Goal: Information Seeking & Learning: Learn about a topic

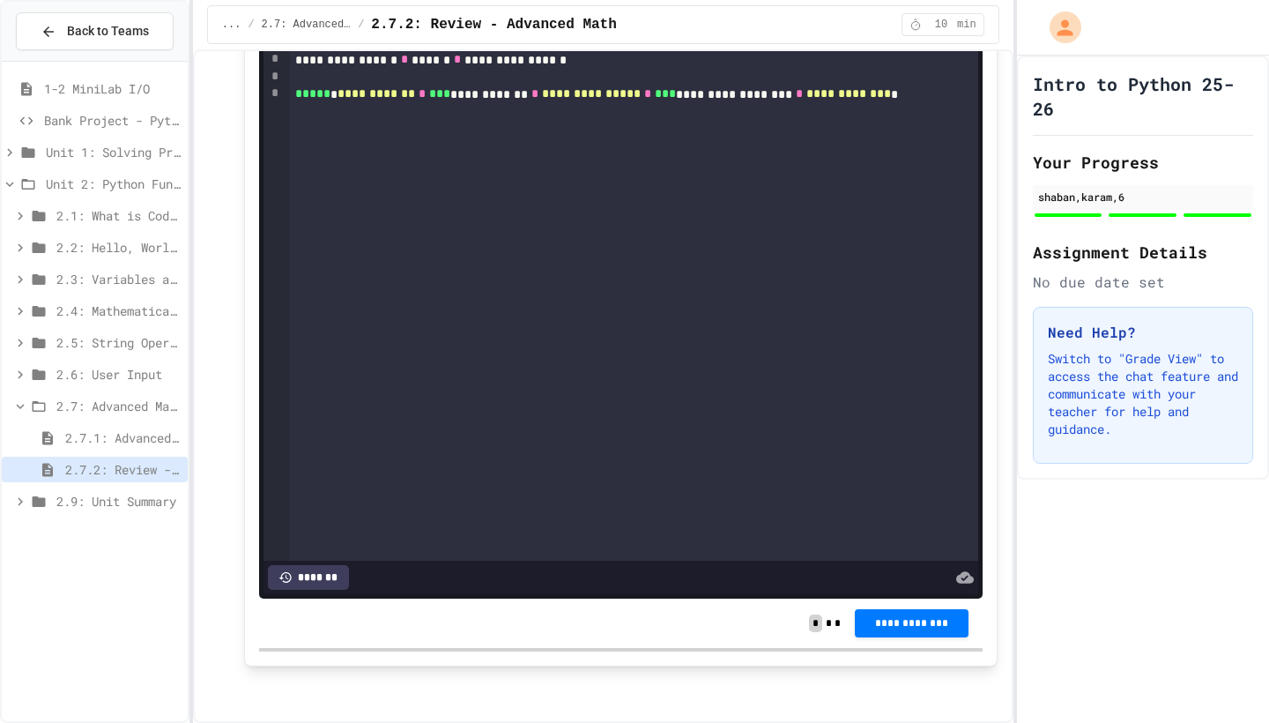
scroll to position [3376, 0]
click at [121, 502] on span "2.9: Unit Summary" at bounding box center [118, 501] width 124 height 19
click at [121, 529] on span "2.9.1: Unit Summary" at bounding box center [122, 533] width 115 height 19
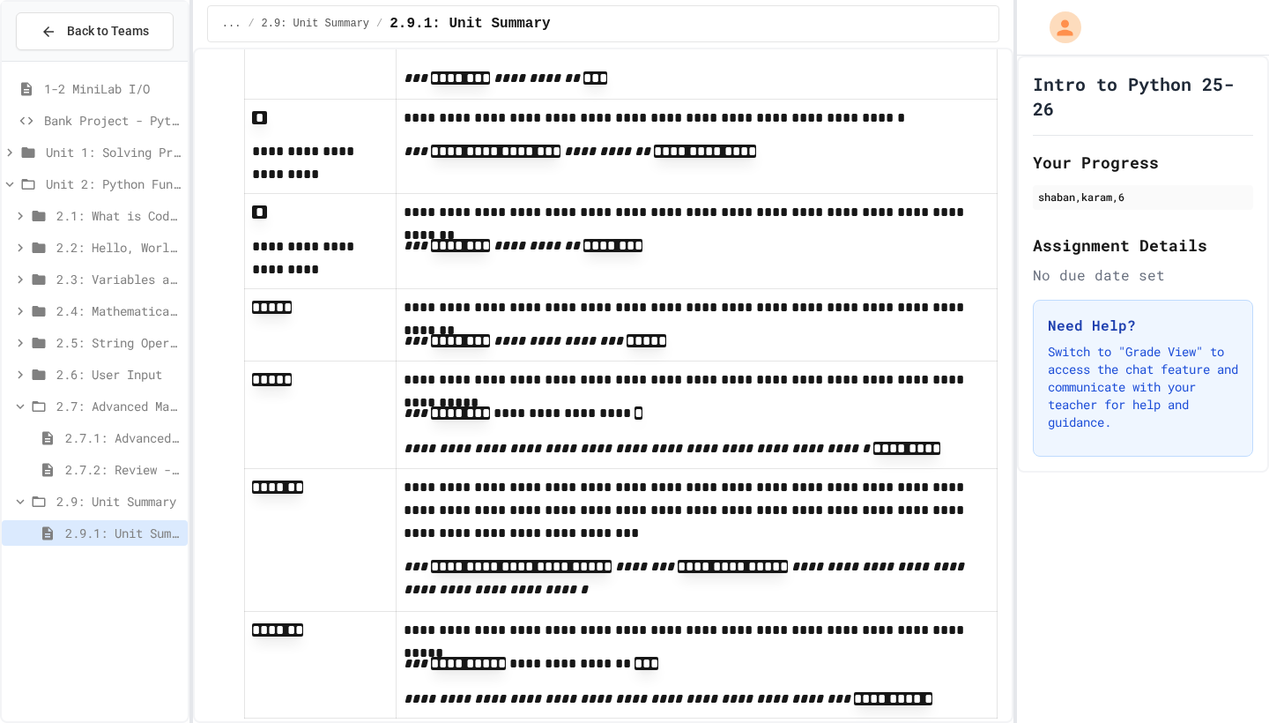
scroll to position [3283, 0]
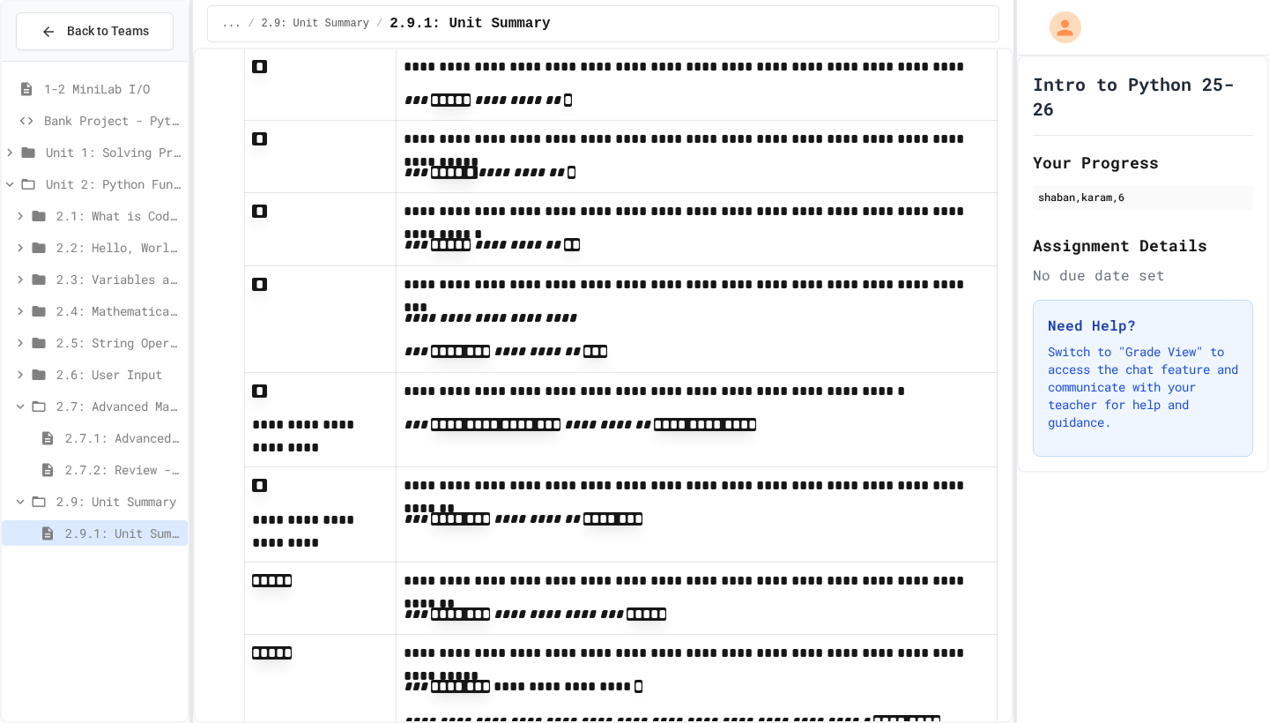
click at [103, 368] on span "2.6: User Input" at bounding box center [118, 374] width 124 height 19
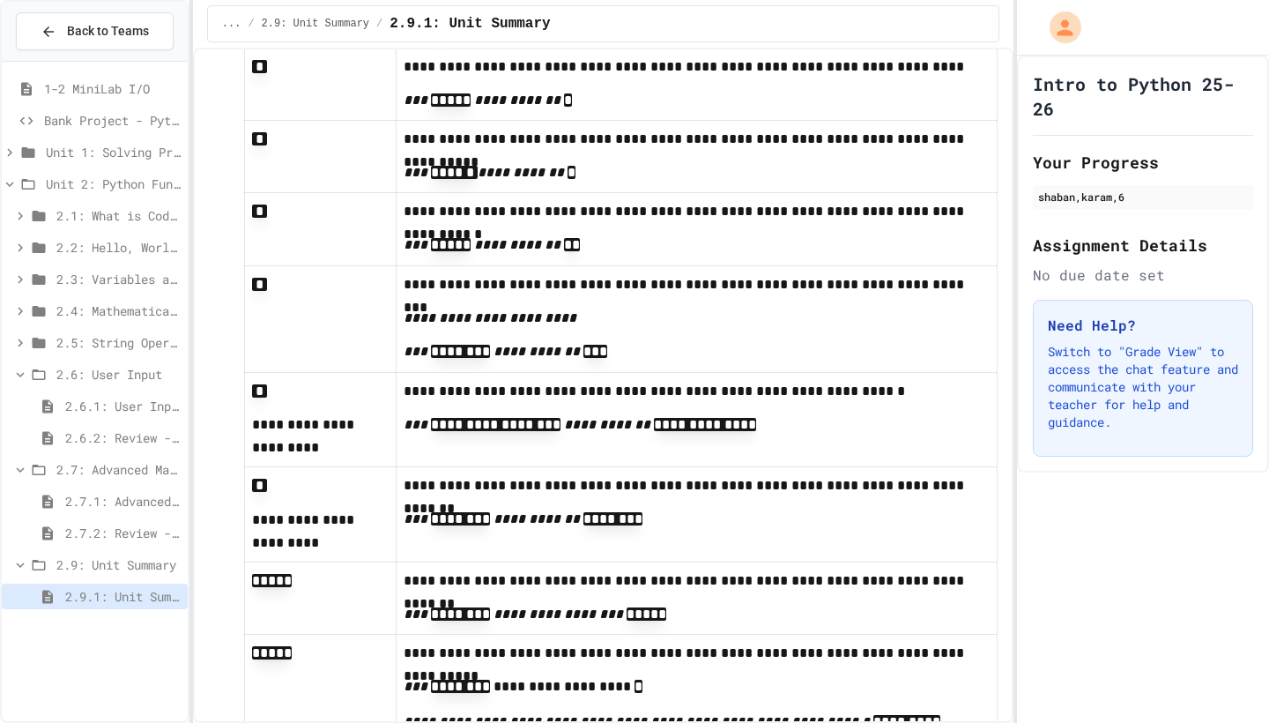
click at [123, 408] on span "2.6.1: User Input" at bounding box center [122, 406] width 115 height 19
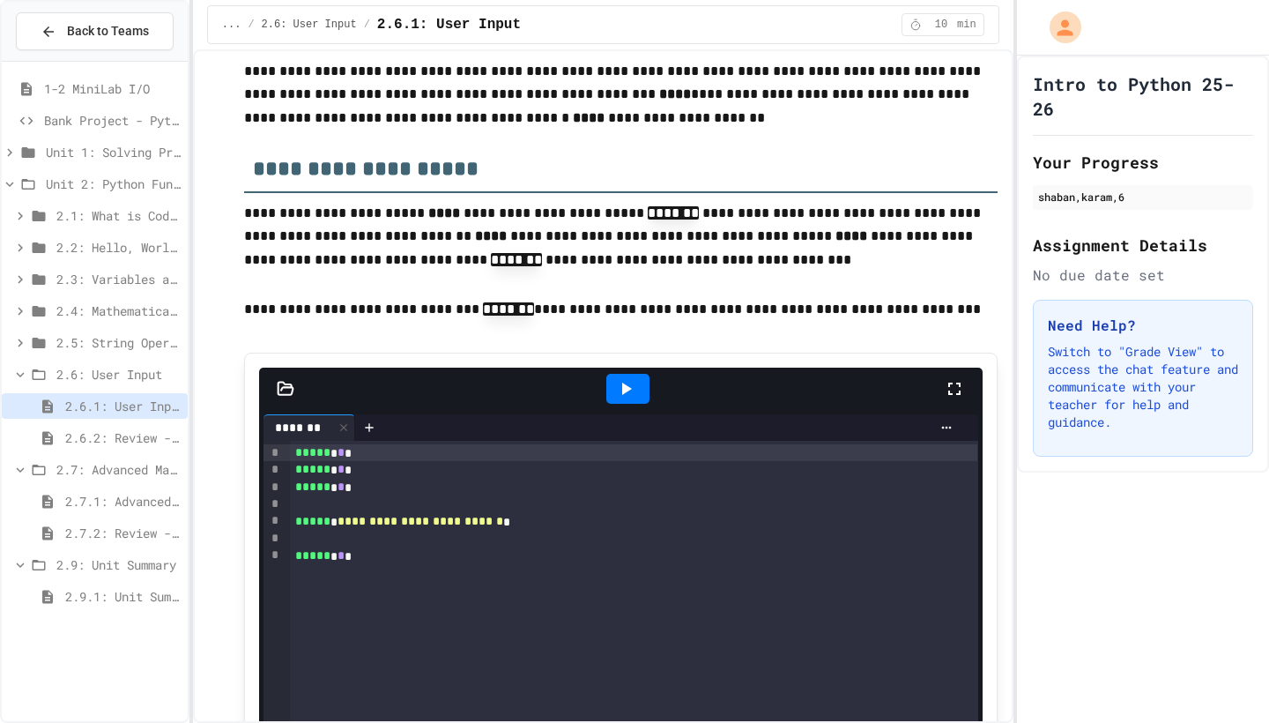
scroll to position [369, 0]
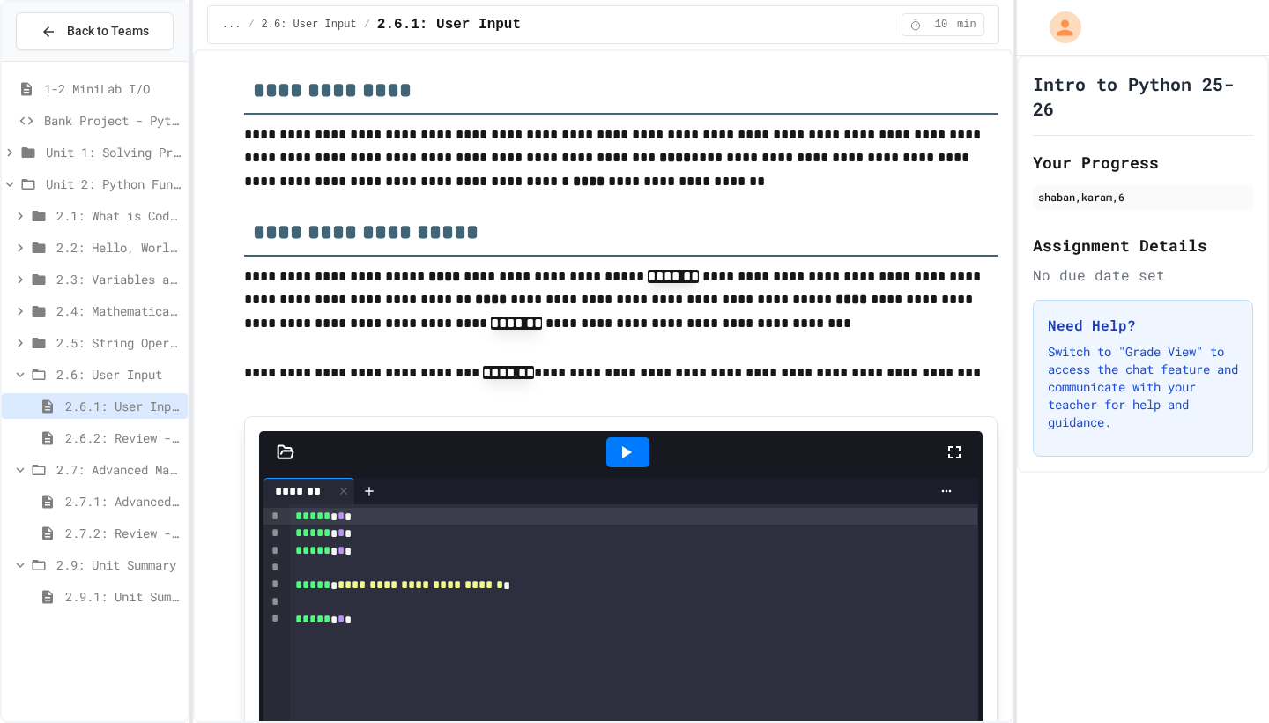
click at [100, 375] on span "2.6: User Input" at bounding box center [118, 374] width 124 height 19
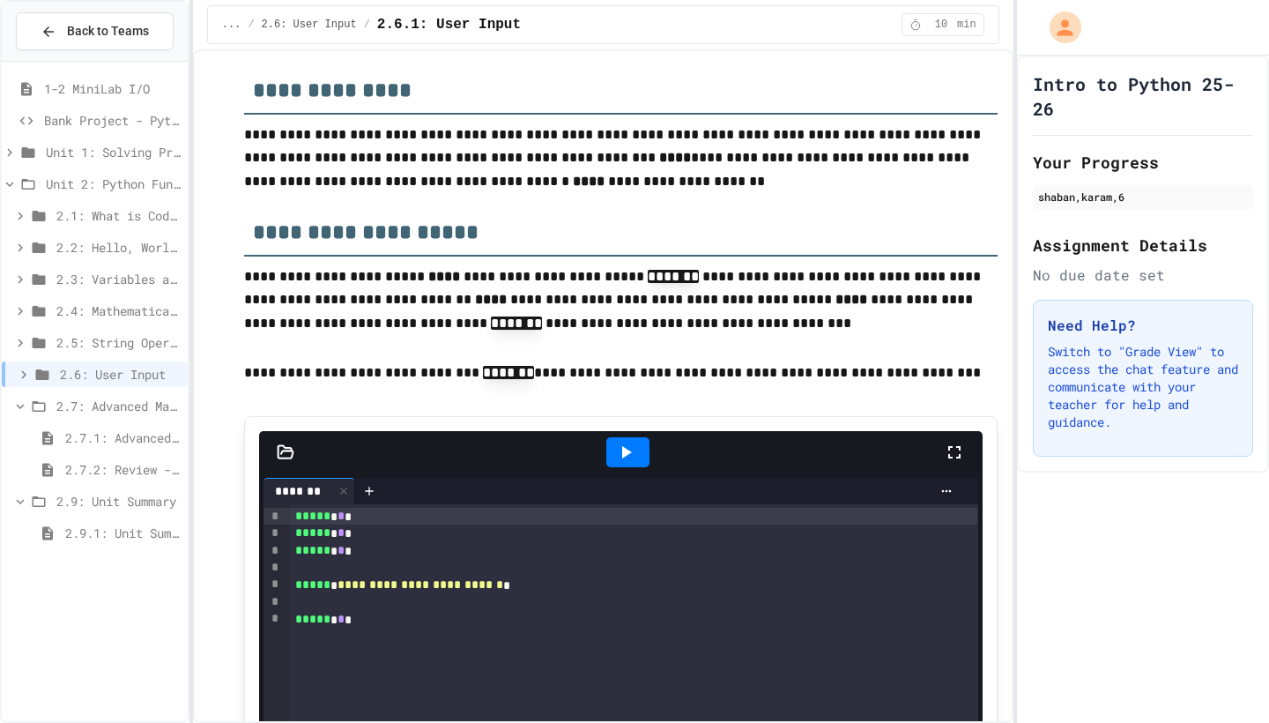
click at [117, 304] on span "2.4: Mathematical Operators" at bounding box center [118, 310] width 124 height 19
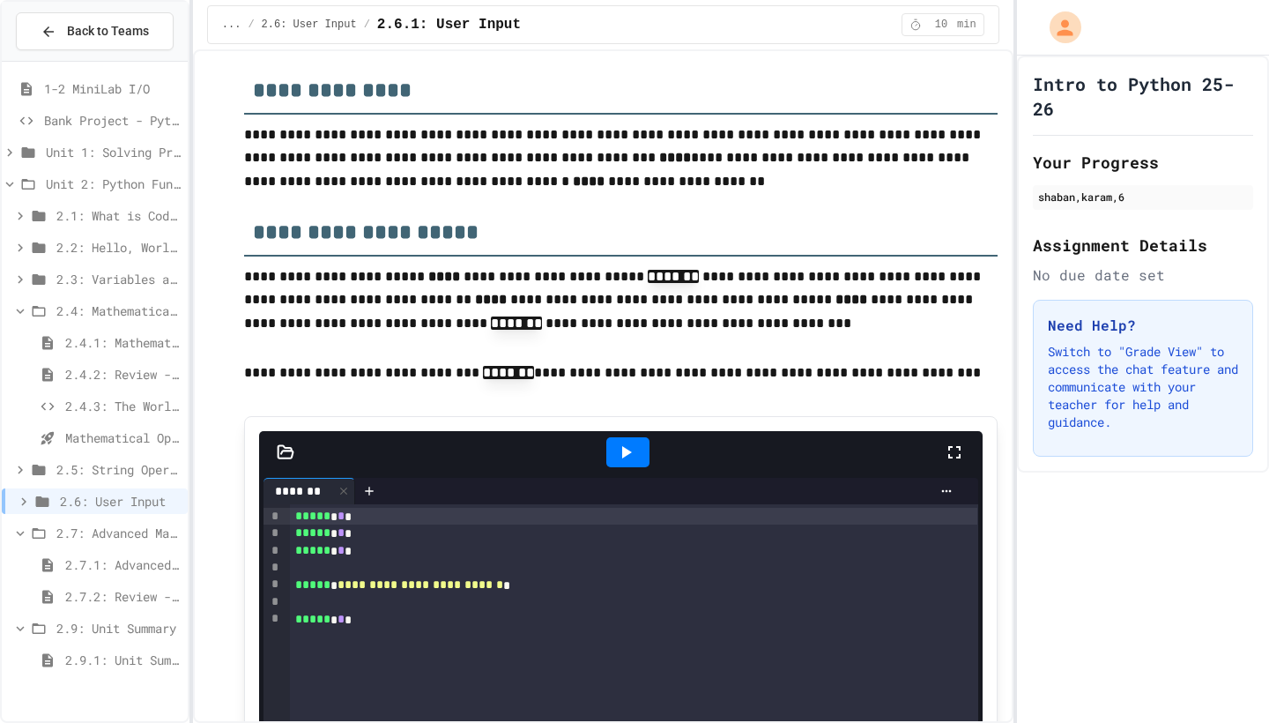
click at [133, 371] on span "2.4.2: Review - Mathematical Operators" at bounding box center [122, 374] width 115 height 19
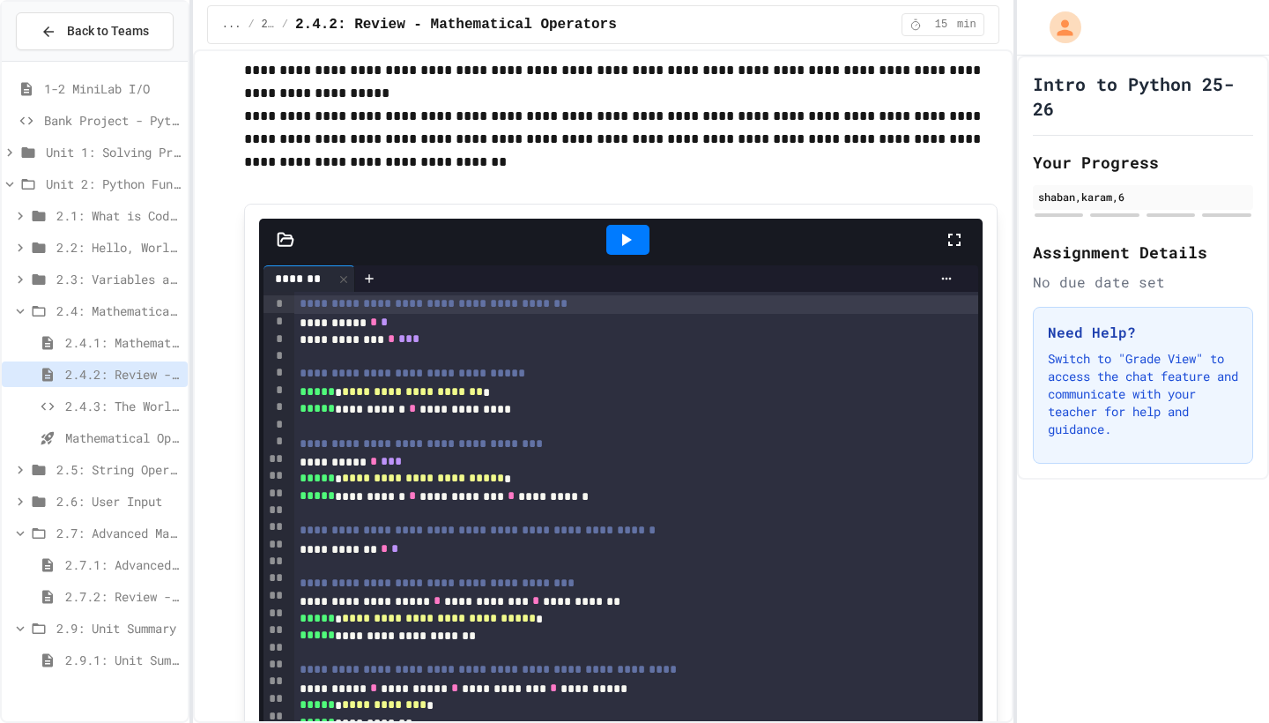
scroll to position [2260, 0]
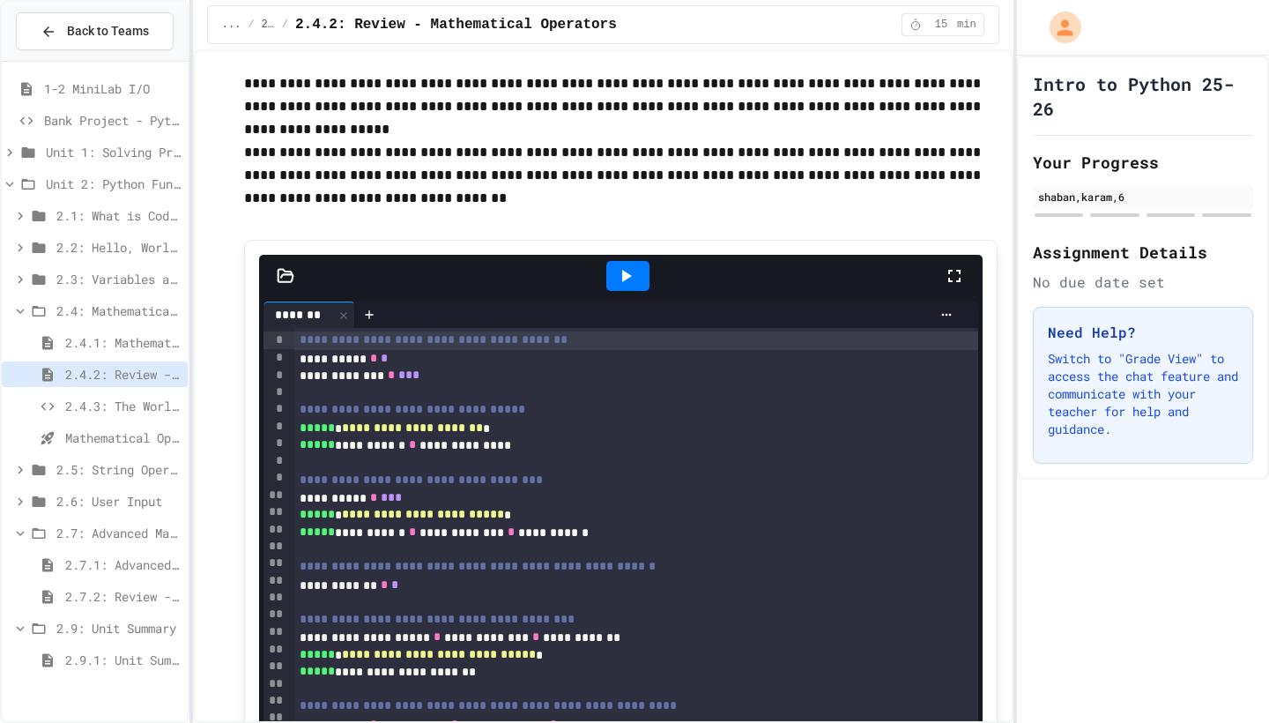
click at [93, 307] on span "2.4: Mathematical Operators" at bounding box center [118, 310] width 124 height 19
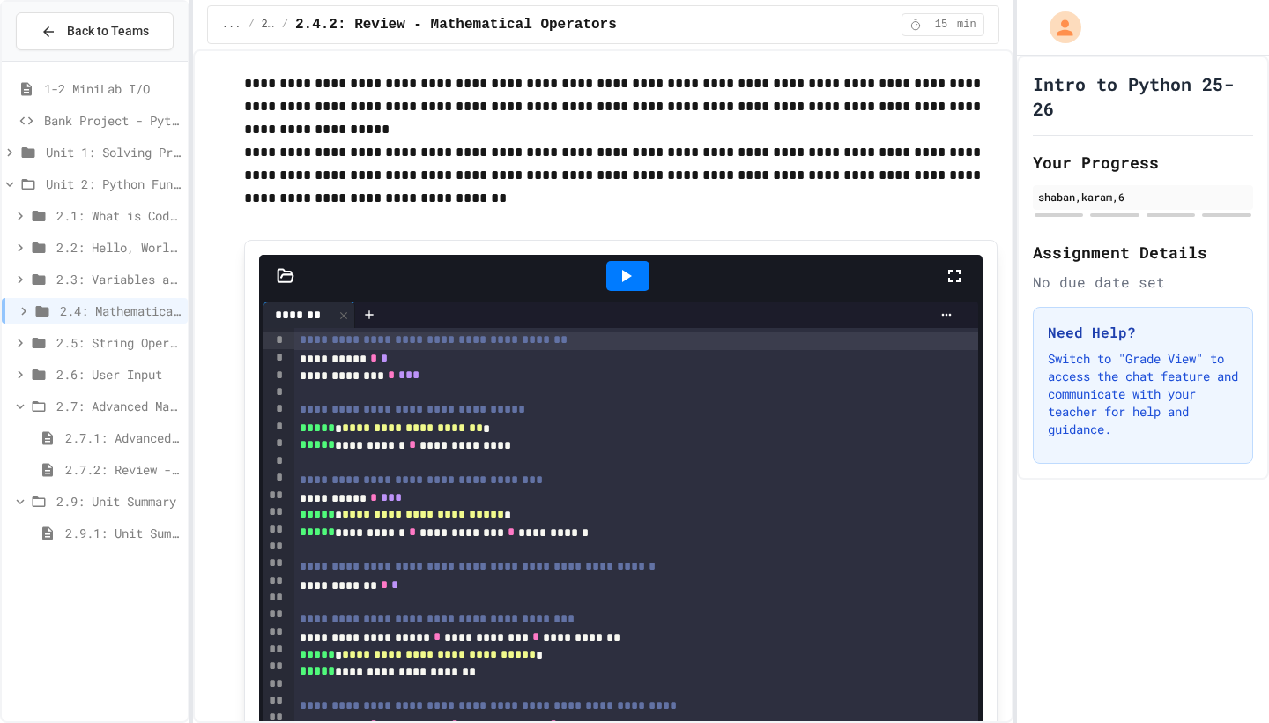
click at [117, 411] on span "2.7: Advanced Math" at bounding box center [118, 406] width 124 height 19
click at [121, 433] on span "2.7.1: Advanced Math" at bounding box center [122, 437] width 115 height 19
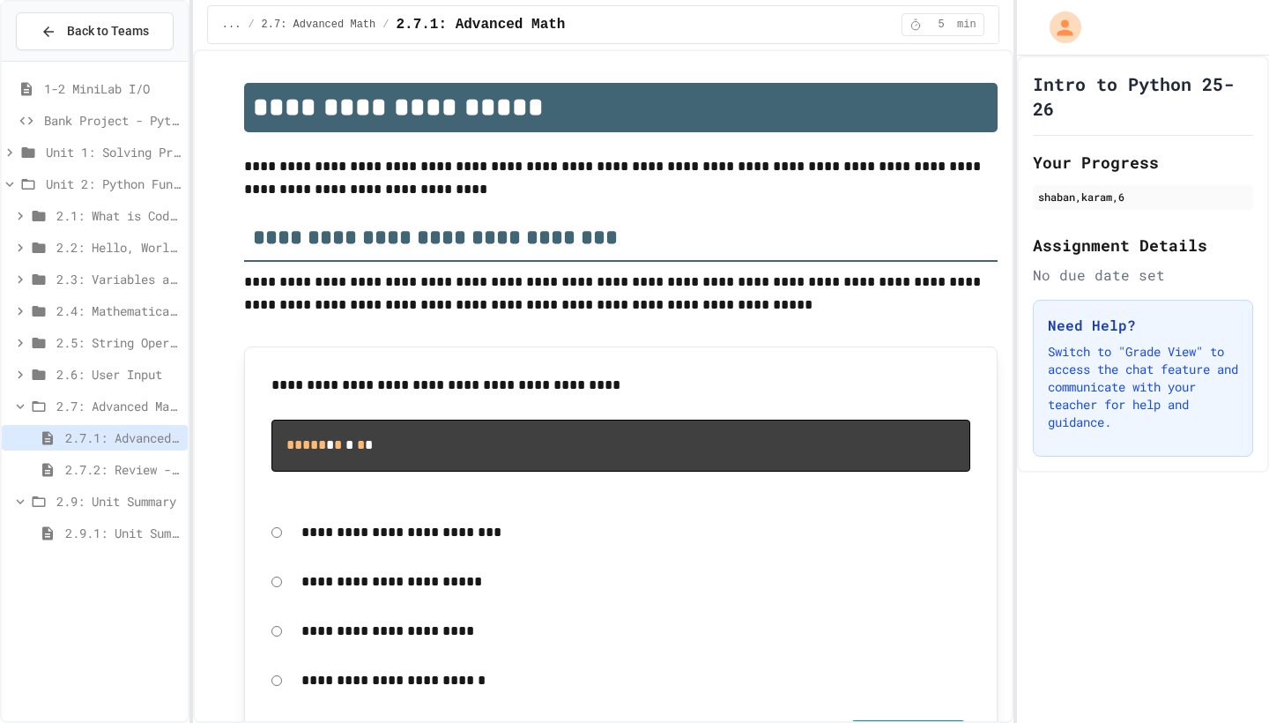
scroll to position [49, 0]
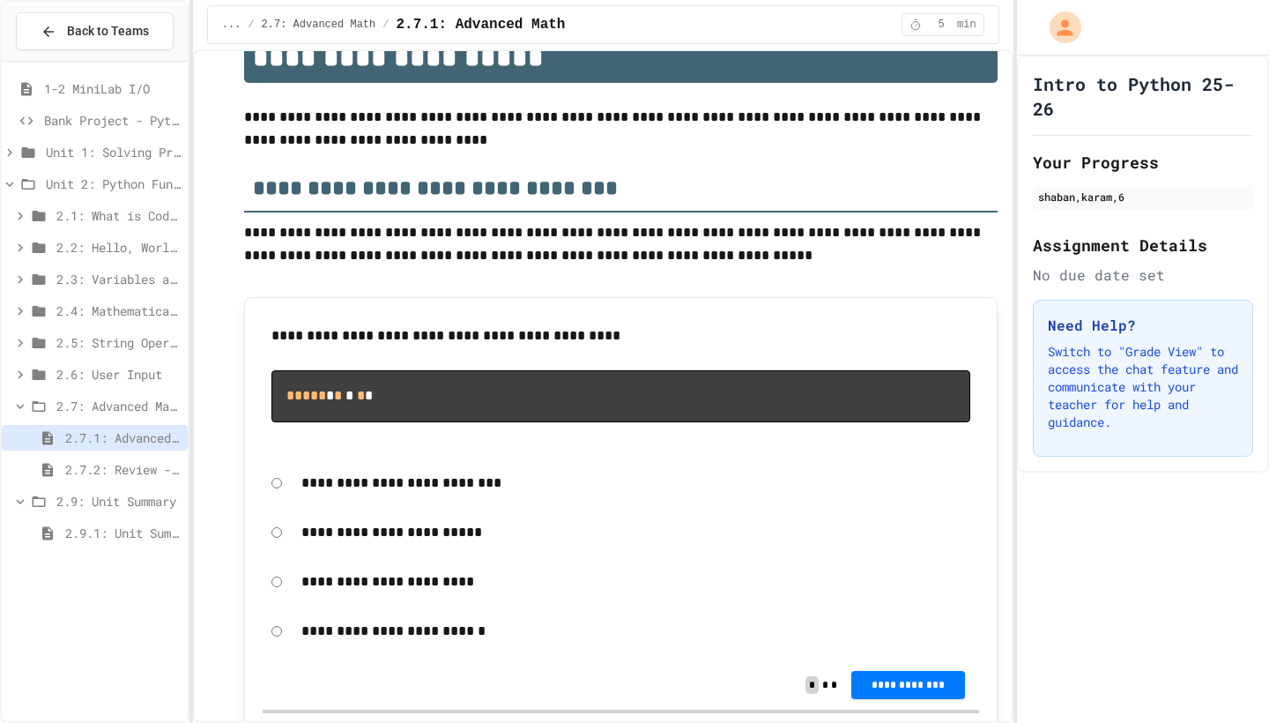
click at [141, 465] on span "2.7.2: Review - Advanced Math" at bounding box center [122, 469] width 115 height 19
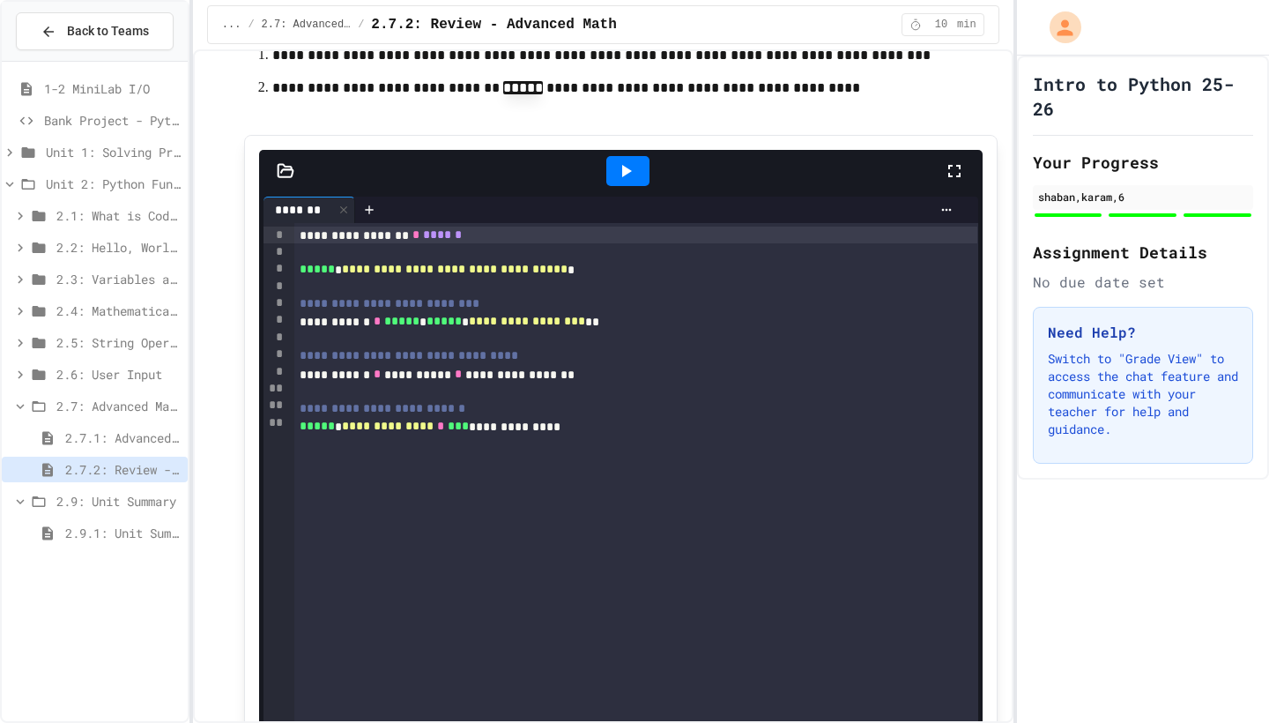
scroll to position [1968, 0]
click at [635, 182] on icon at bounding box center [625, 171] width 21 height 21
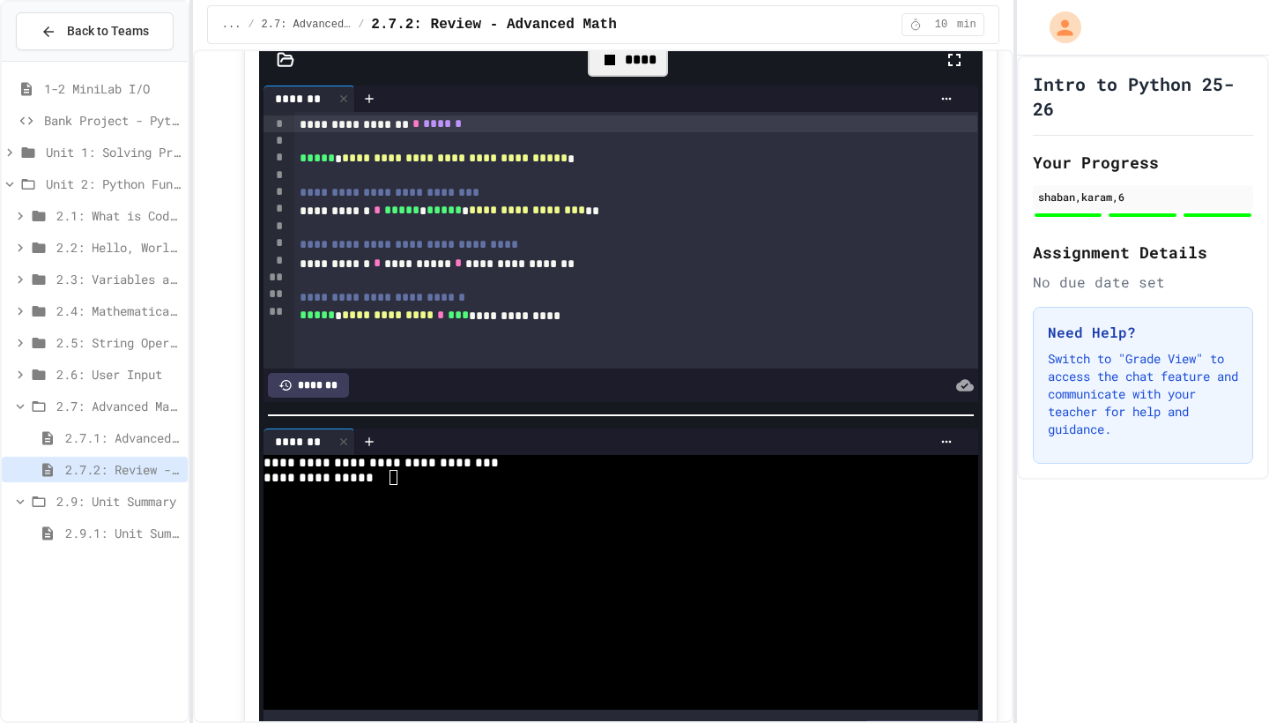
scroll to position [2083, 0]
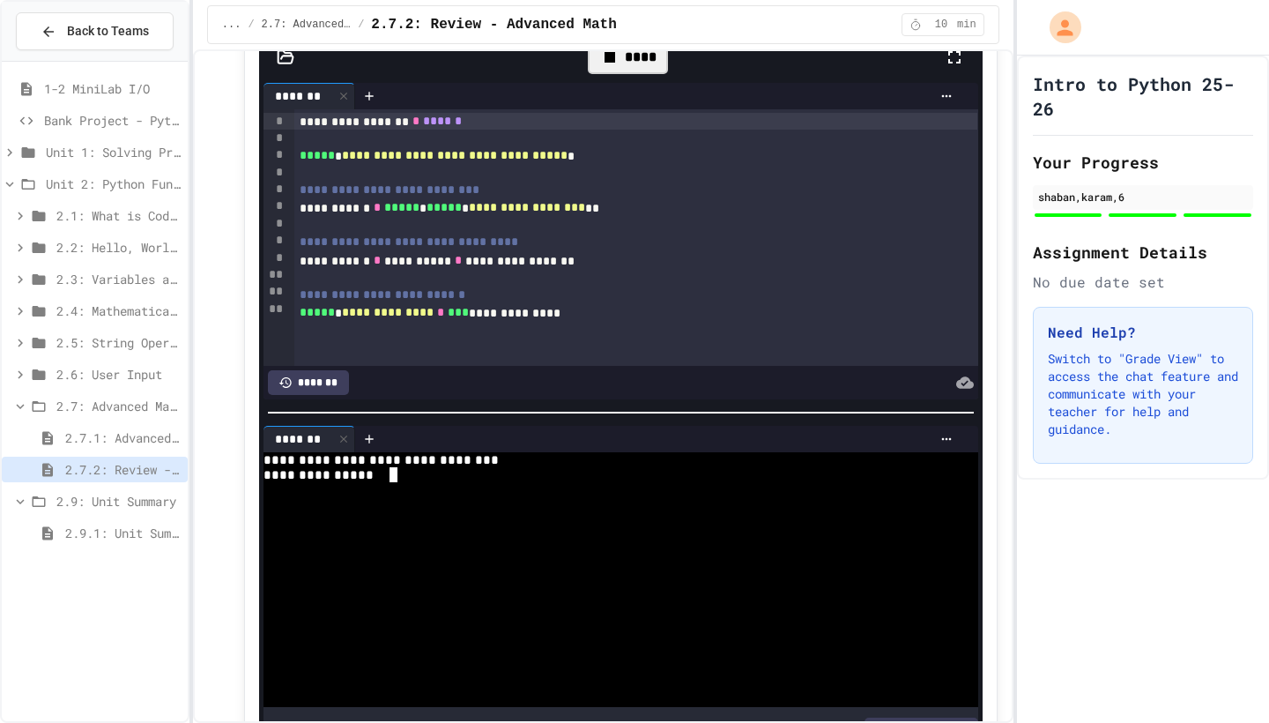
click at [393, 482] on textarea "Terminal input" at bounding box center [394, 474] width 8 height 15
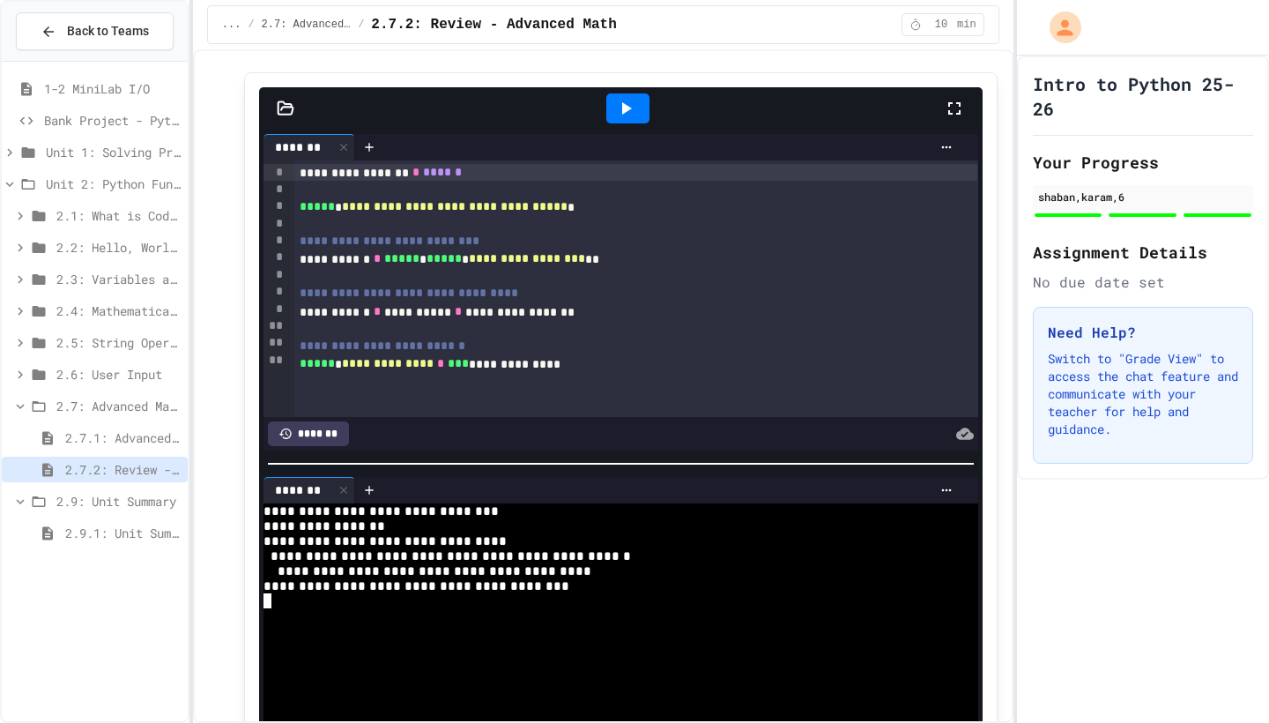
scroll to position [2030, 0]
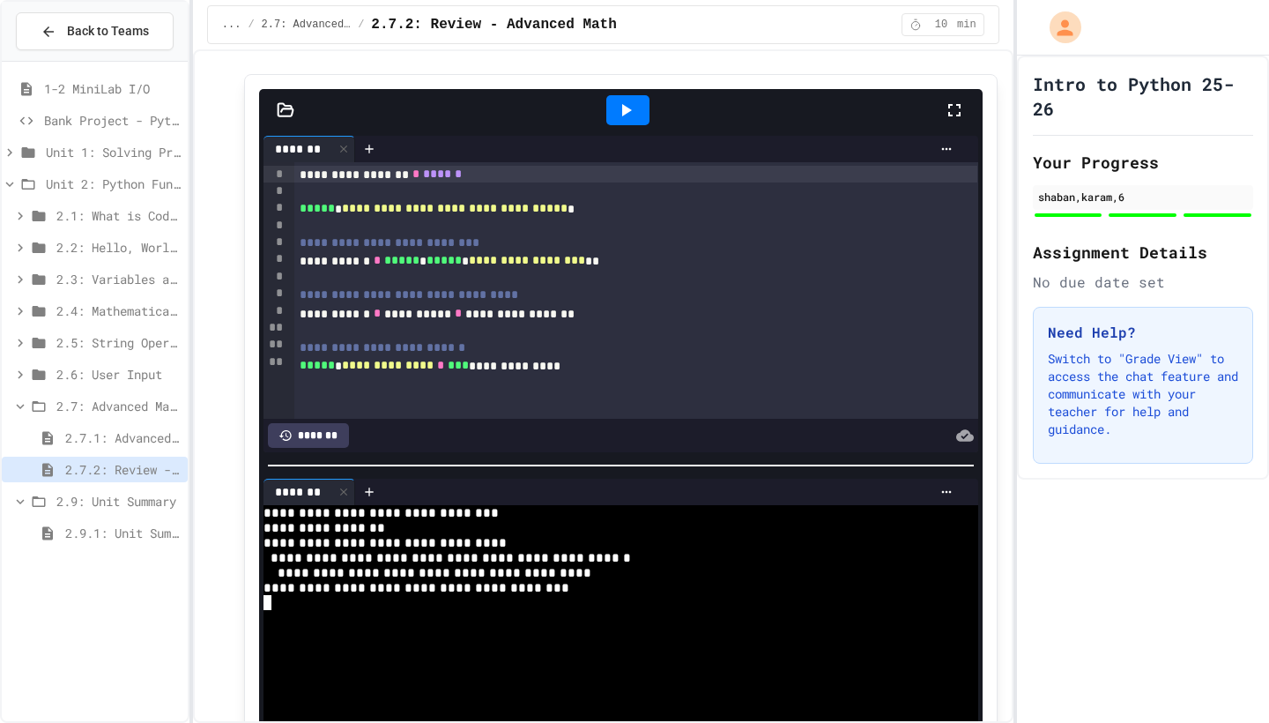
click at [385, 270] on div "**********" at bounding box center [636, 261] width 684 height 18
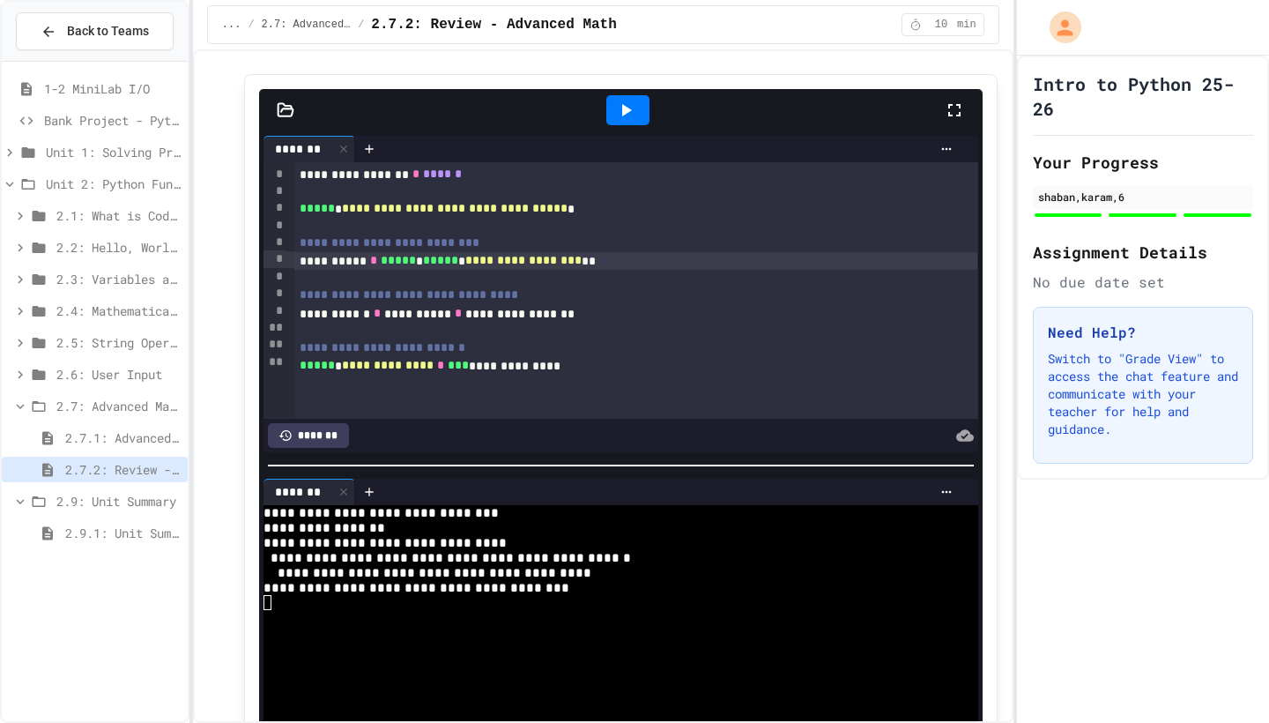
click at [362, 270] on div "**********" at bounding box center [636, 261] width 684 height 18
click at [390, 270] on div "**********" at bounding box center [636, 261] width 684 height 18
click at [617, 121] on icon at bounding box center [625, 110] width 21 height 21
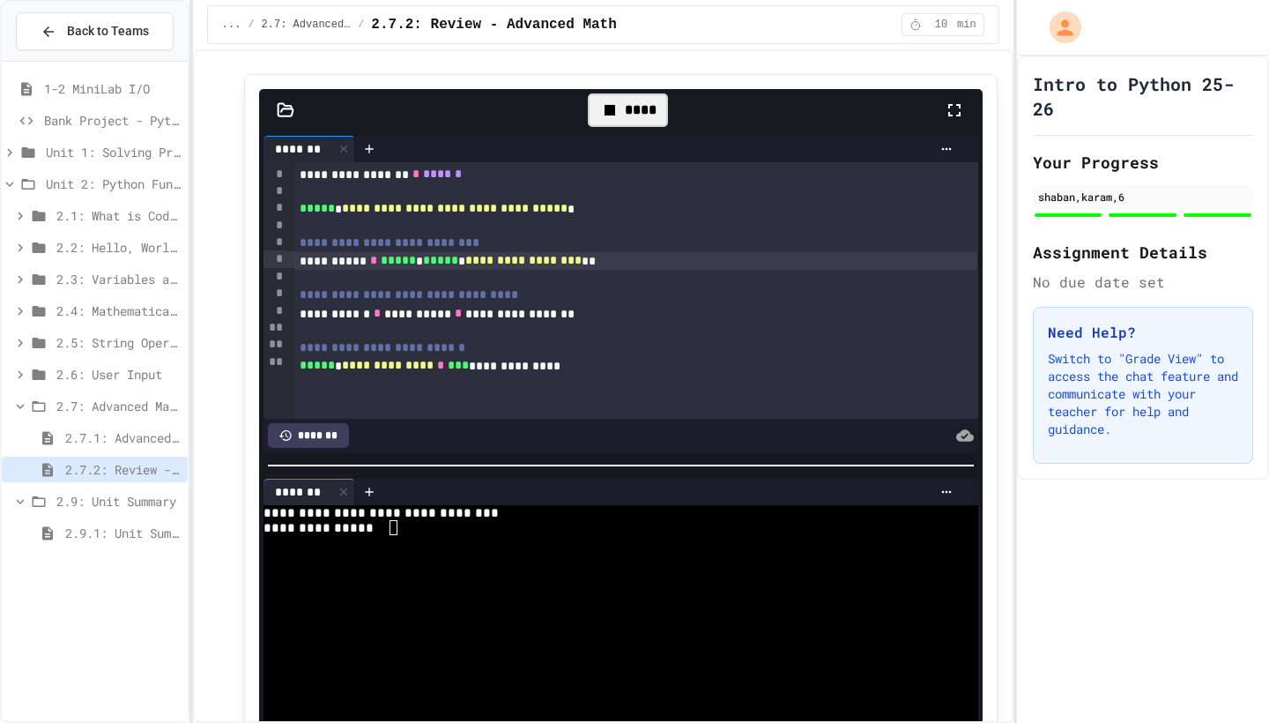
click at [398, 535] on textarea "Terminal input" at bounding box center [394, 527] width 8 height 15
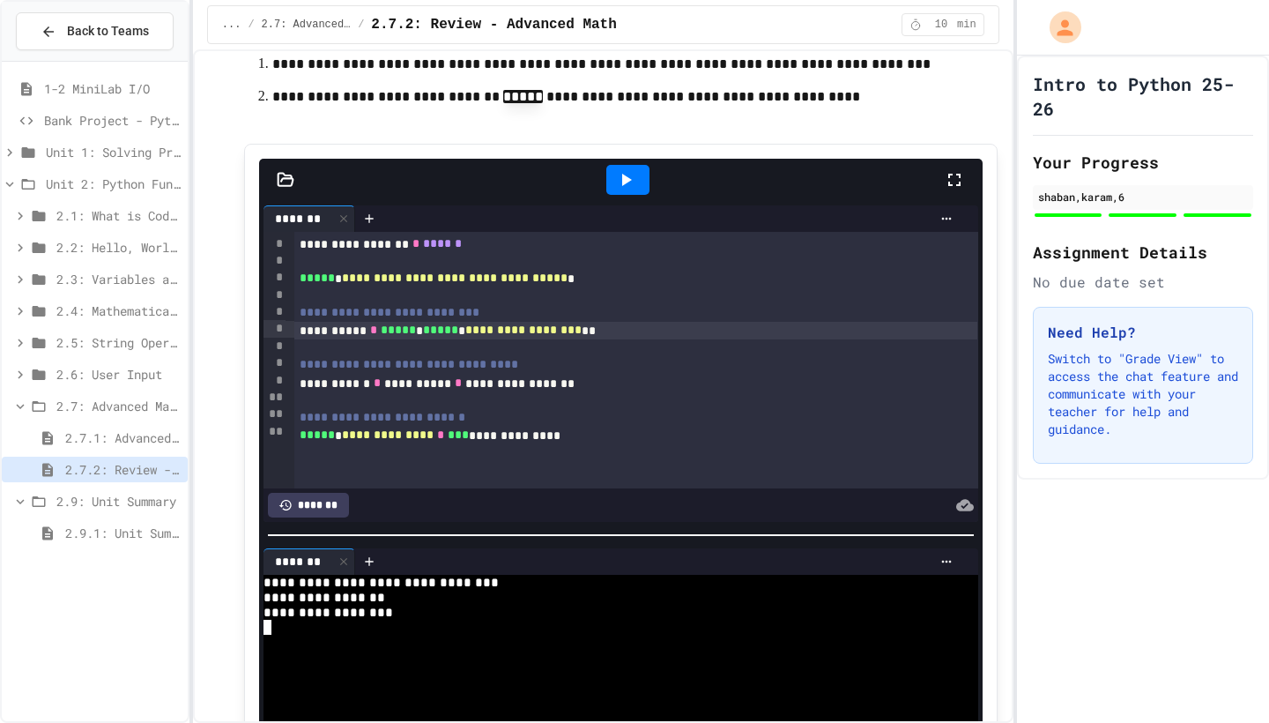
scroll to position [1979, 0]
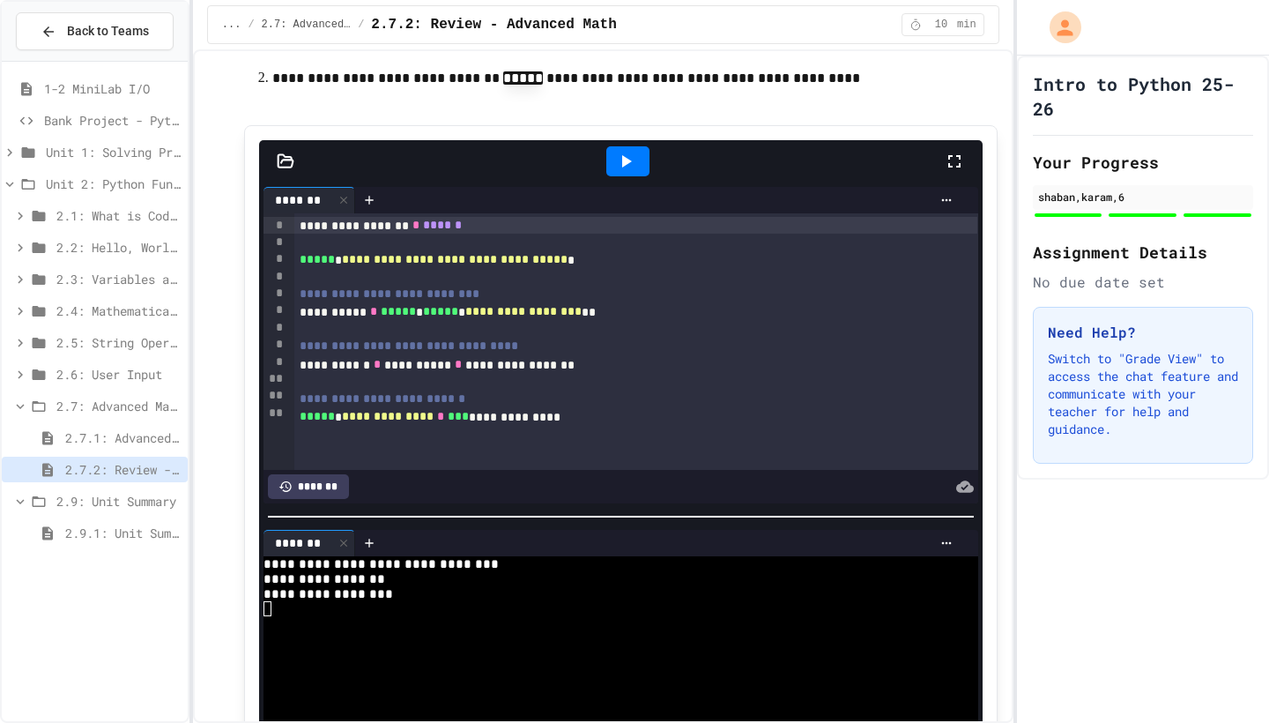
click at [447, 234] on div "**********" at bounding box center [636, 226] width 684 height 18
click at [627, 167] on icon at bounding box center [627, 161] width 10 height 12
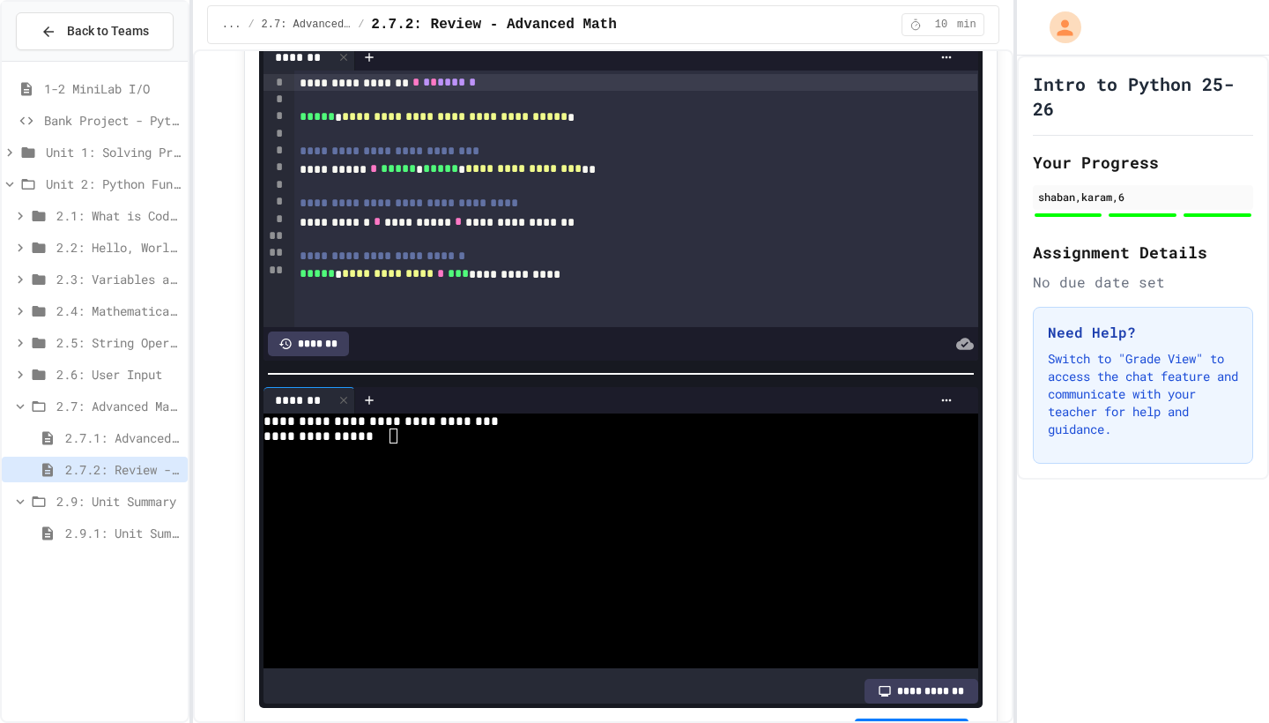
scroll to position [2232, 0]
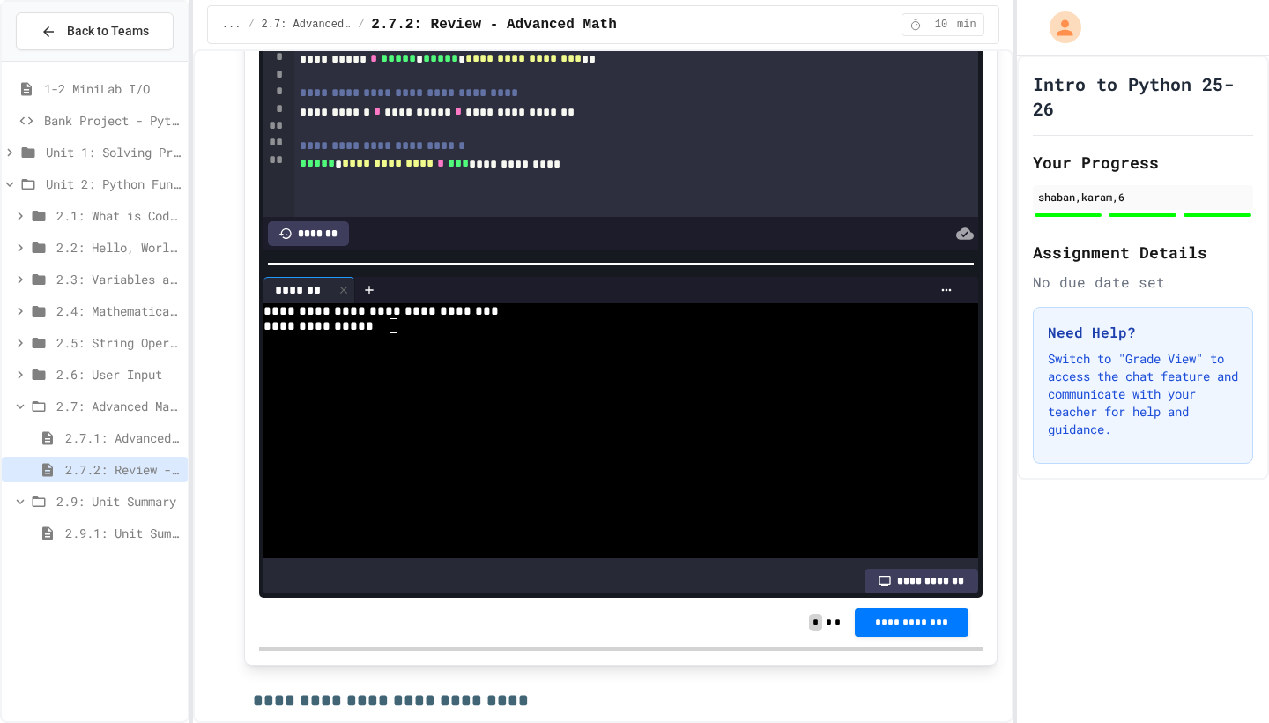
click at [395, 333] on textarea "Terminal input" at bounding box center [394, 325] width 8 height 15
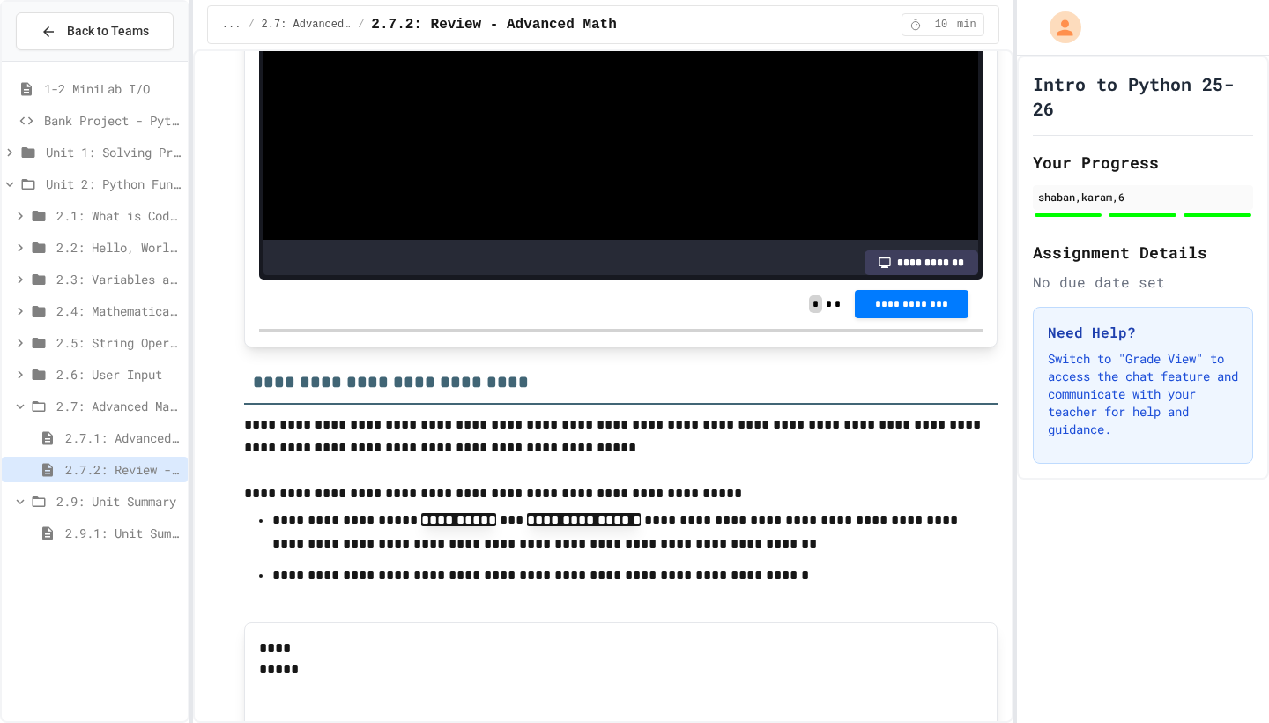
scroll to position [2563, 0]
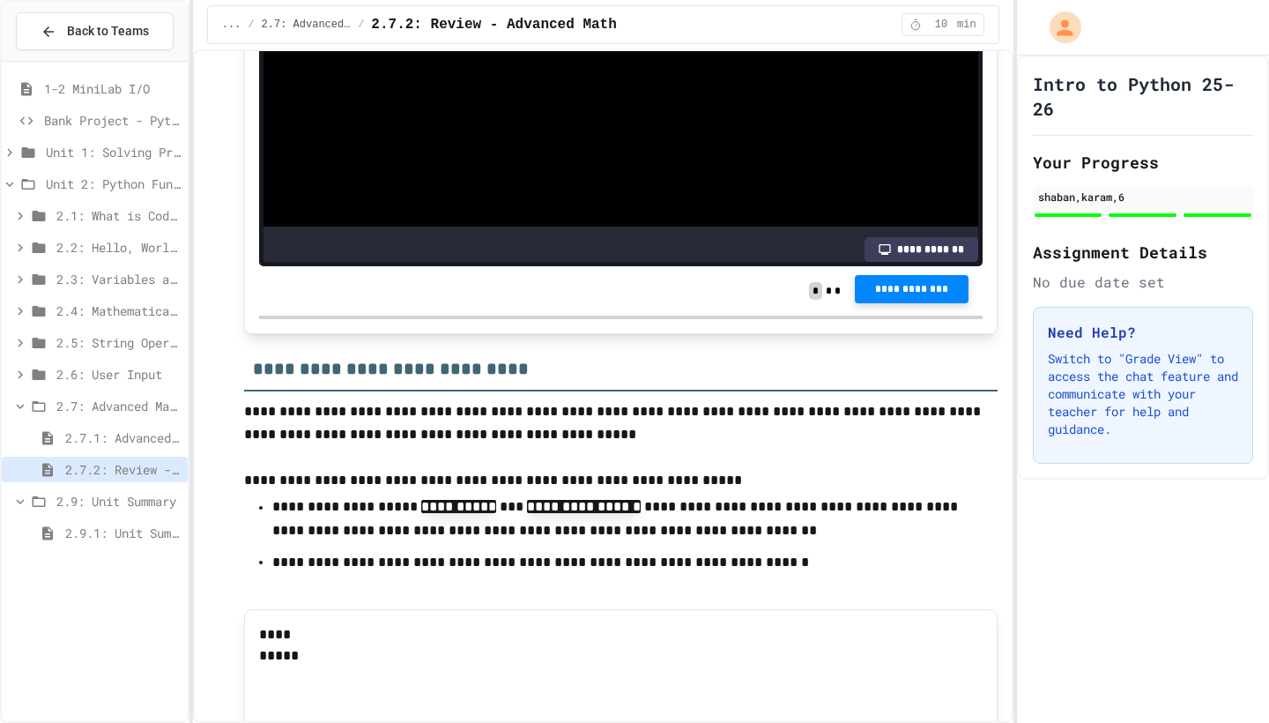
click at [964, 303] on button "**********" at bounding box center [911, 289] width 113 height 28
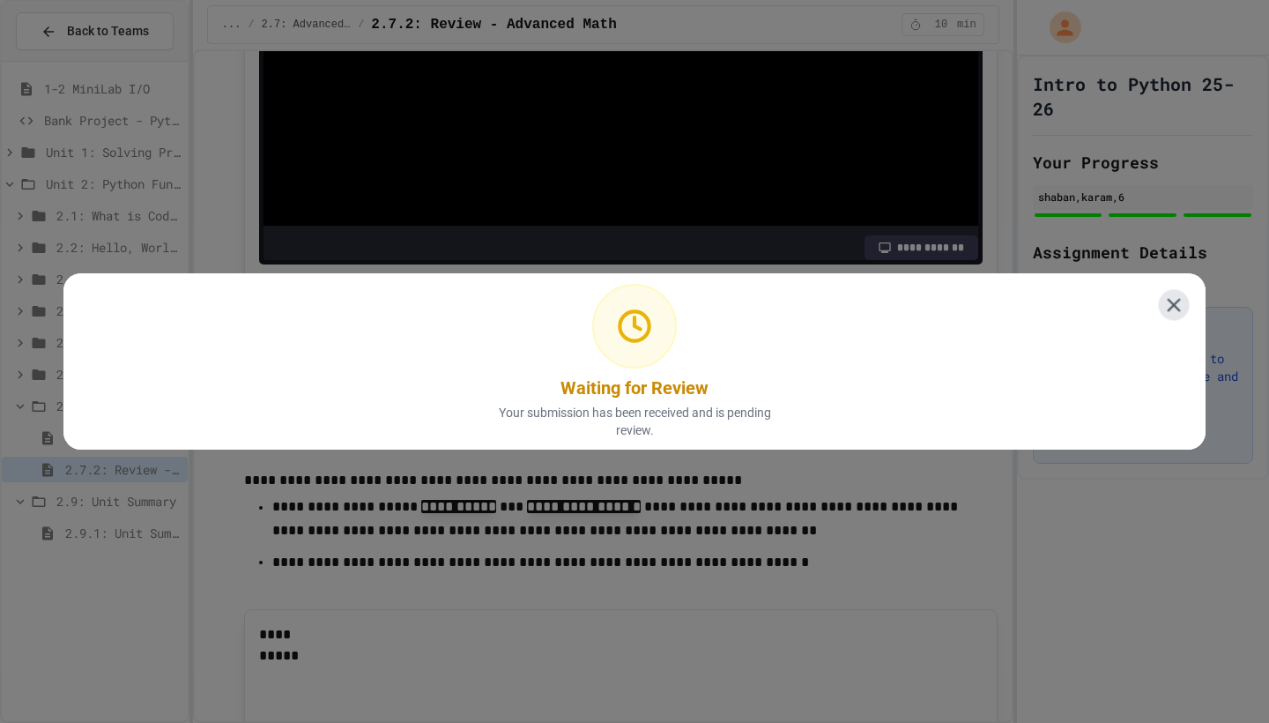
click at [1174, 302] on icon at bounding box center [1174, 305] width 23 height 23
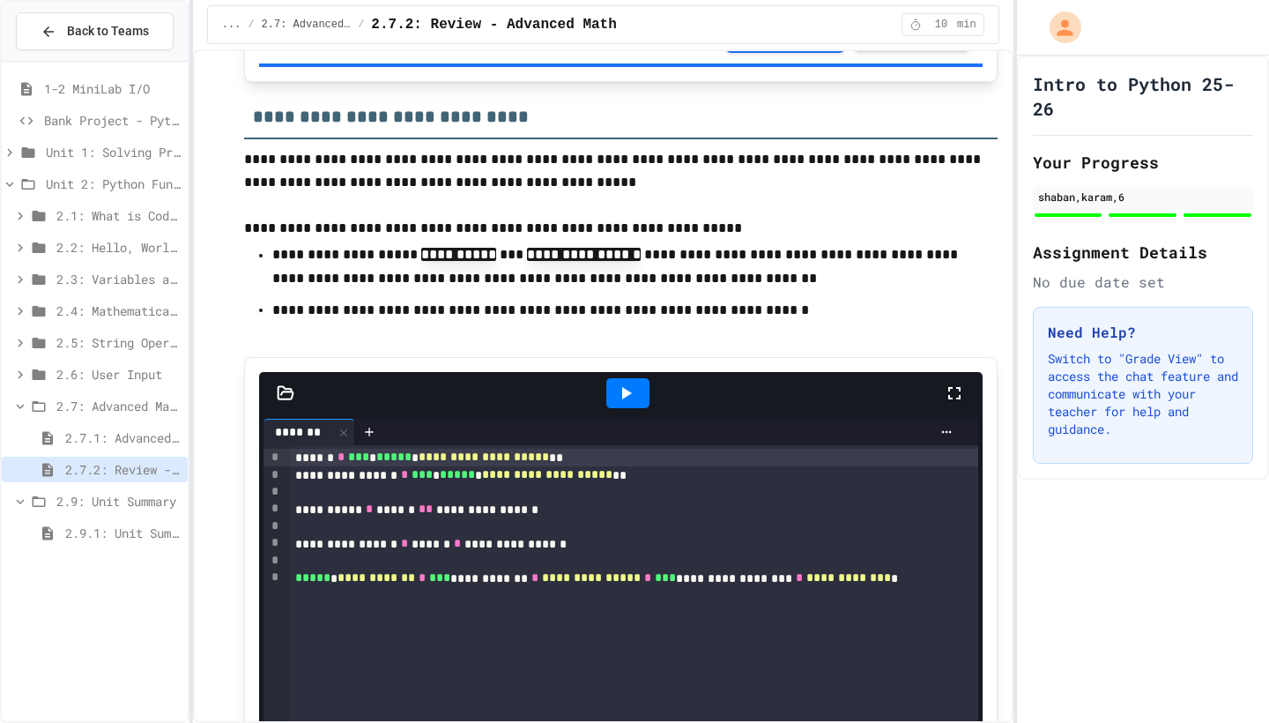
scroll to position [0, 0]
click at [79, 605] on div at bounding box center [634, 361] width 1269 height 723
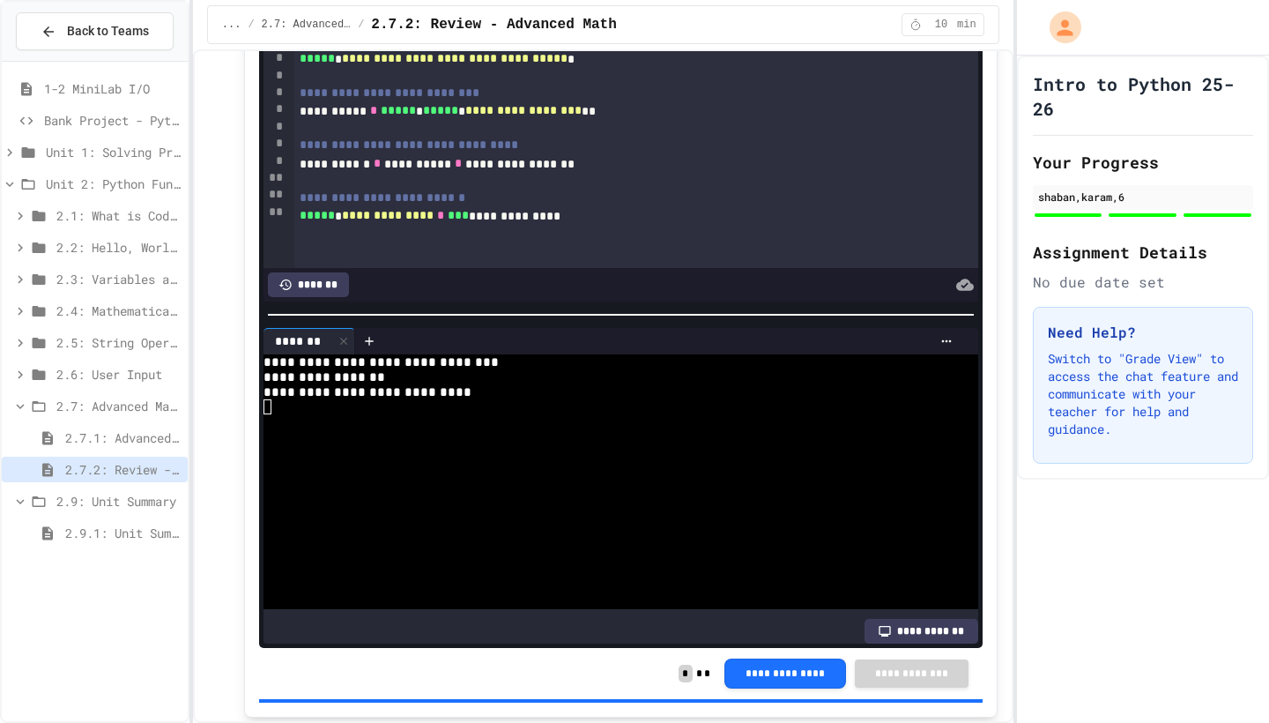
scroll to position [2183, 0]
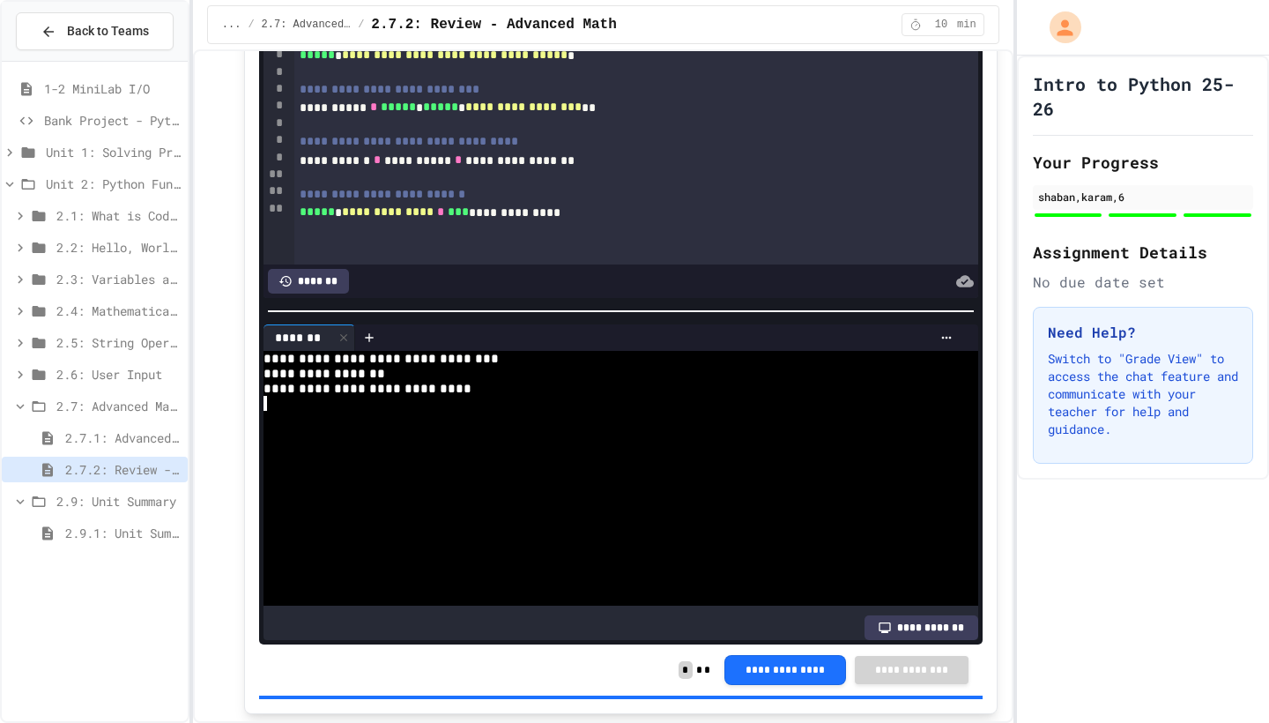
click at [267, 411] on textarea "Terminal input" at bounding box center [268, 403] width 8 height 15
click at [346, 441] on div at bounding box center [613, 433] width 698 height 15
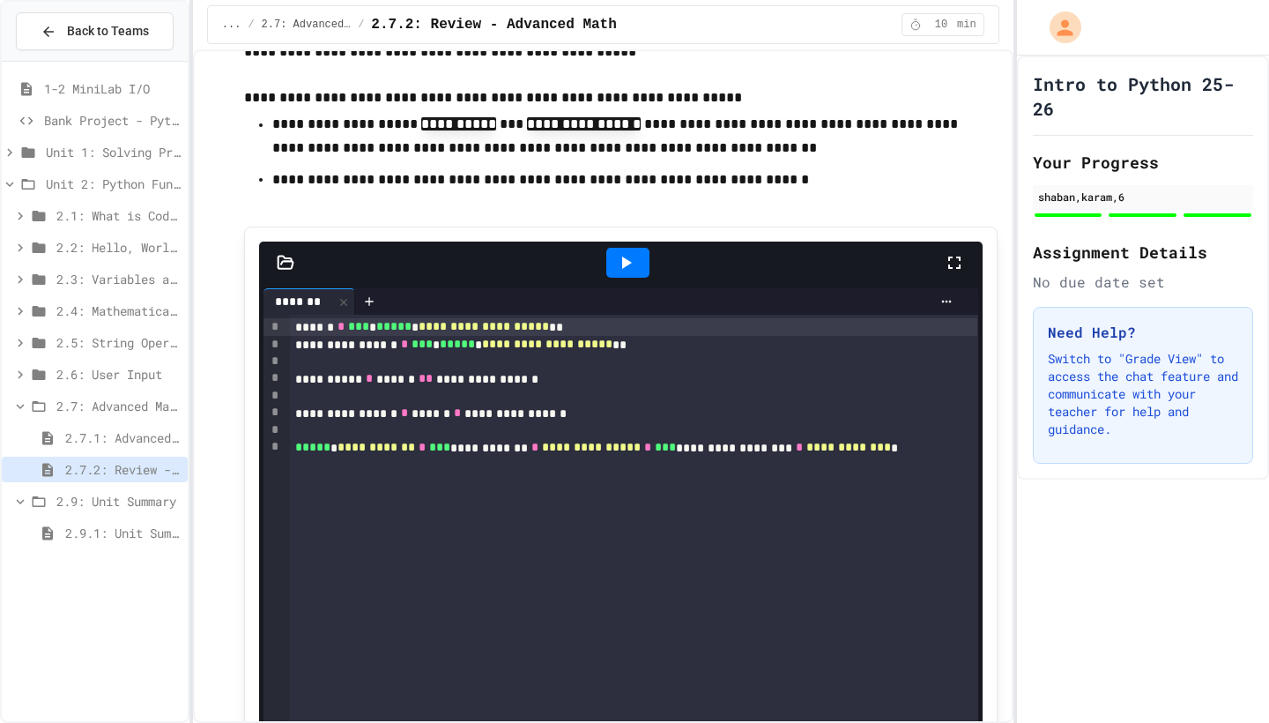
scroll to position [2936, 0]
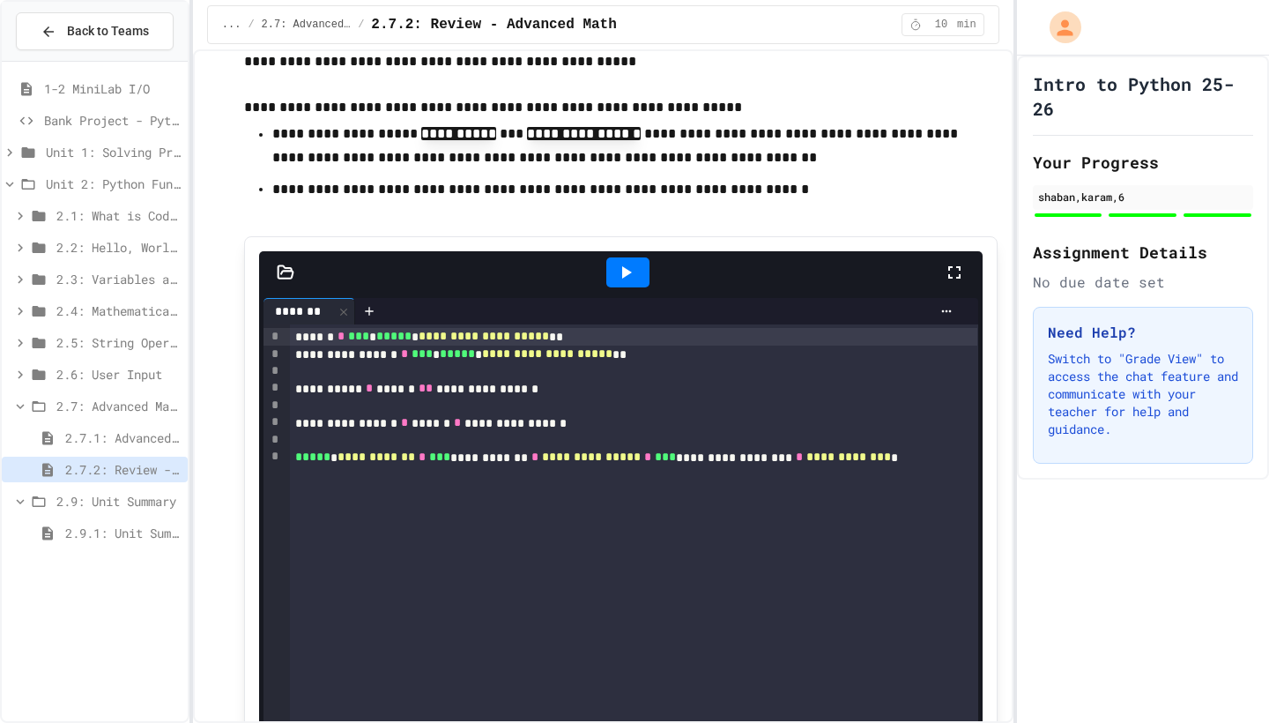
click at [115, 502] on span "2.9: Unit Summary" at bounding box center [118, 501] width 124 height 19
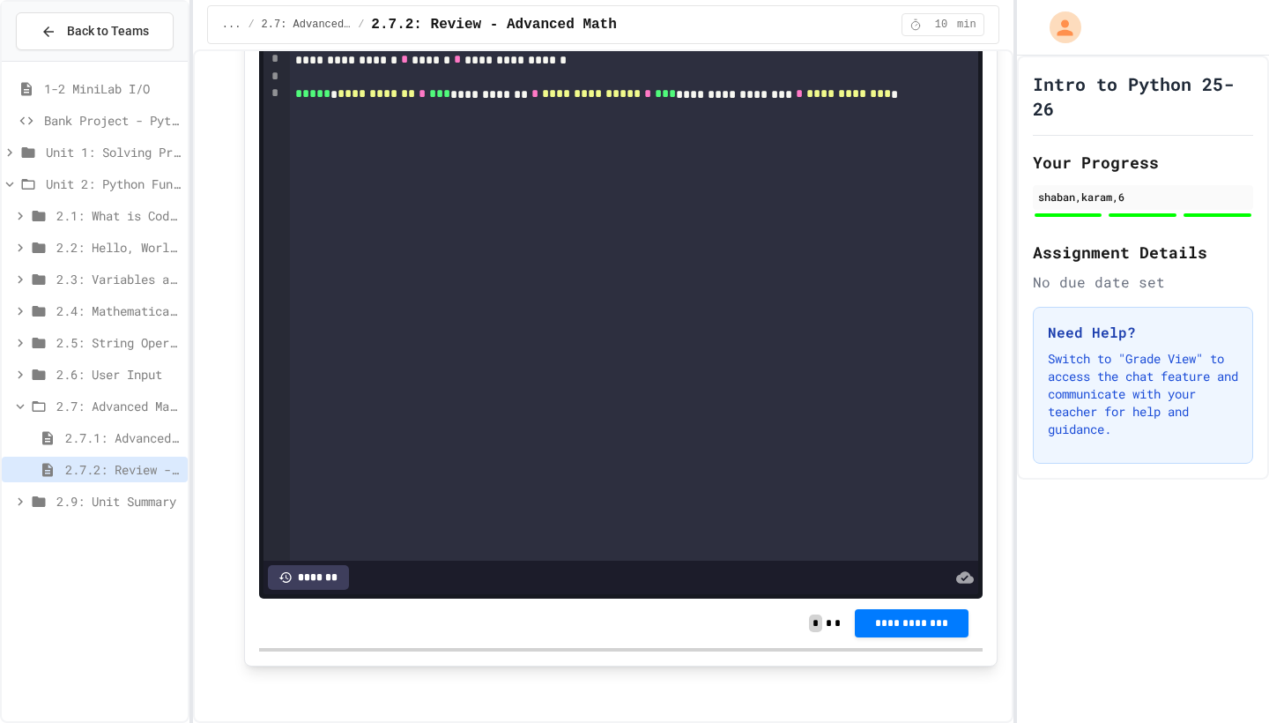
scroll to position [0, 0]
click at [401, 634] on div "**********" at bounding box center [621, 622] width 724 height 49
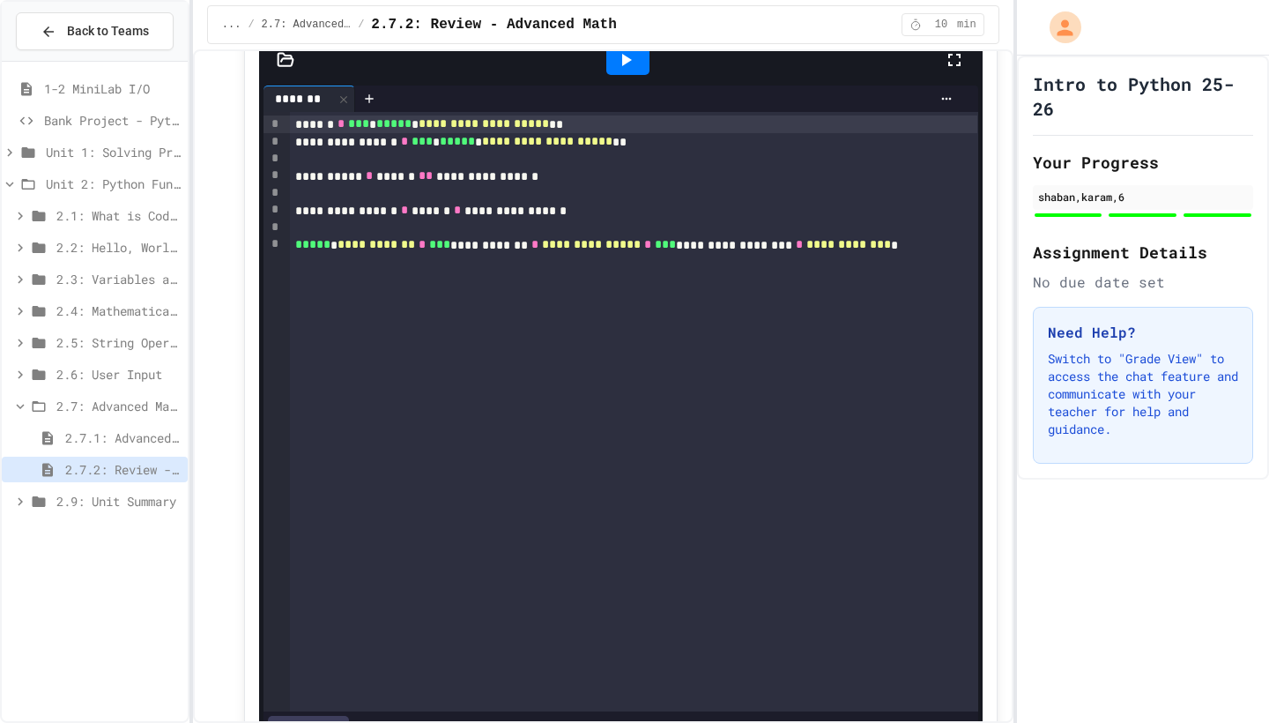
scroll to position [3149, 0]
click at [617, 70] on icon at bounding box center [625, 58] width 21 height 21
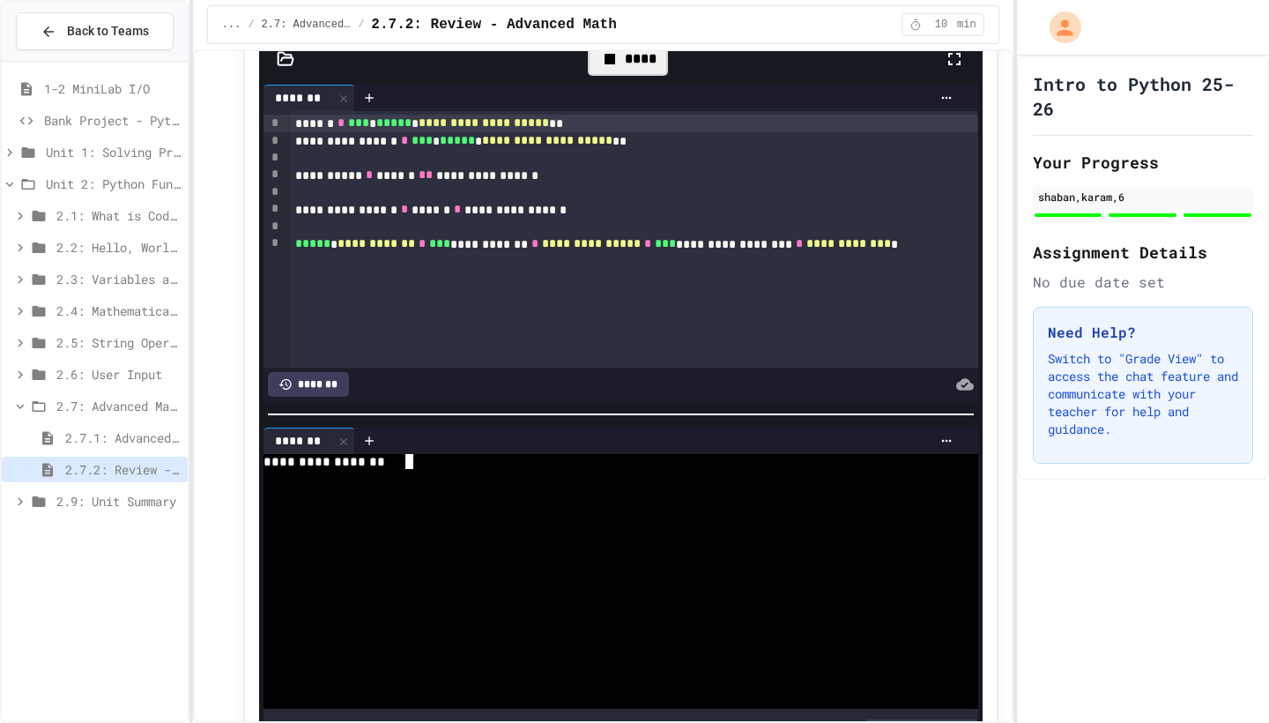
click at [412, 469] on textarea "Terminal input" at bounding box center [410, 461] width 8 height 15
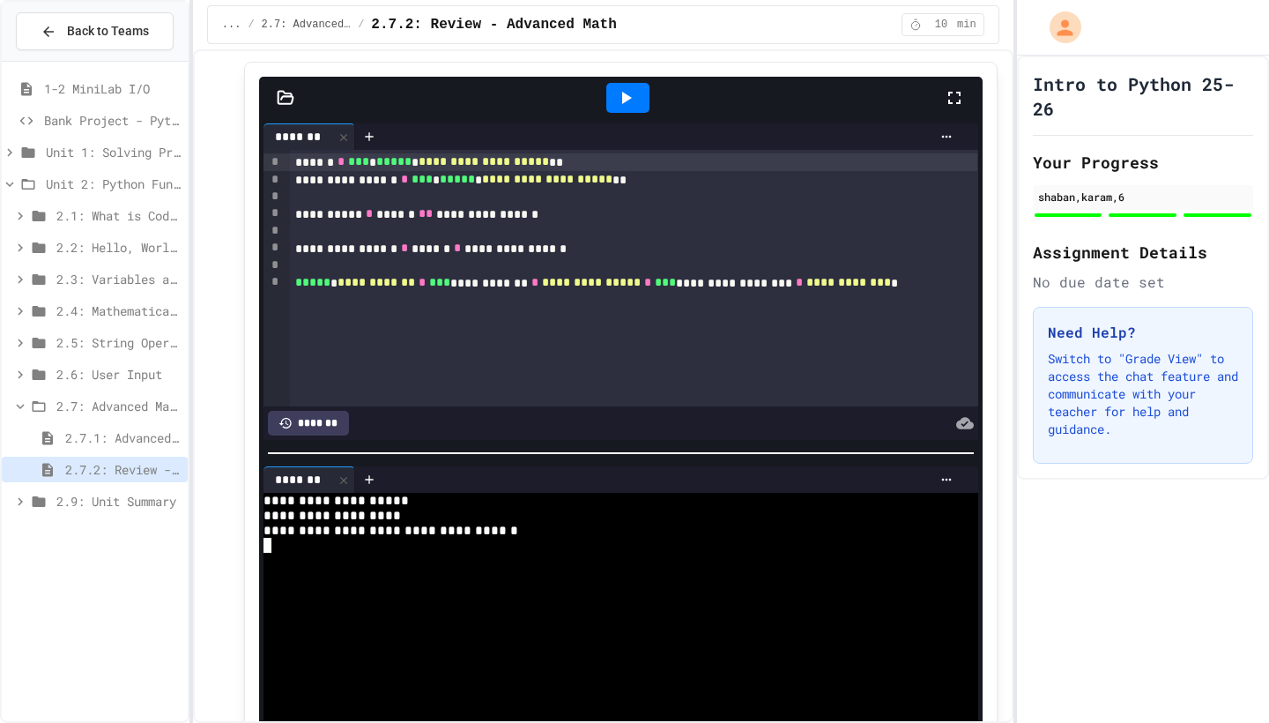
scroll to position [3109, 0]
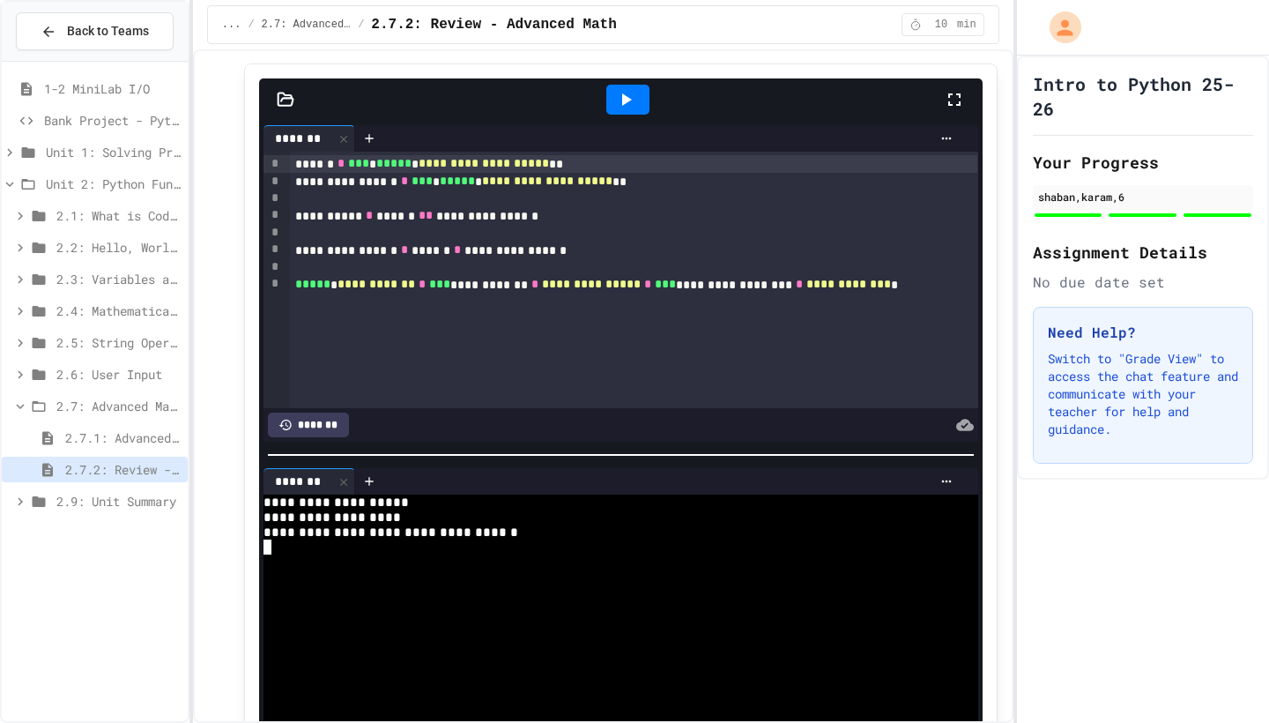
click at [958, 106] on icon at bounding box center [954, 99] width 12 height 12
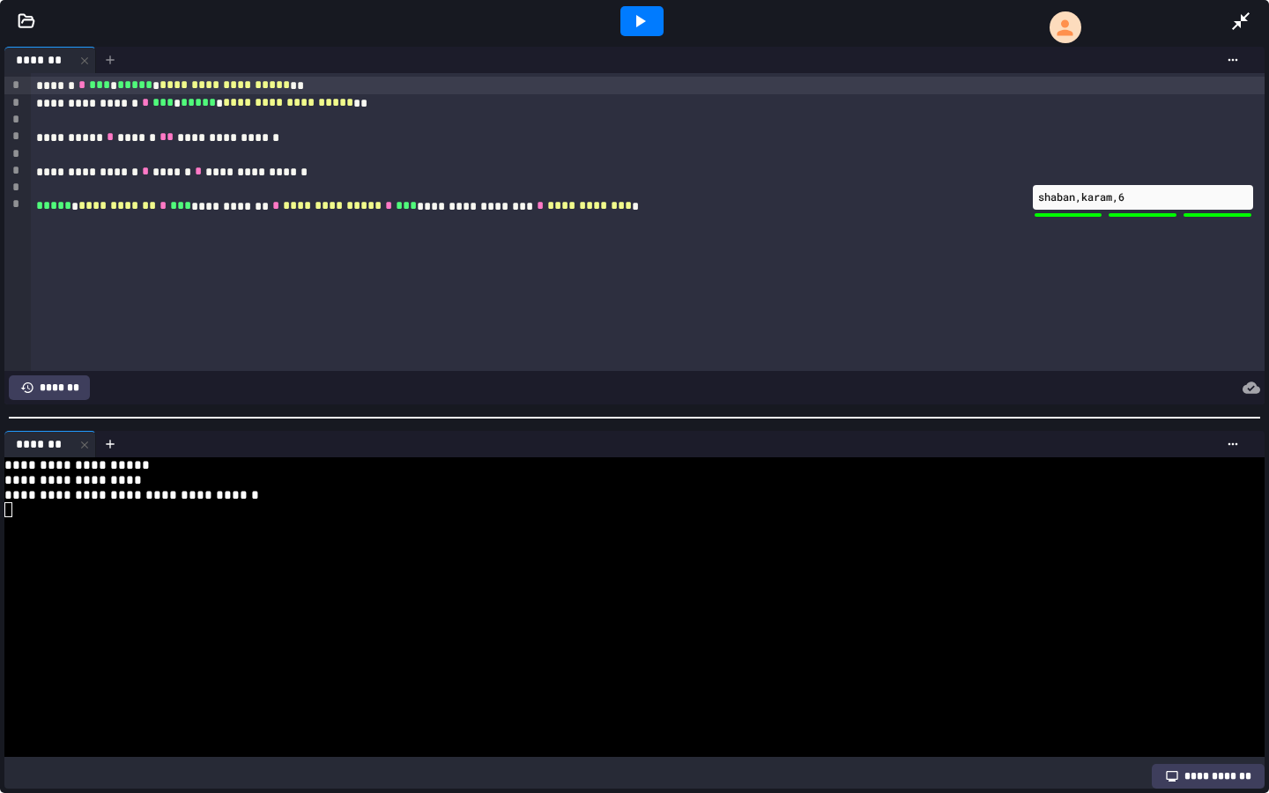
click at [112, 61] on icon at bounding box center [110, 60] width 14 height 14
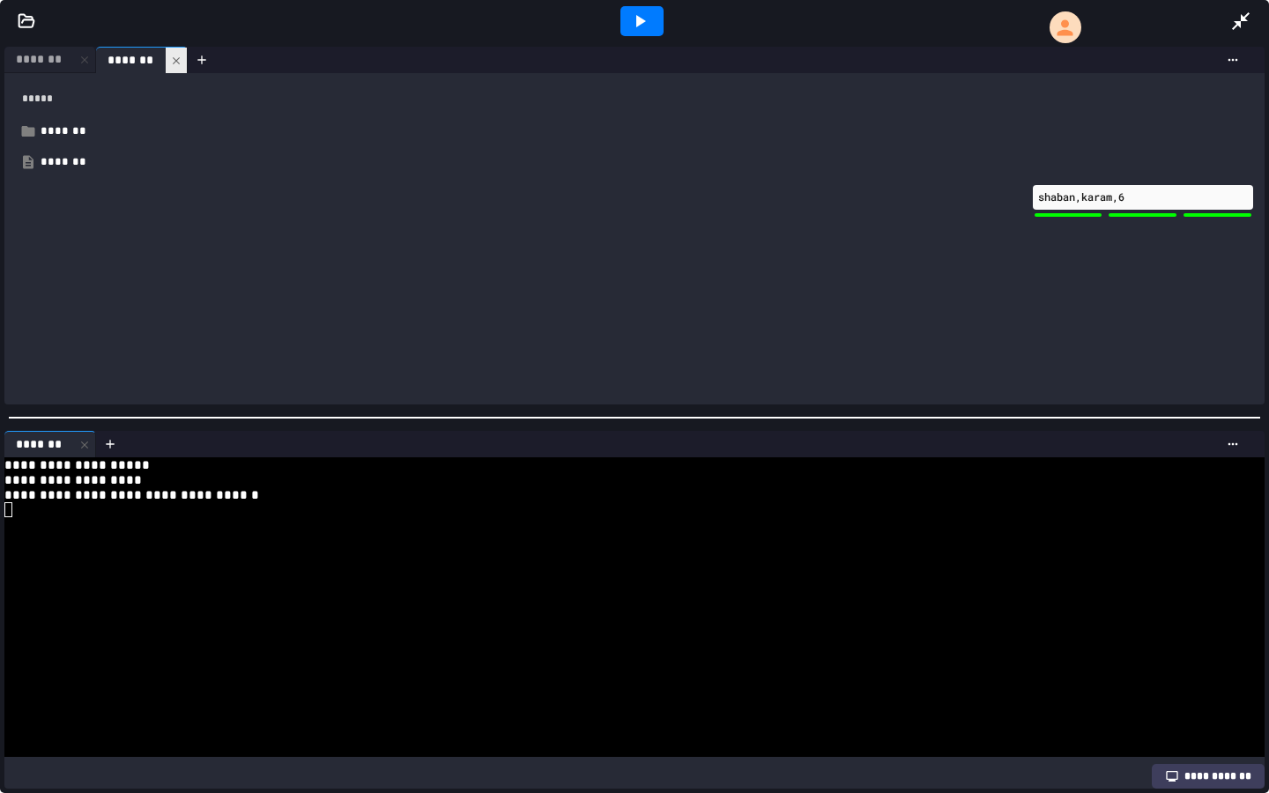
click at [182, 62] on div at bounding box center [176, 61] width 21 height 26
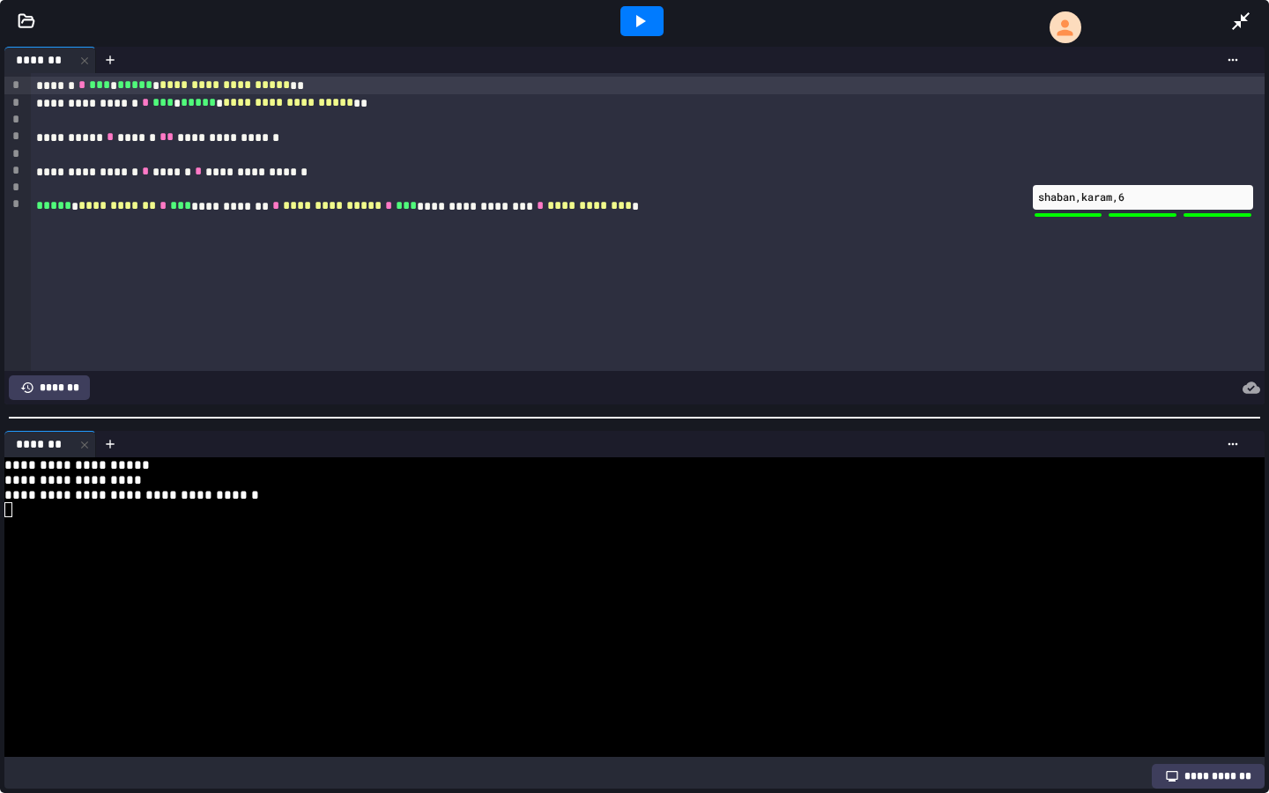
click at [1245, 22] on icon at bounding box center [1240, 21] width 21 height 21
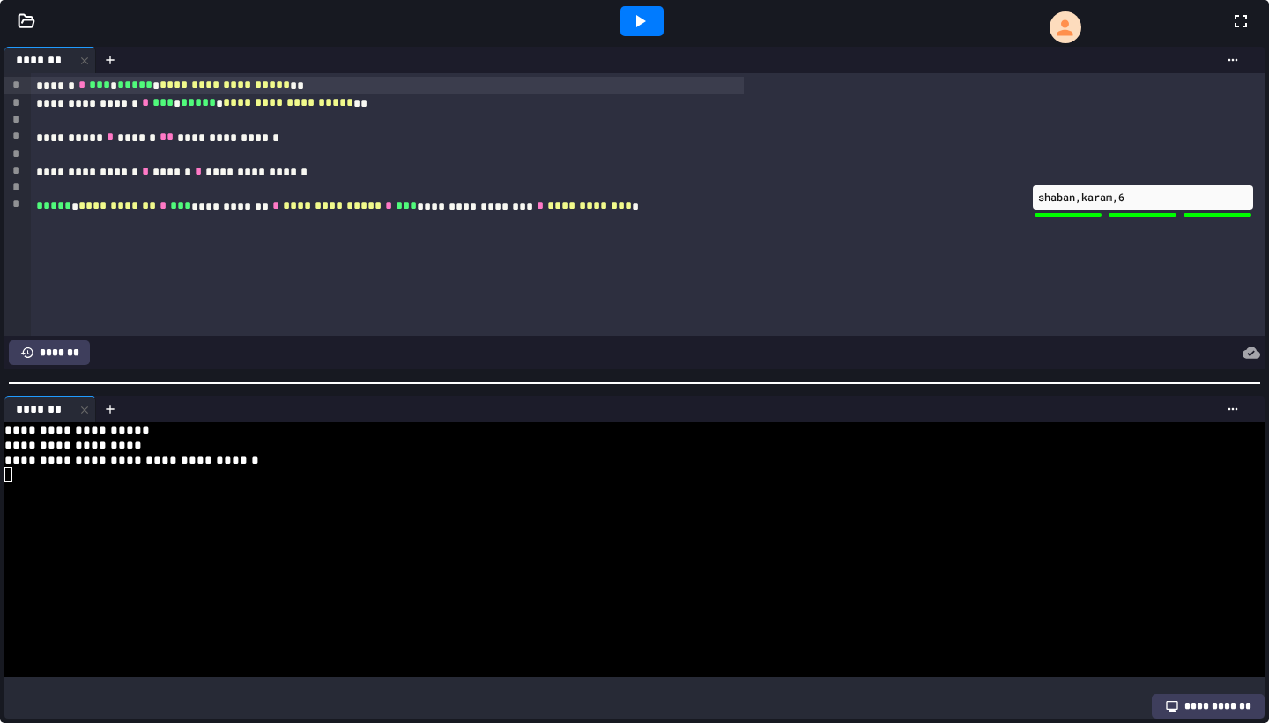
scroll to position [3376, 0]
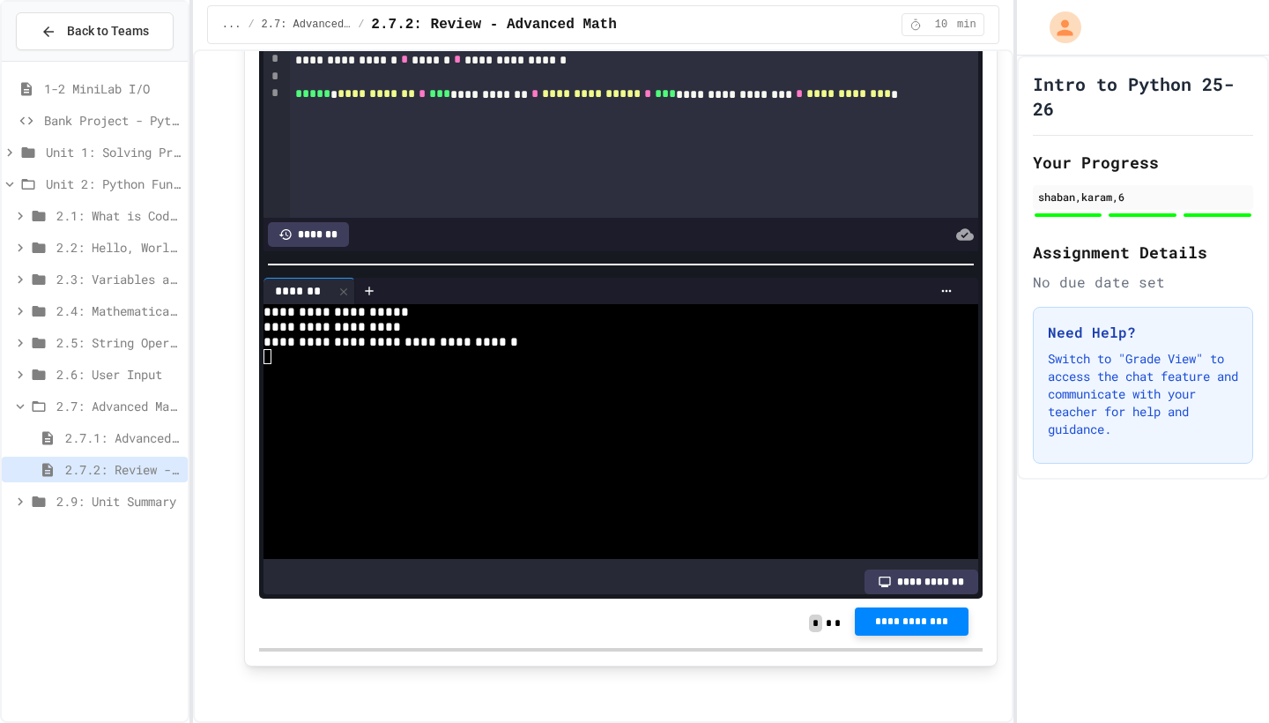
click at [941, 620] on span "**********" at bounding box center [911, 621] width 85 height 14
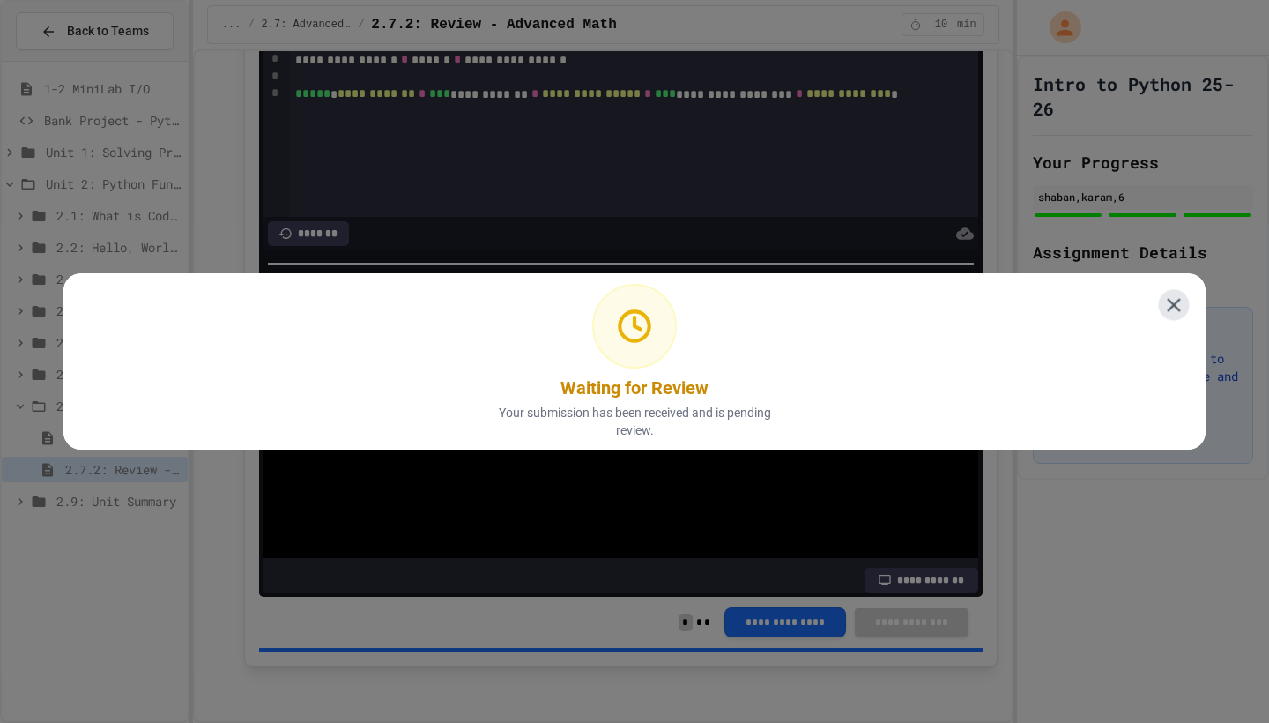
click at [1182, 297] on icon at bounding box center [1174, 305] width 23 height 23
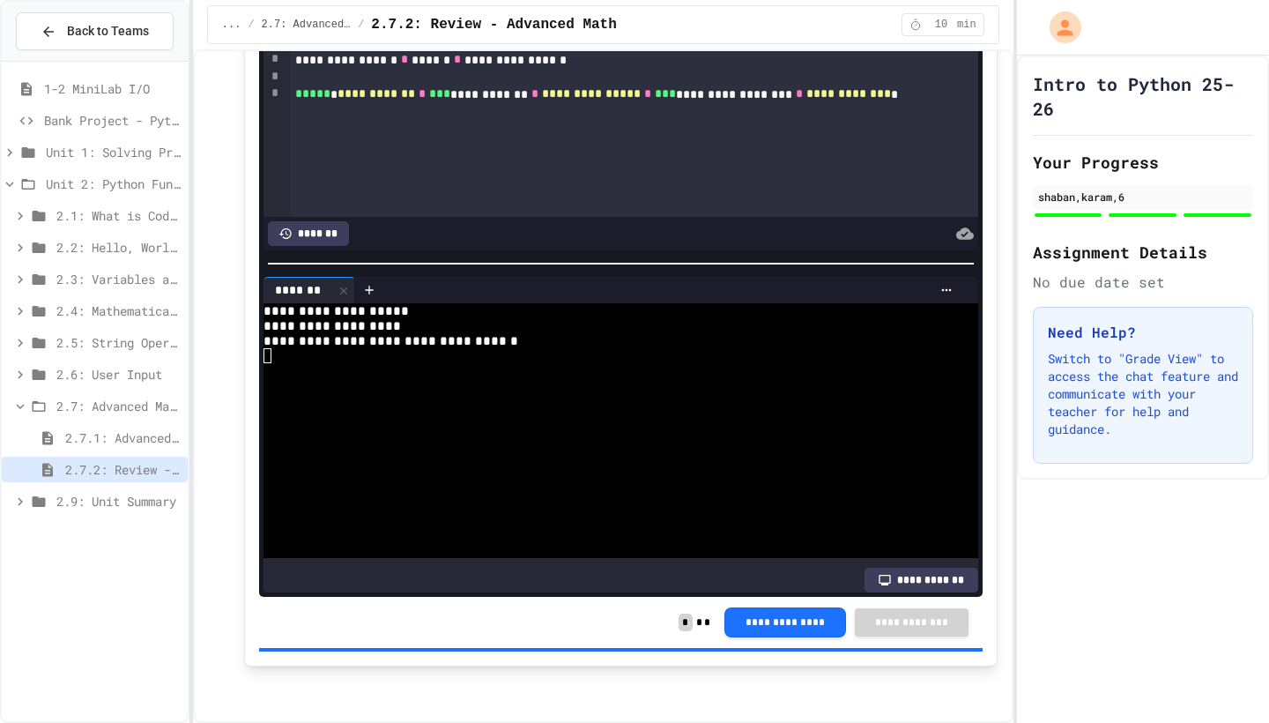
click at [114, 503] on span "2.9: Unit Summary" at bounding box center [118, 501] width 124 height 19
click at [120, 529] on span "2.9.1: Unit Summary" at bounding box center [122, 533] width 115 height 19
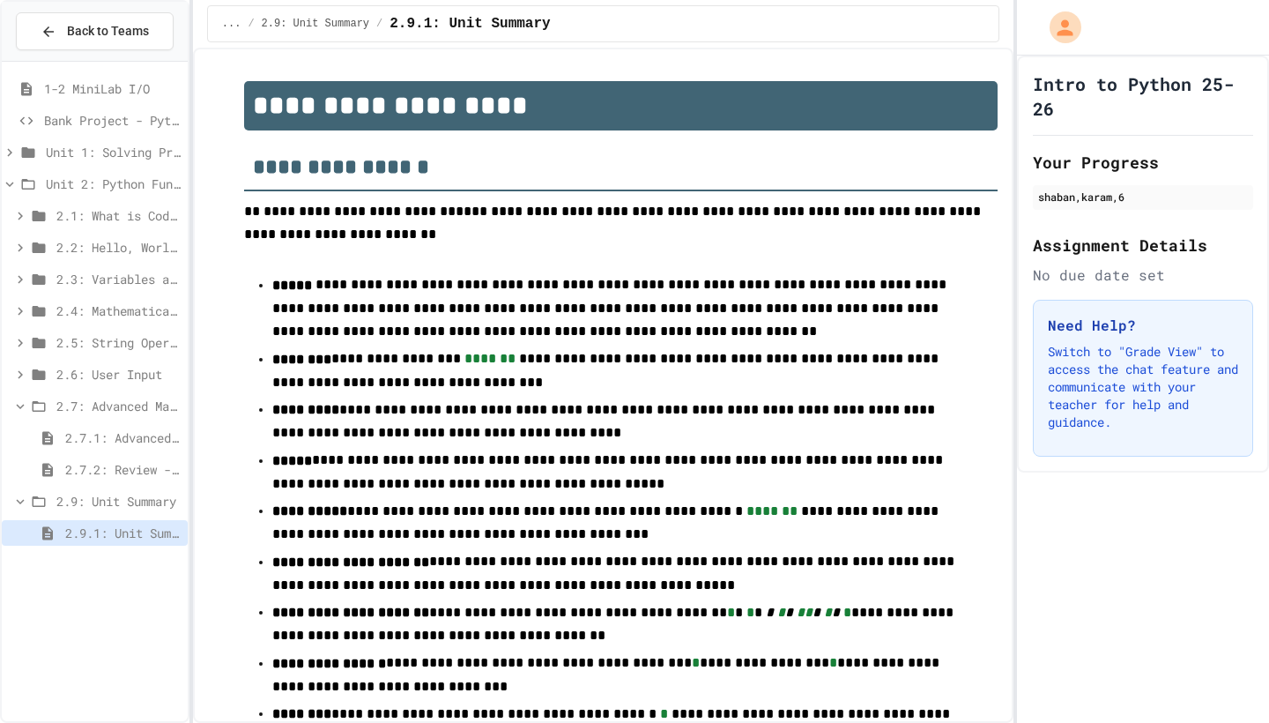
scroll to position [119, 0]
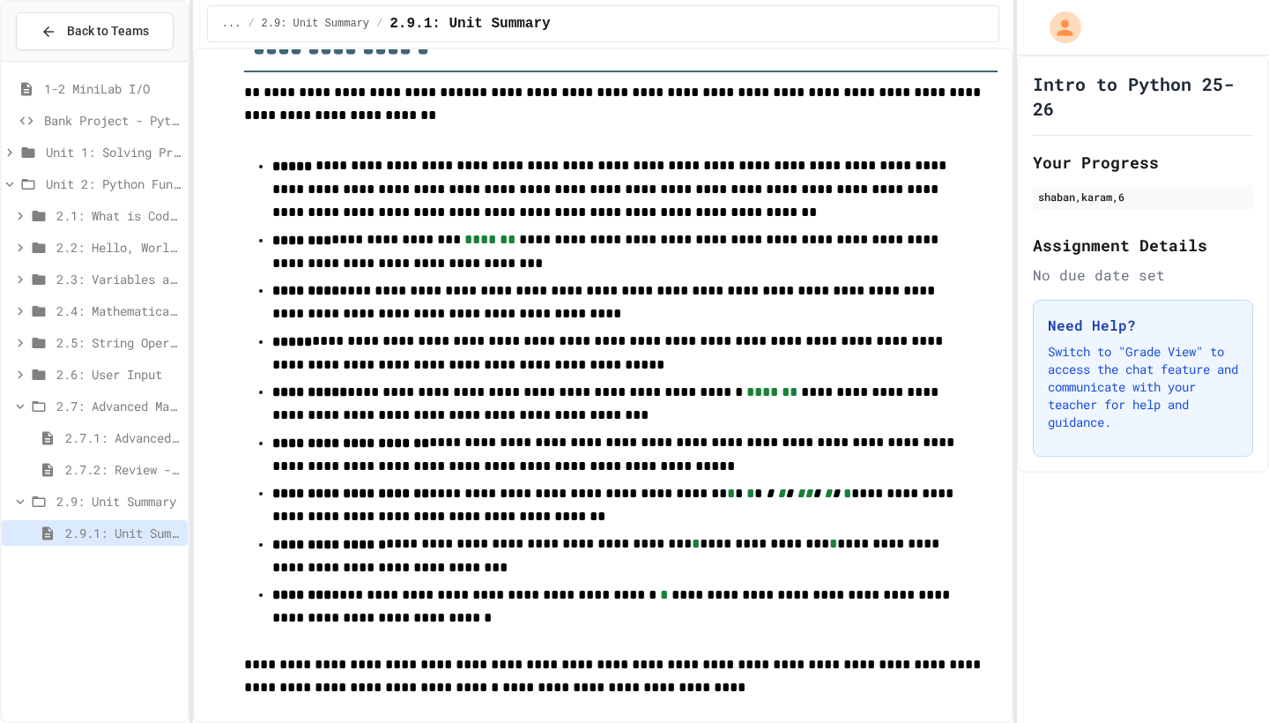
click at [129, 407] on span "2.7: Advanced Math" at bounding box center [118, 406] width 124 height 19
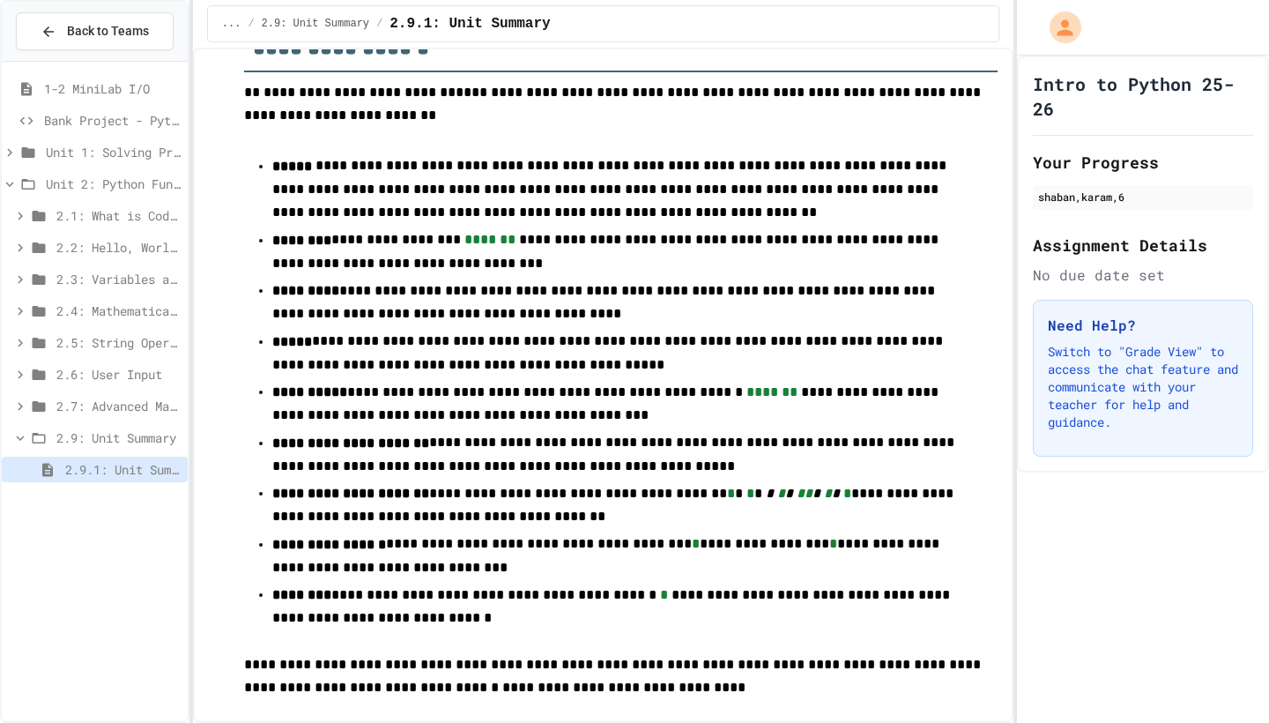
click at [133, 403] on span "2.7: Advanced Math" at bounding box center [118, 406] width 124 height 19
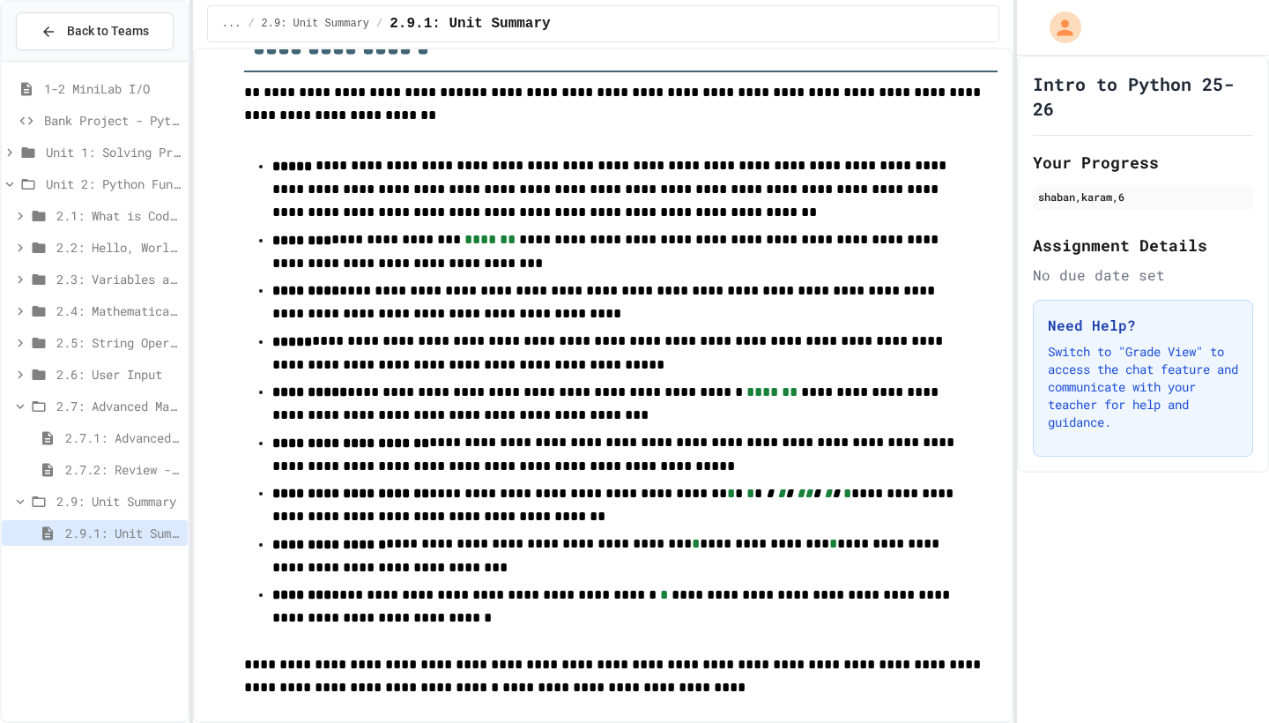
click at [131, 428] on span "2.7.1: Advanced Math" at bounding box center [122, 437] width 115 height 19
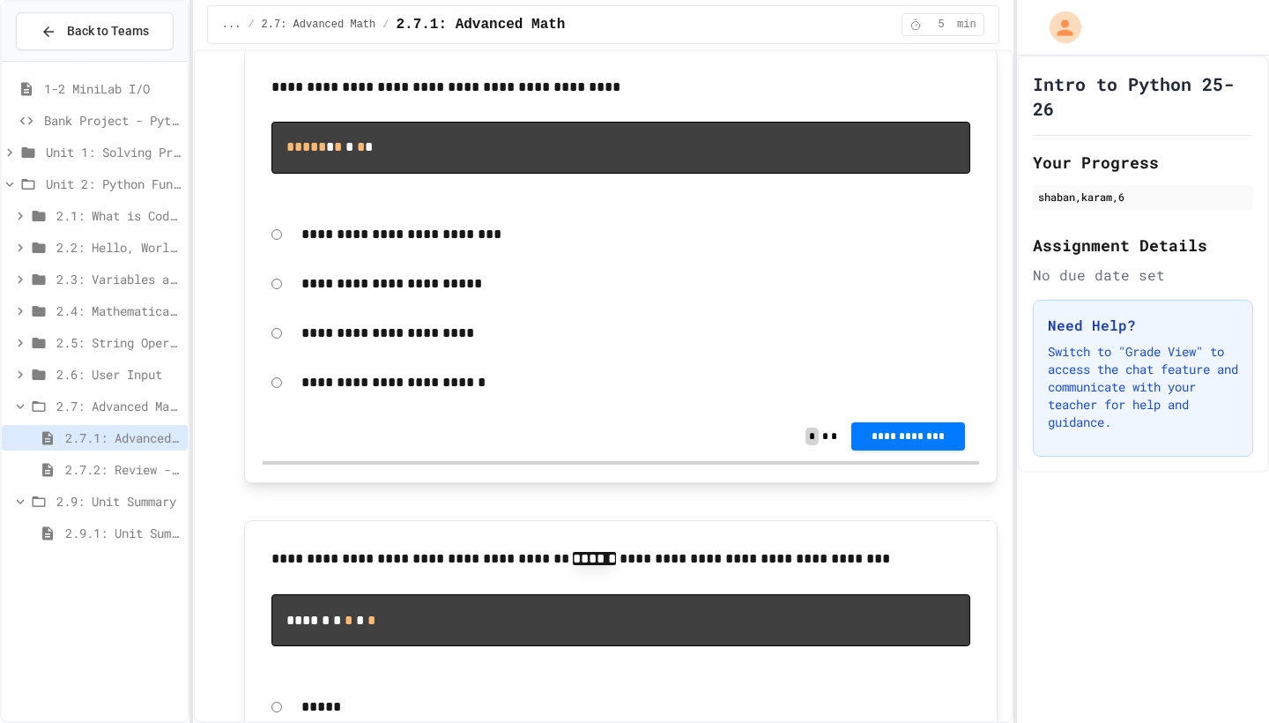
scroll to position [294, 0]
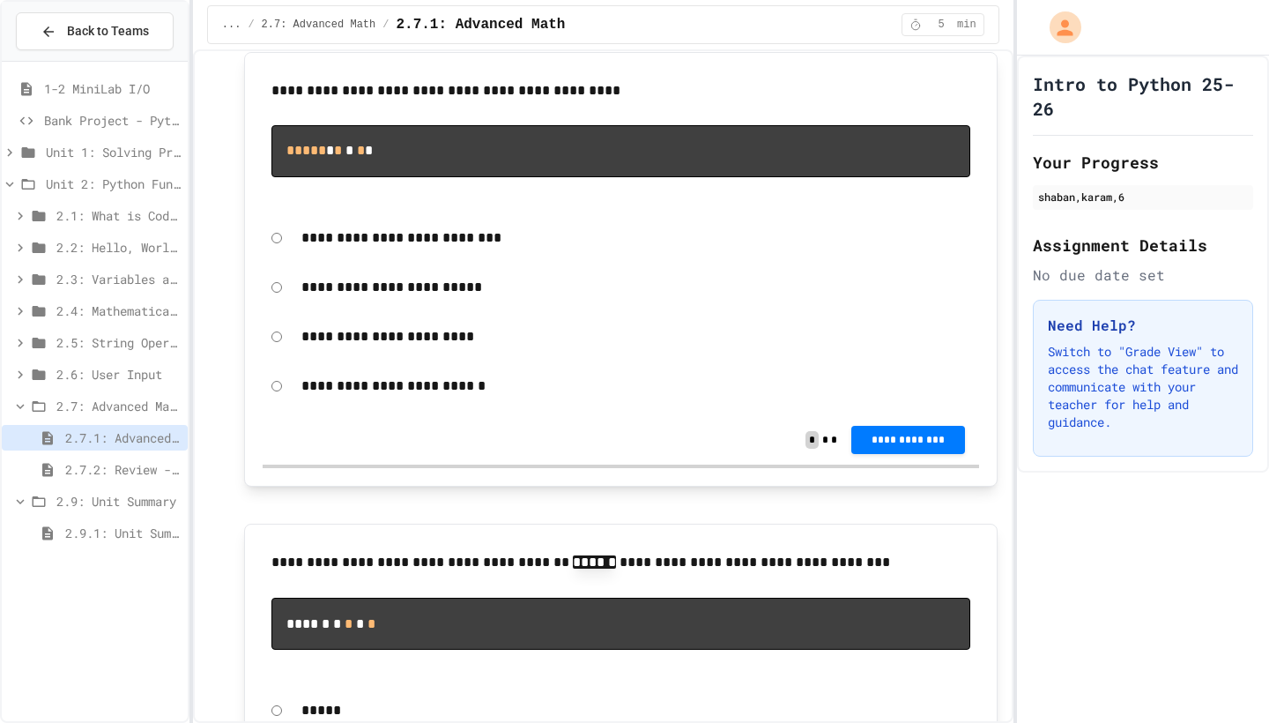
click at [388, 344] on p "**********" at bounding box center [635, 336] width 669 height 23
click at [284, 336] on div "**********" at bounding box center [621, 336] width 717 height 41
click at [922, 442] on span "**********" at bounding box center [908, 438] width 85 height 14
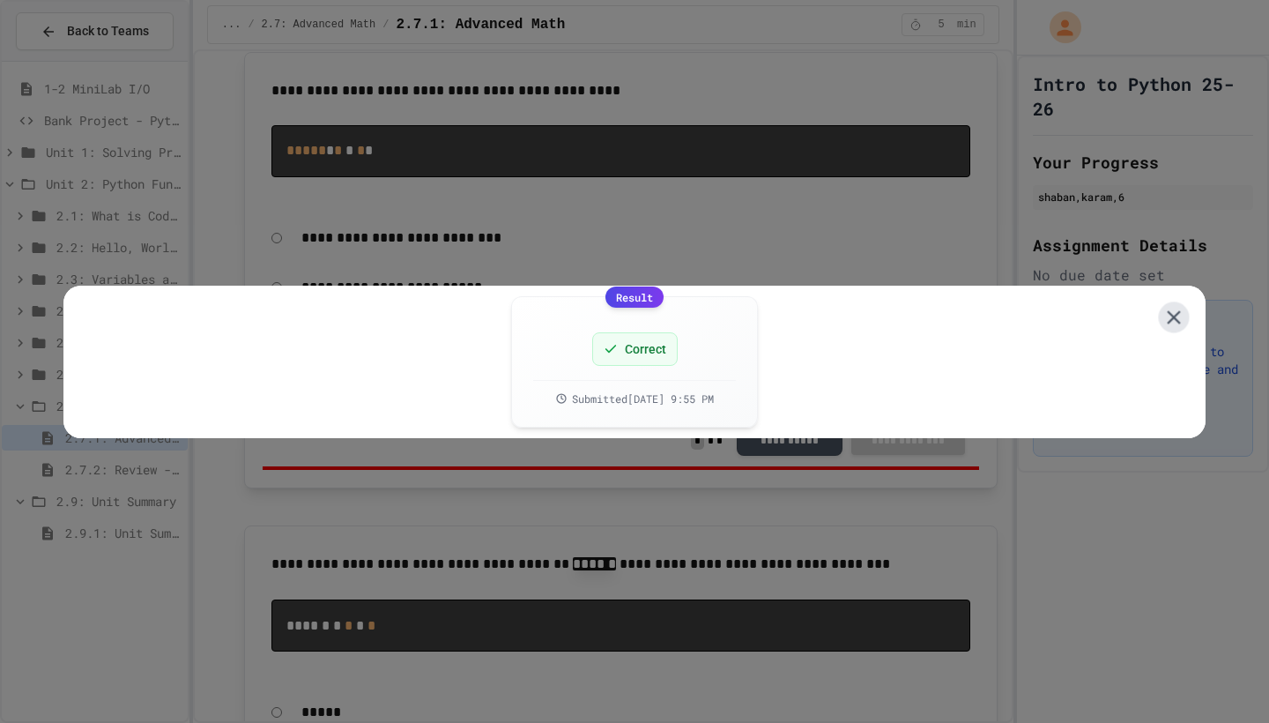
click at [1179, 305] on icon at bounding box center [1174, 316] width 23 height 23
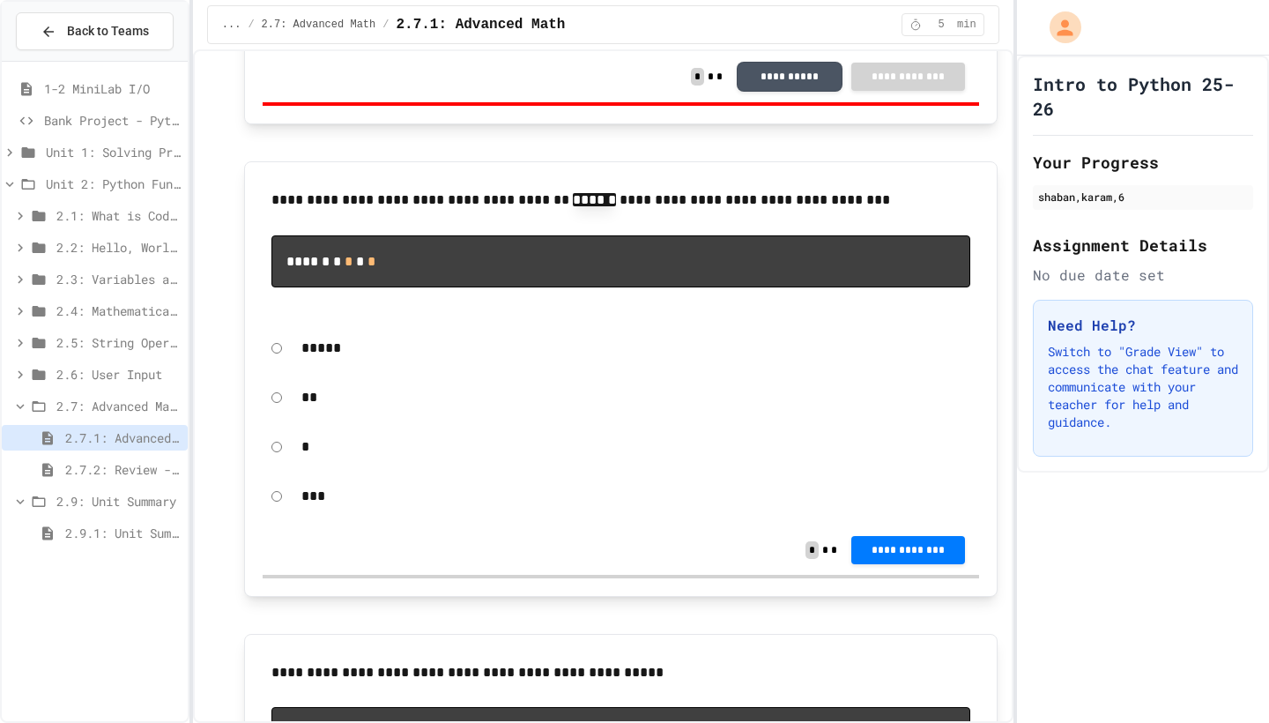
scroll to position [661, 0]
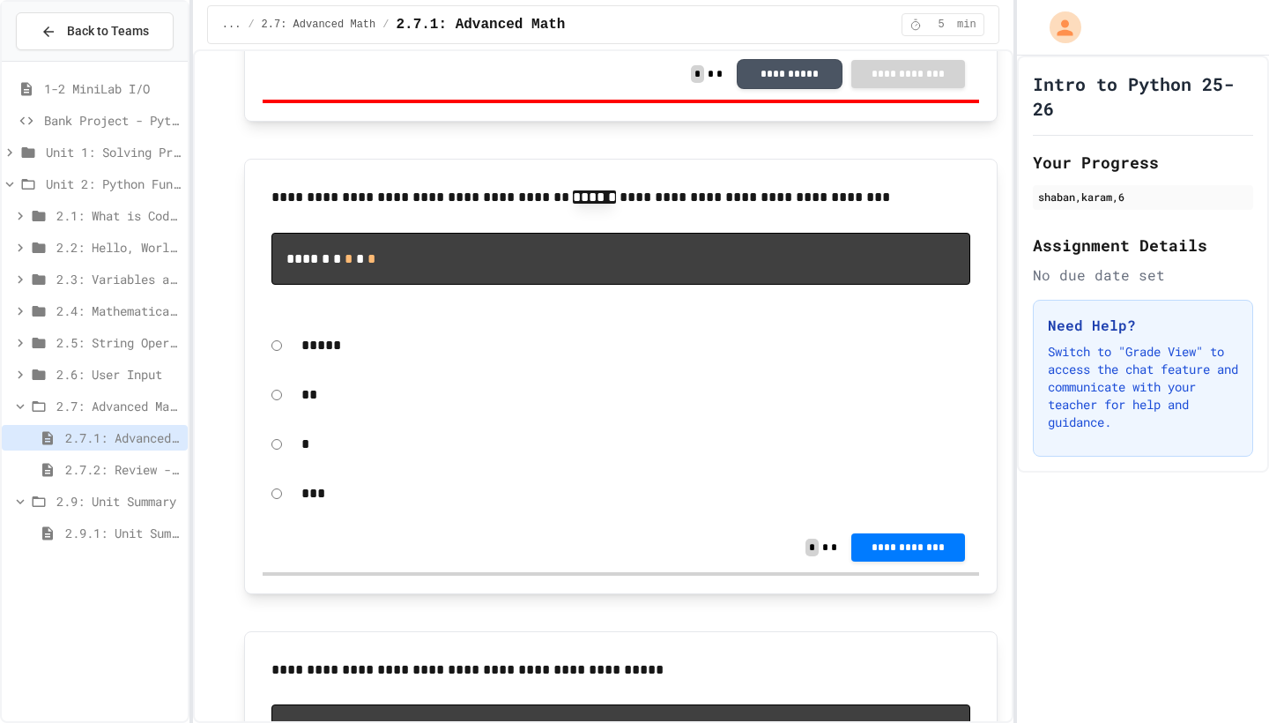
click at [316, 383] on div "**" at bounding box center [636, 395] width 687 height 41
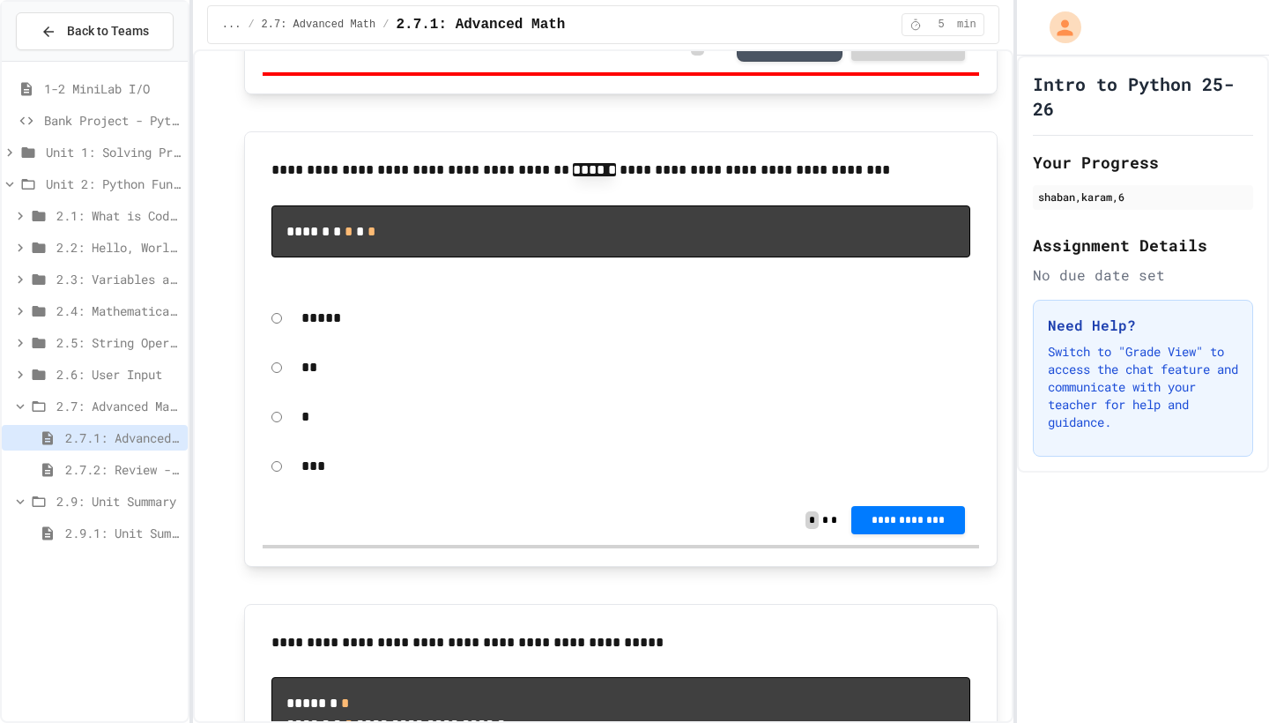
scroll to position [681, 0]
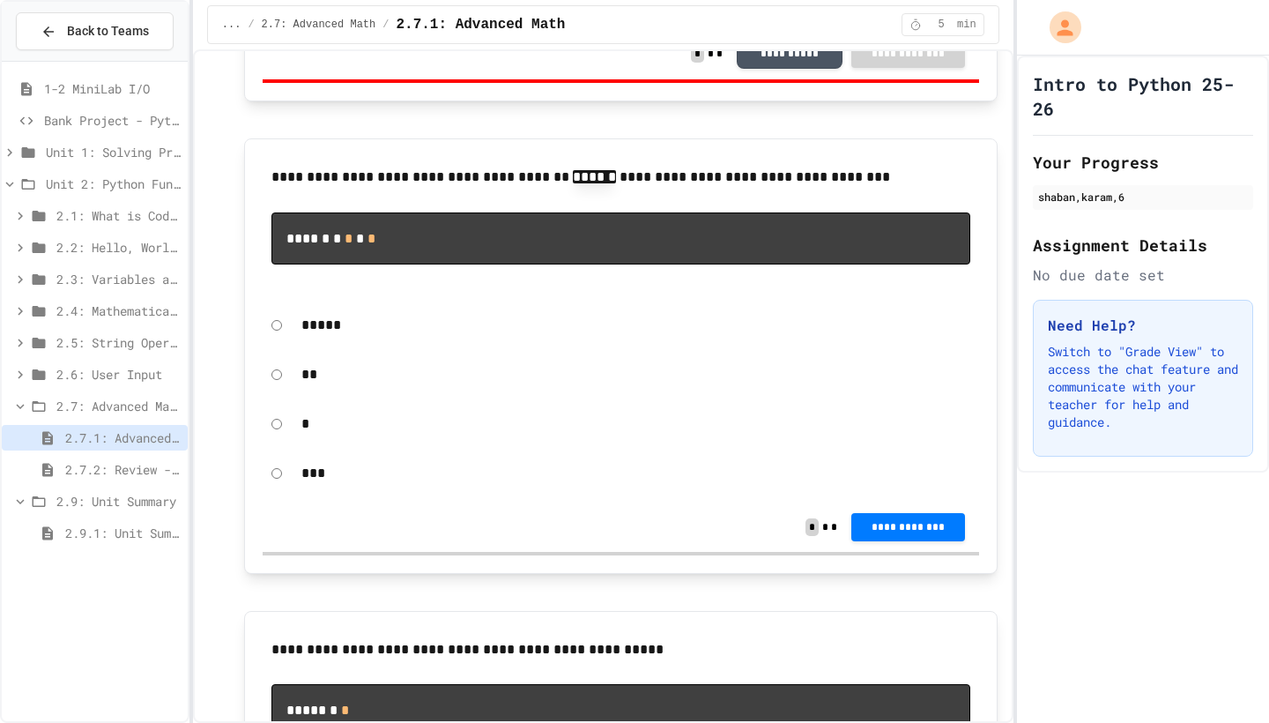
click at [283, 424] on div "*" at bounding box center [621, 424] width 717 height 41
click at [900, 532] on span "**********" at bounding box center [908, 525] width 85 height 14
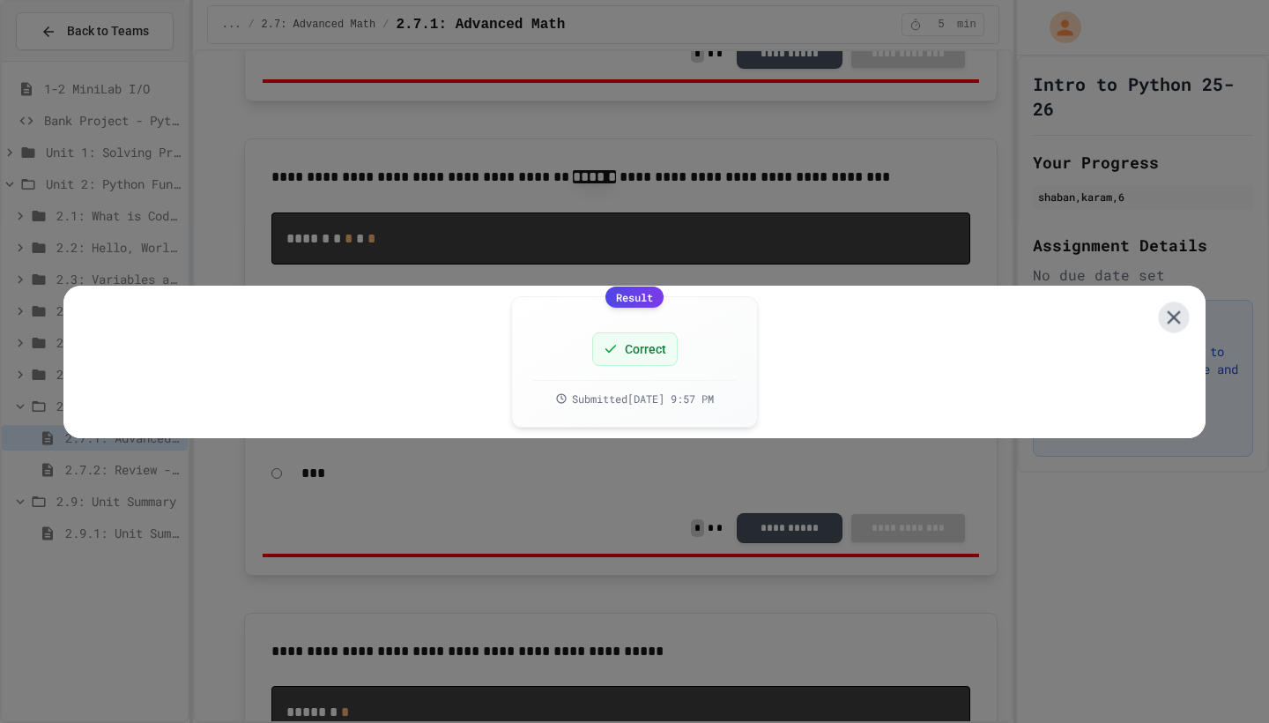
click at [1183, 307] on icon at bounding box center [1174, 316] width 23 height 23
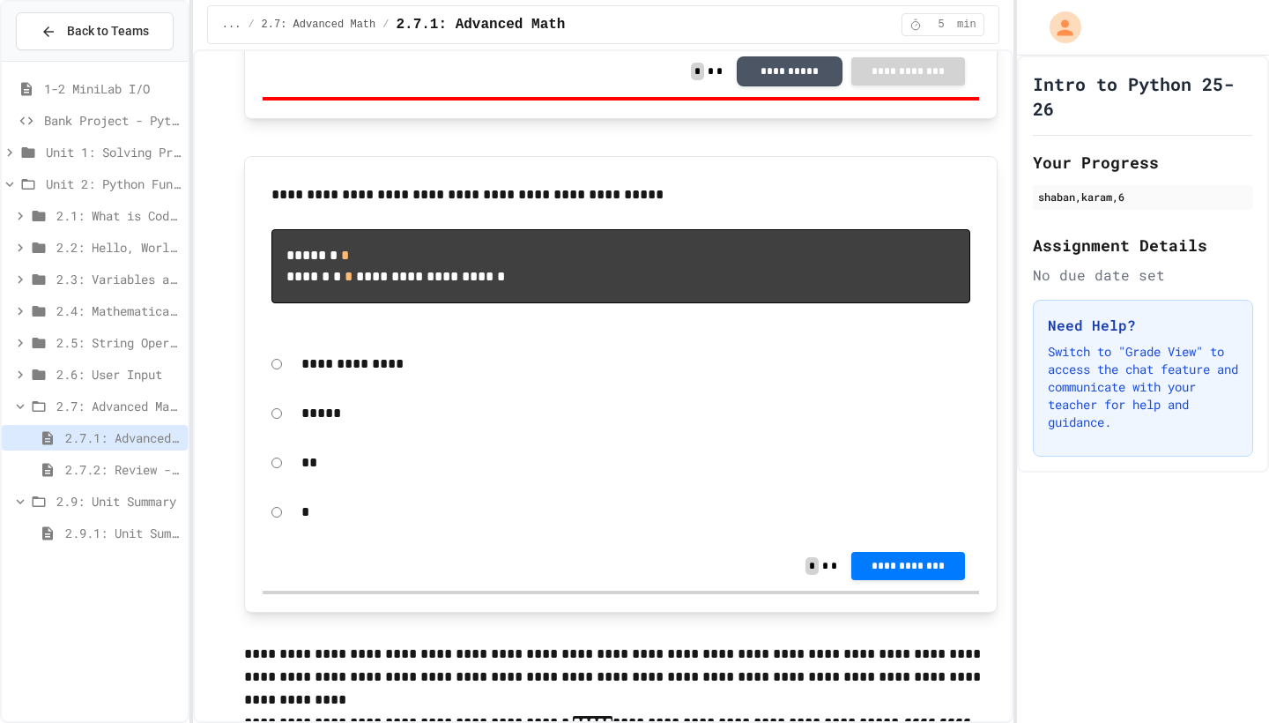
scroll to position [1175, 0]
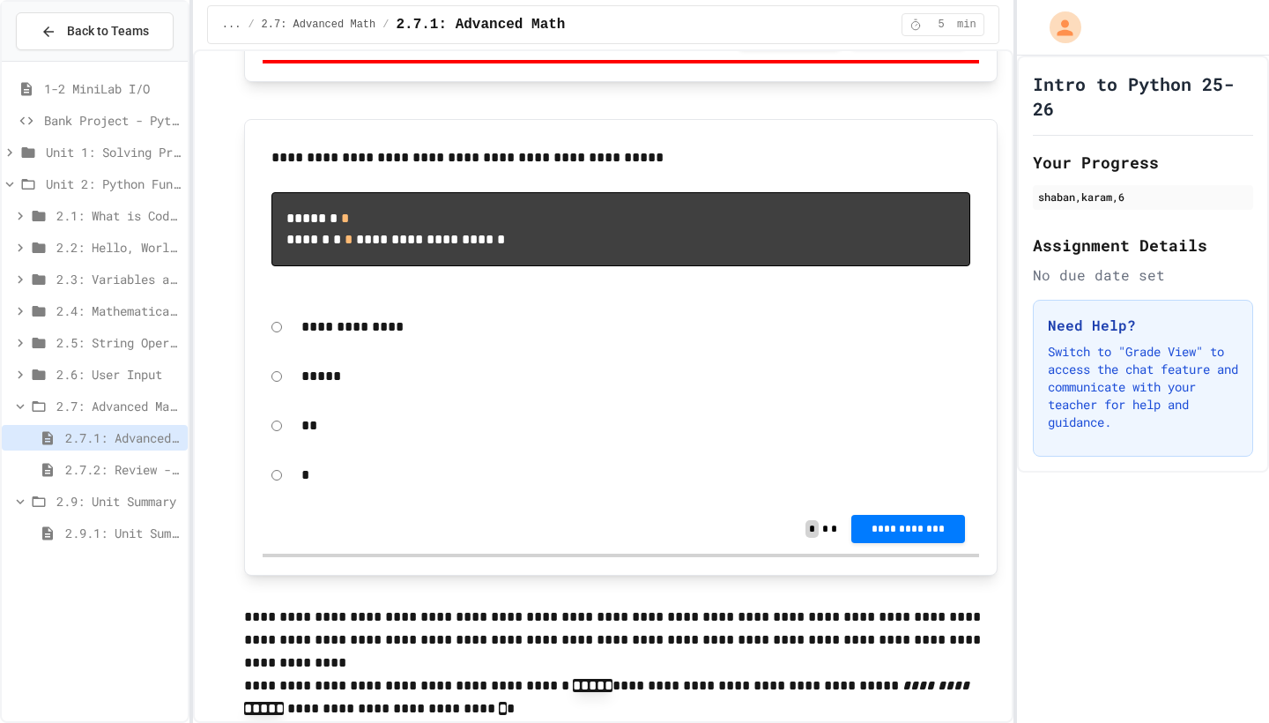
click at [277, 495] on div "*" at bounding box center [621, 475] width 717 height 41
click at [907, 534] on span "**********" at bounding box center [908, 527] width 85 height 14
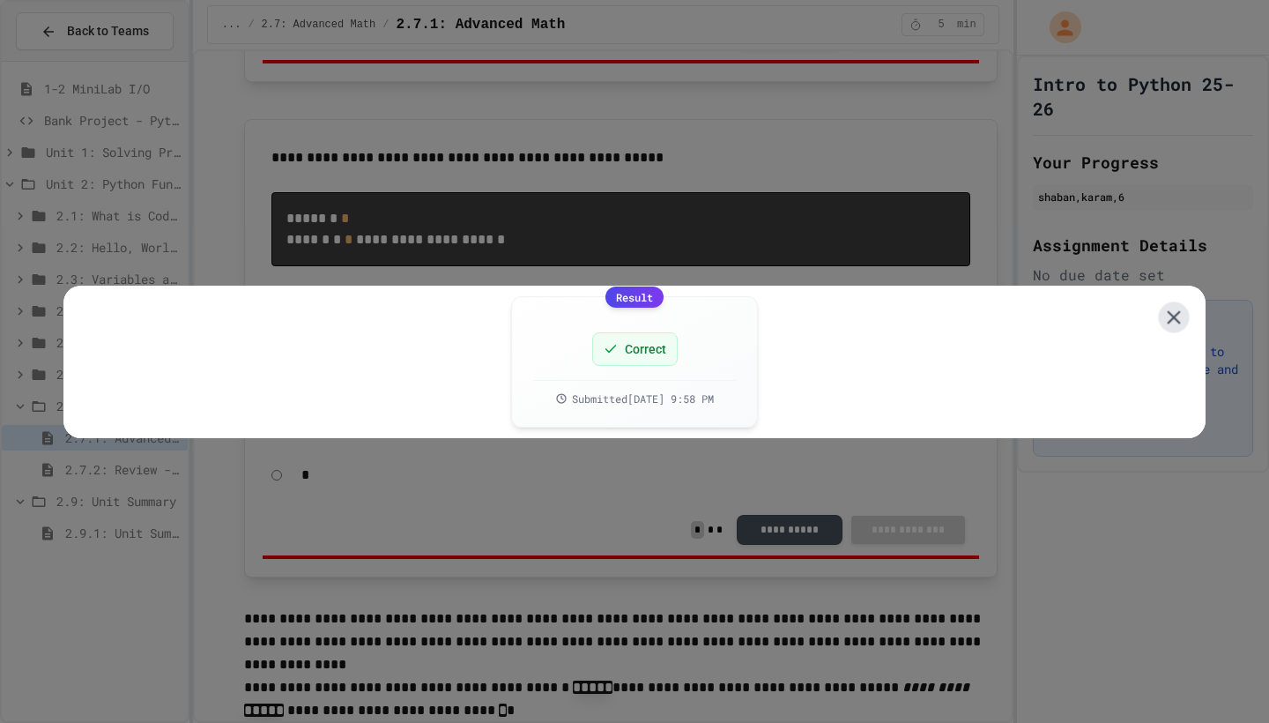
click at [1177, 310] on icon at bounding box center [1174, 316] width 23 height 23
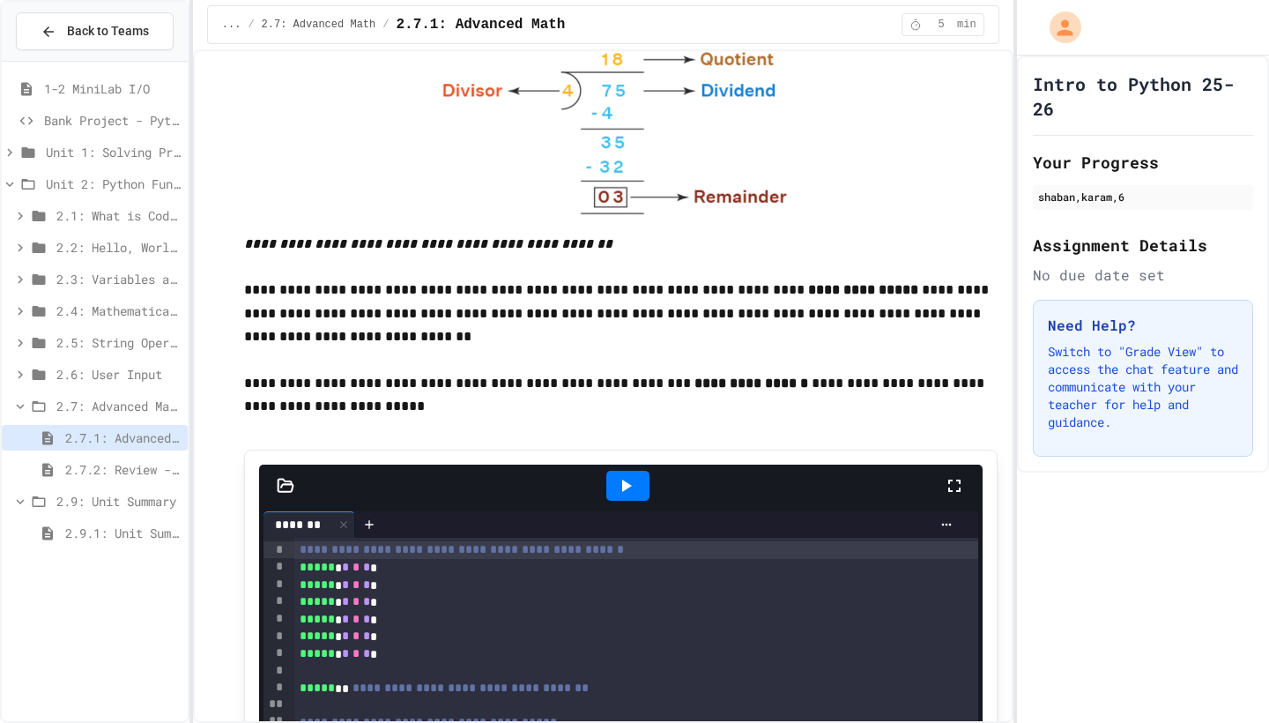
scroll to position [4042, 0]
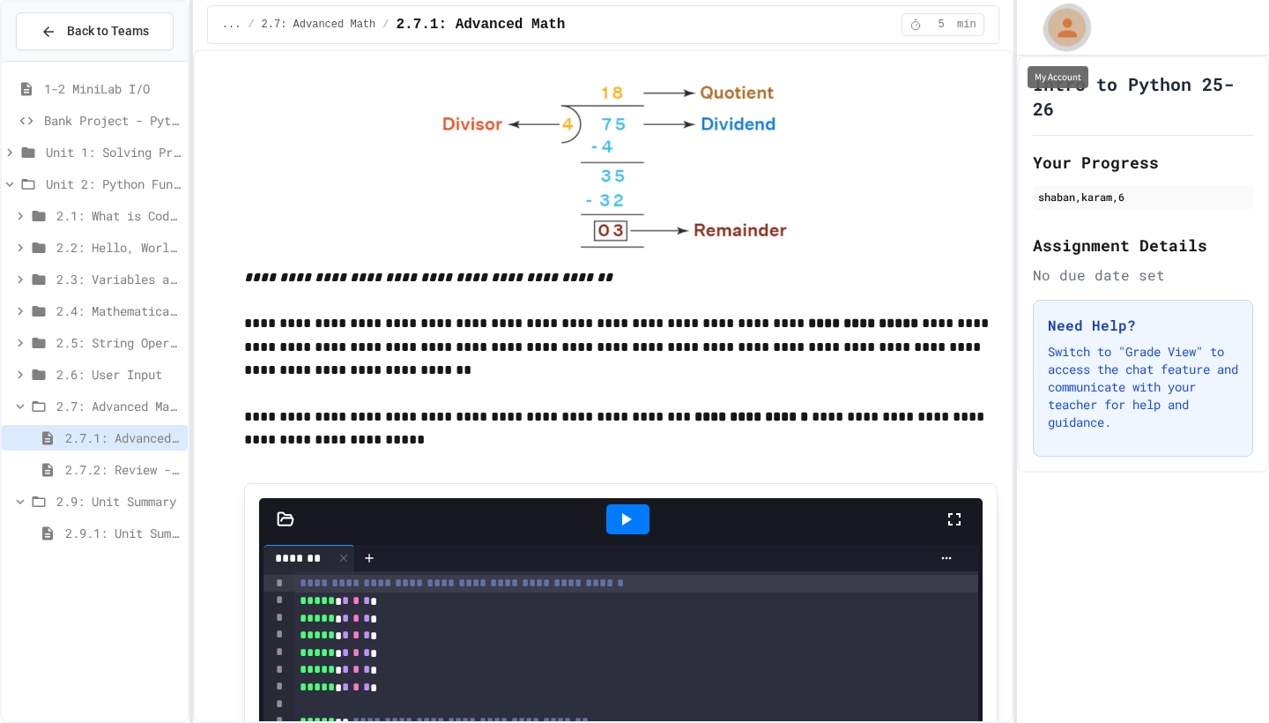
click at [1071, 32] on icon "My Account" at bounding box center [1066, 27] width 19 height 19
click at [1115, 722] on div at bounding box center [634, 723] width 1269 height 0
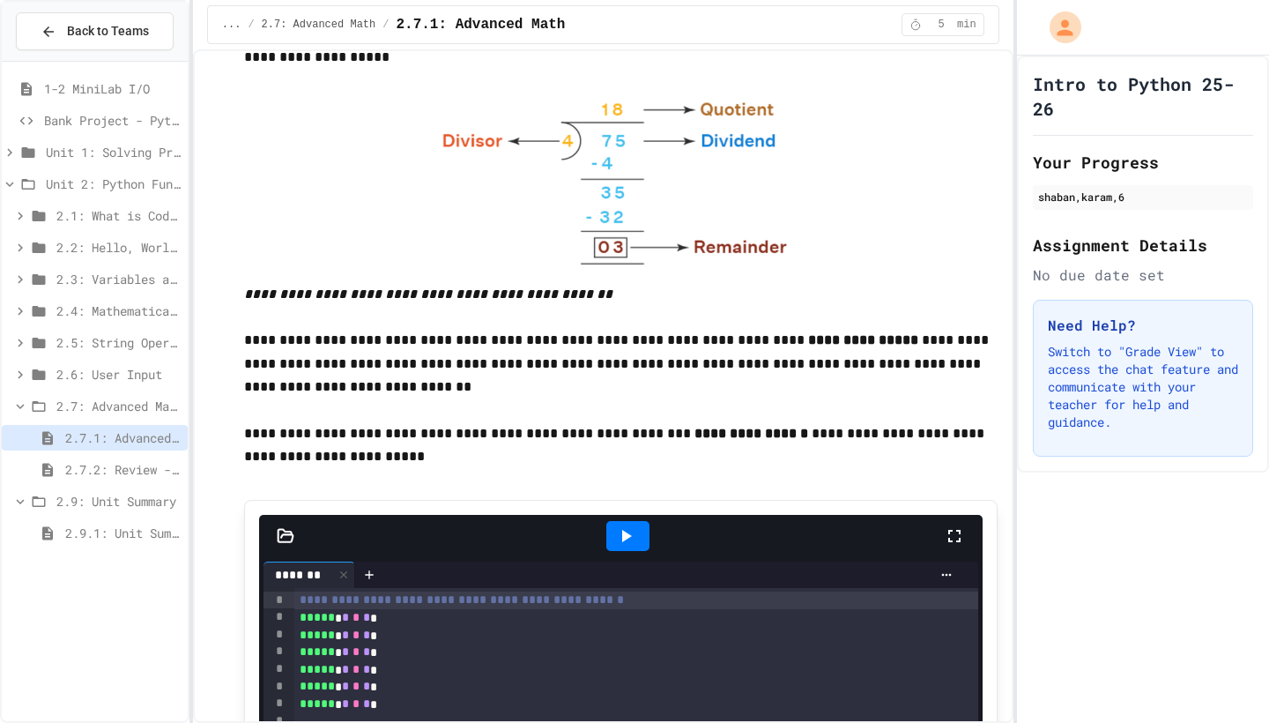
scroll to position [4018, 0]
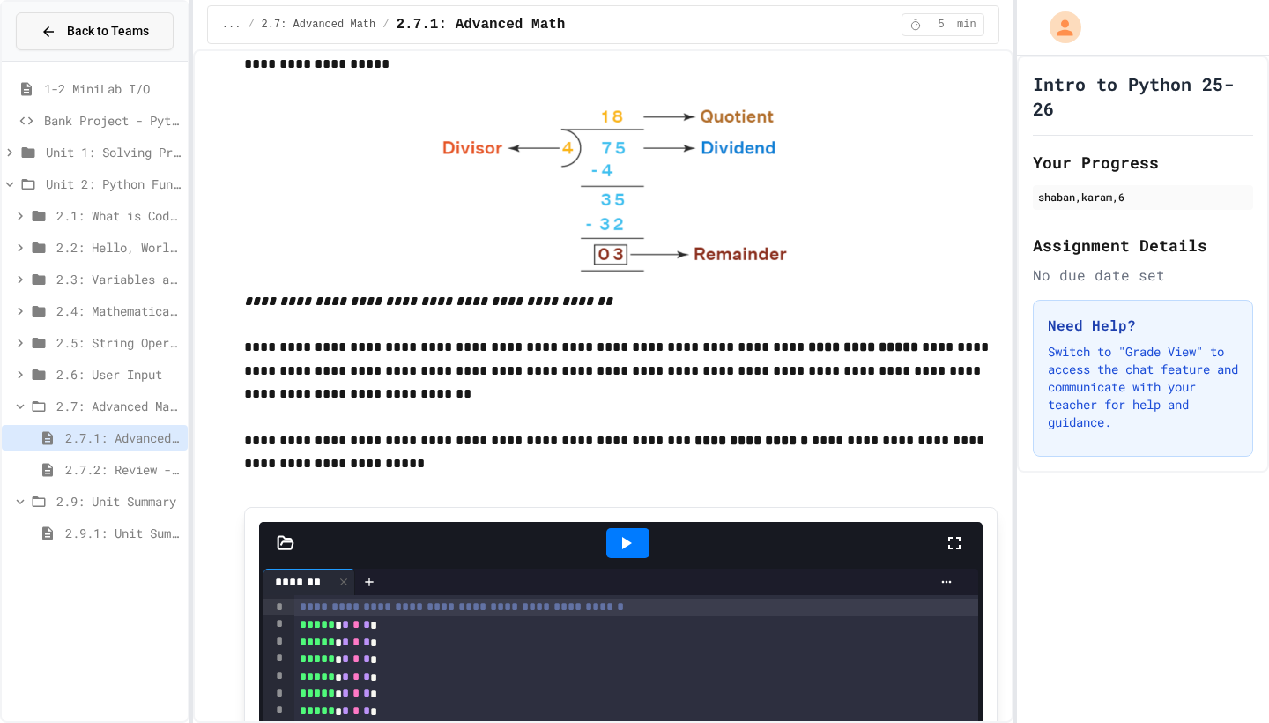
click at [136, 40] on span "Back to Teams" at bounding box center [108, 31] width 82 height 19
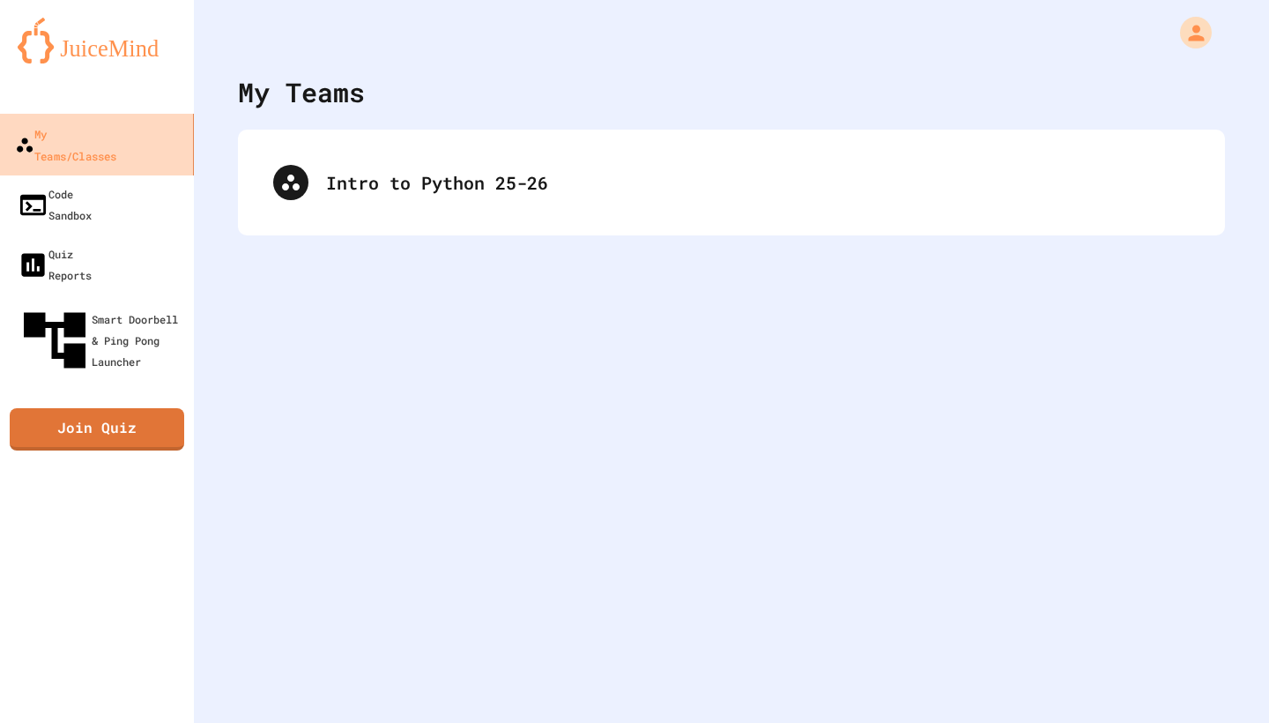
click at [116, 143] on div "My Teams/Classes" at bounding box center [65, 144] width 101 height 43
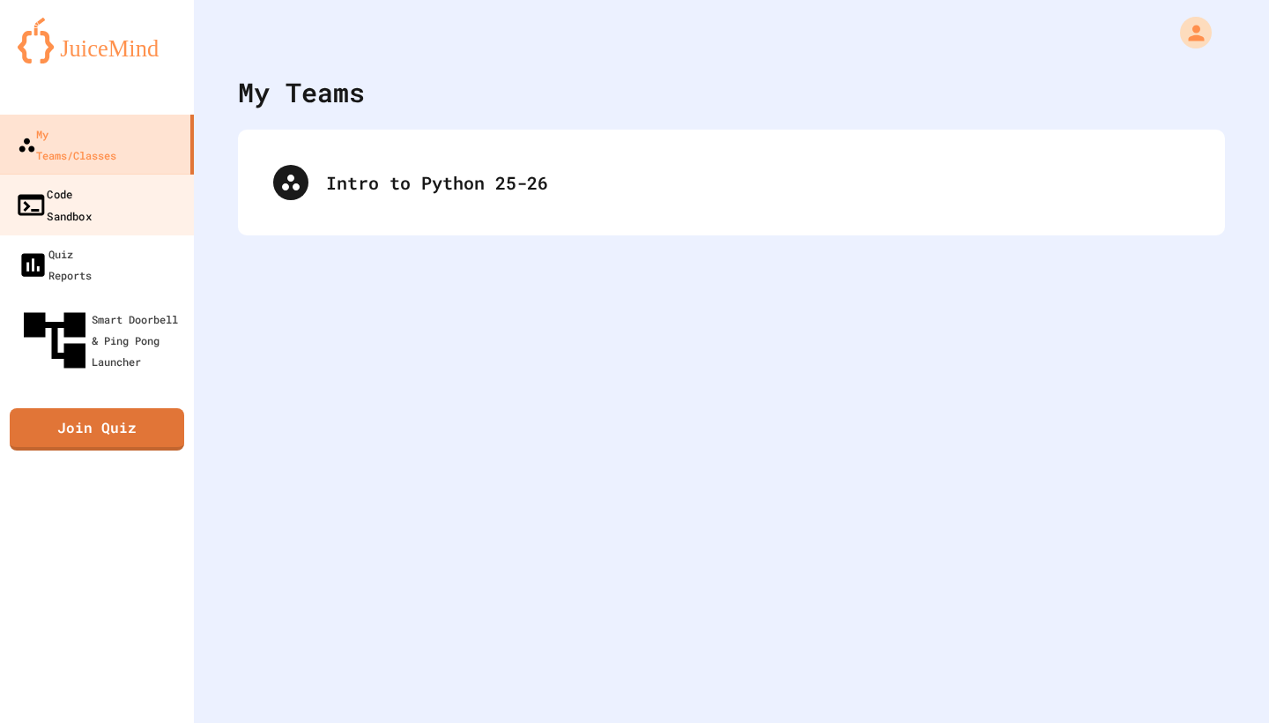
click at [128, 176] on link "Code Sandbox" at bounding box center [97, 205] width 200 height 62
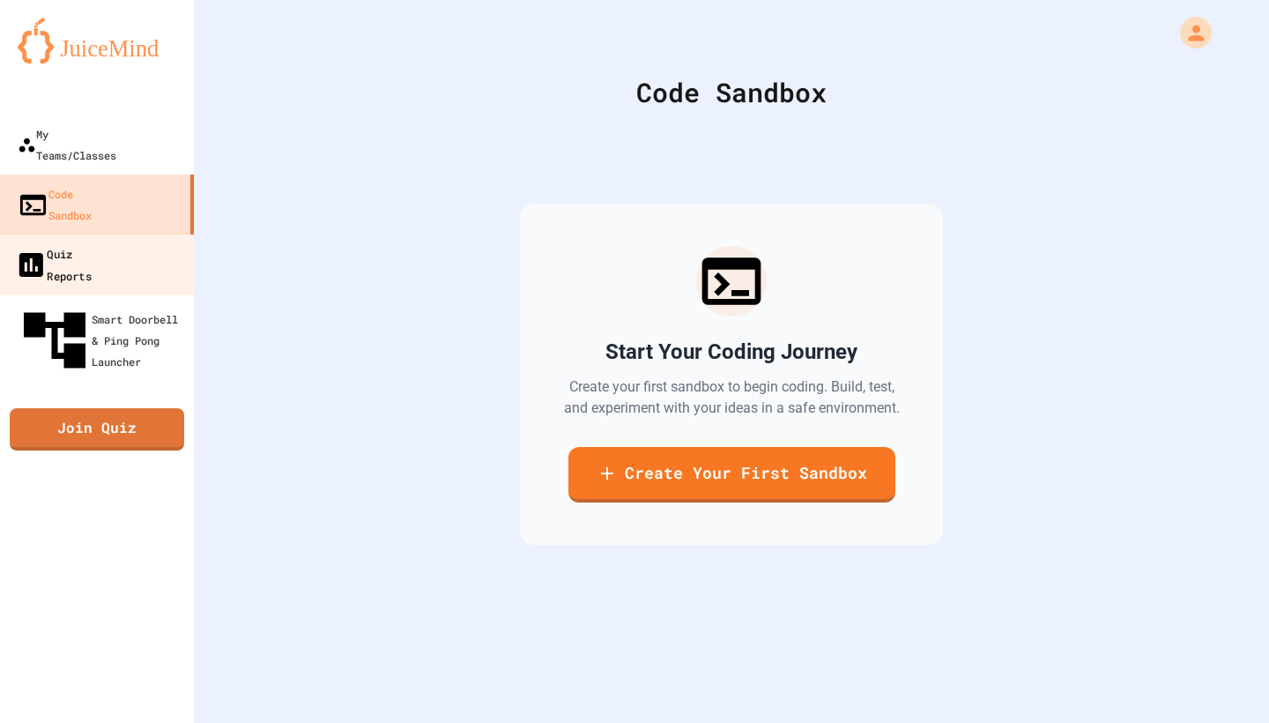
click at [117, 234] on link "Quiz Reports" at bounding box center [97, 265] width 200 height 62
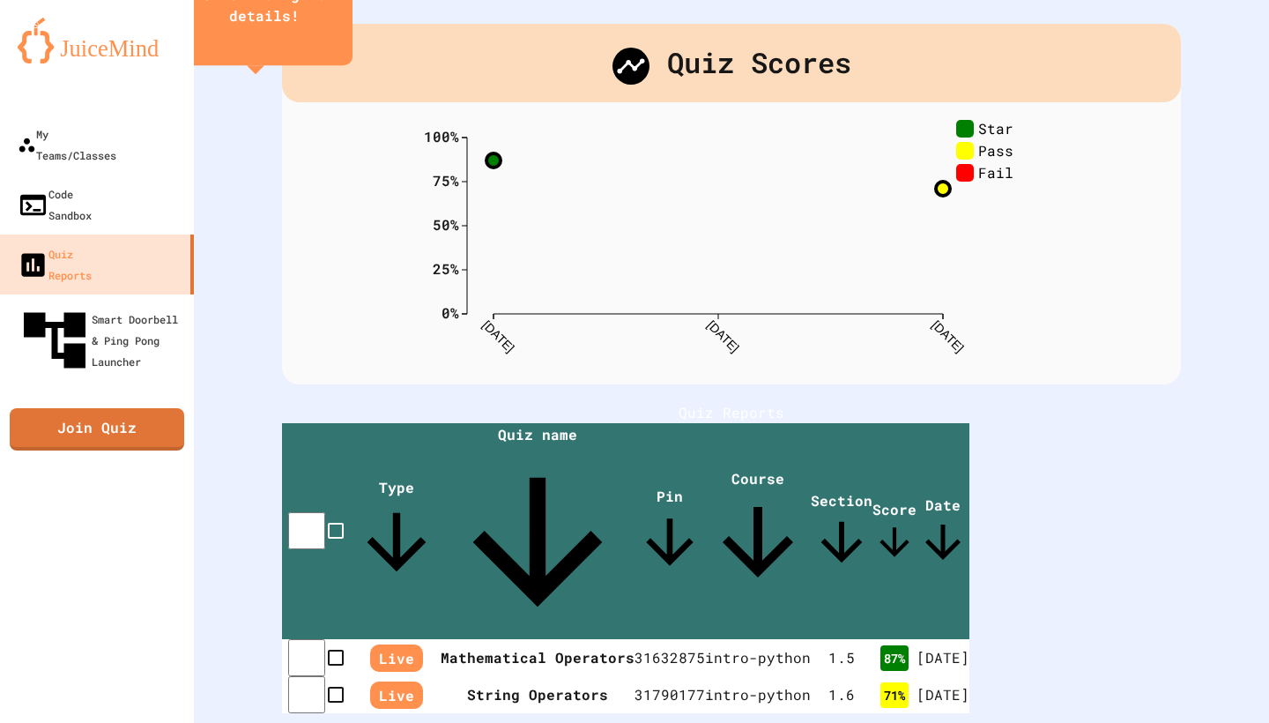
scroll to position [63, 0]
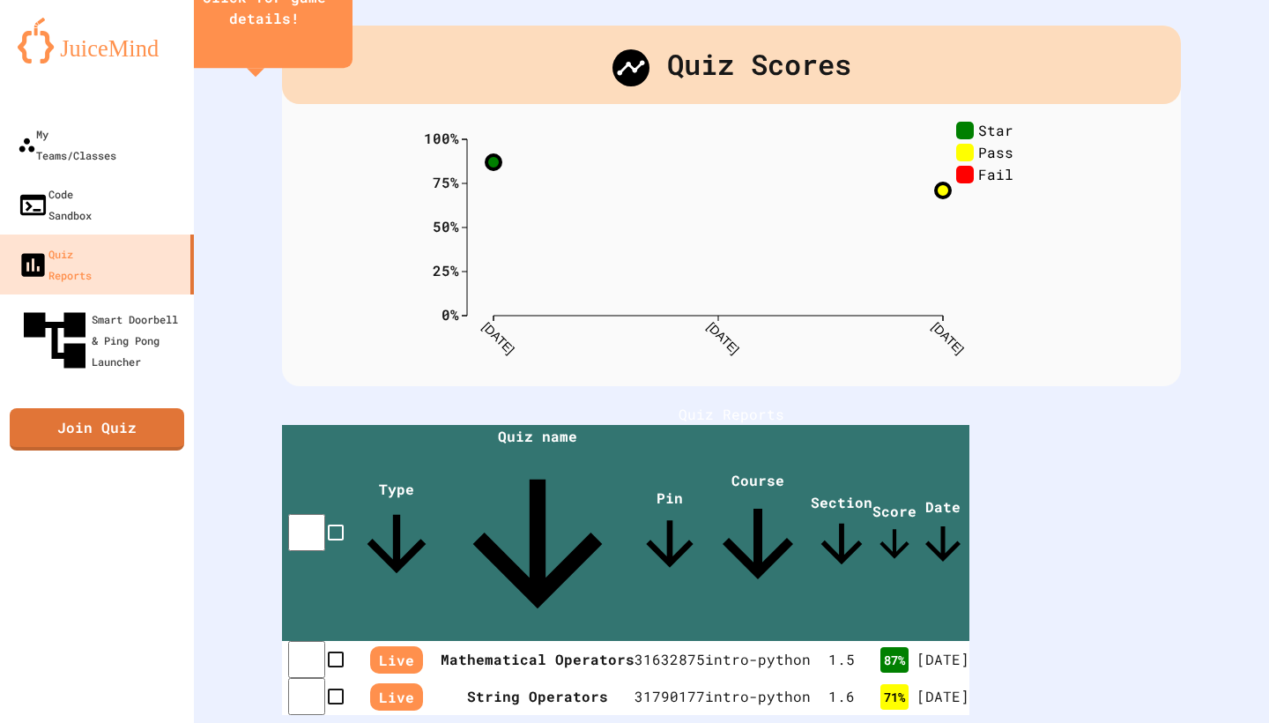
click at [264, 41] on icon "close" at bounding box center [264, 41] width 0 height 0
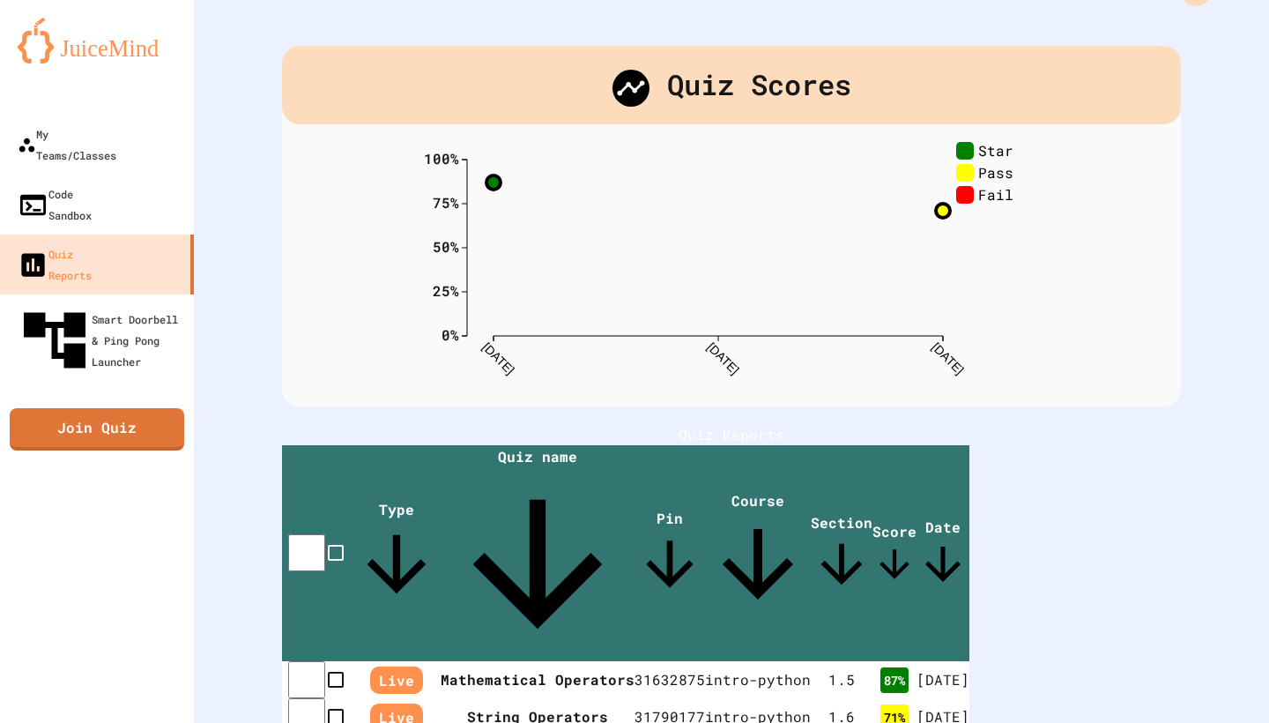
scroll to position [30, 0]
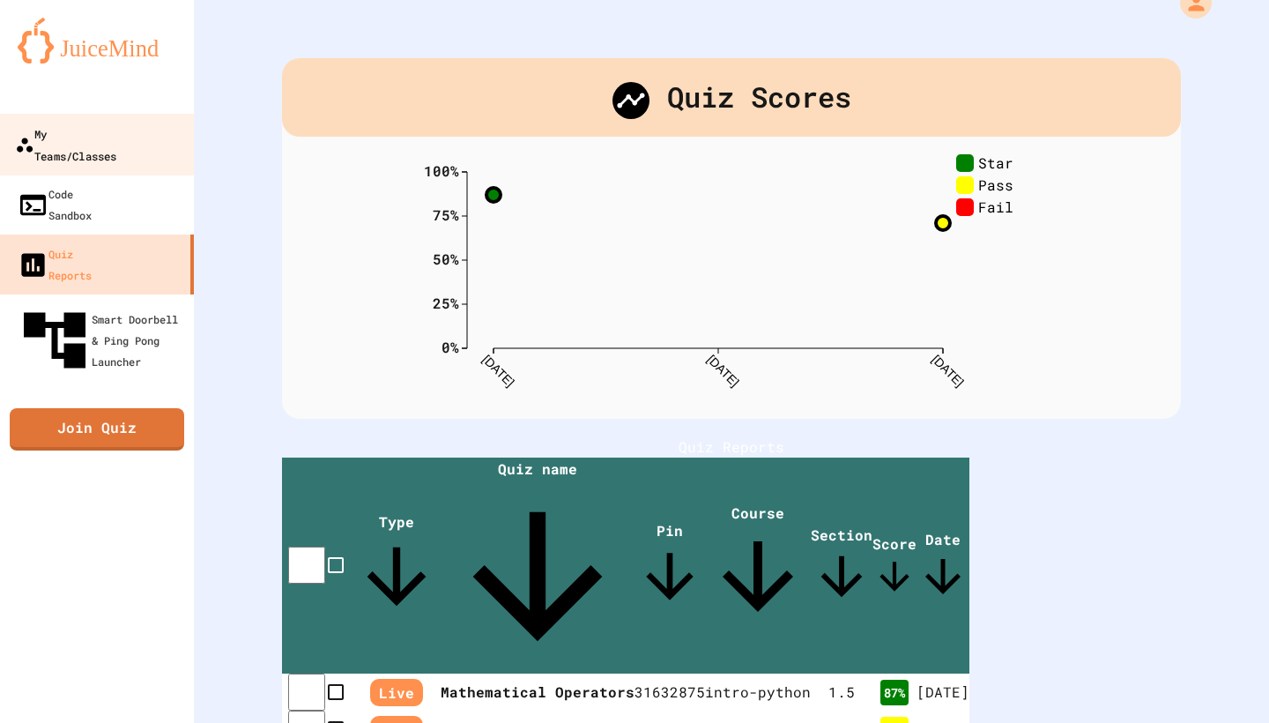
click at [124, 151] on link "My Teams/Classes" at bounding box center [97, 145] width 200 height 62
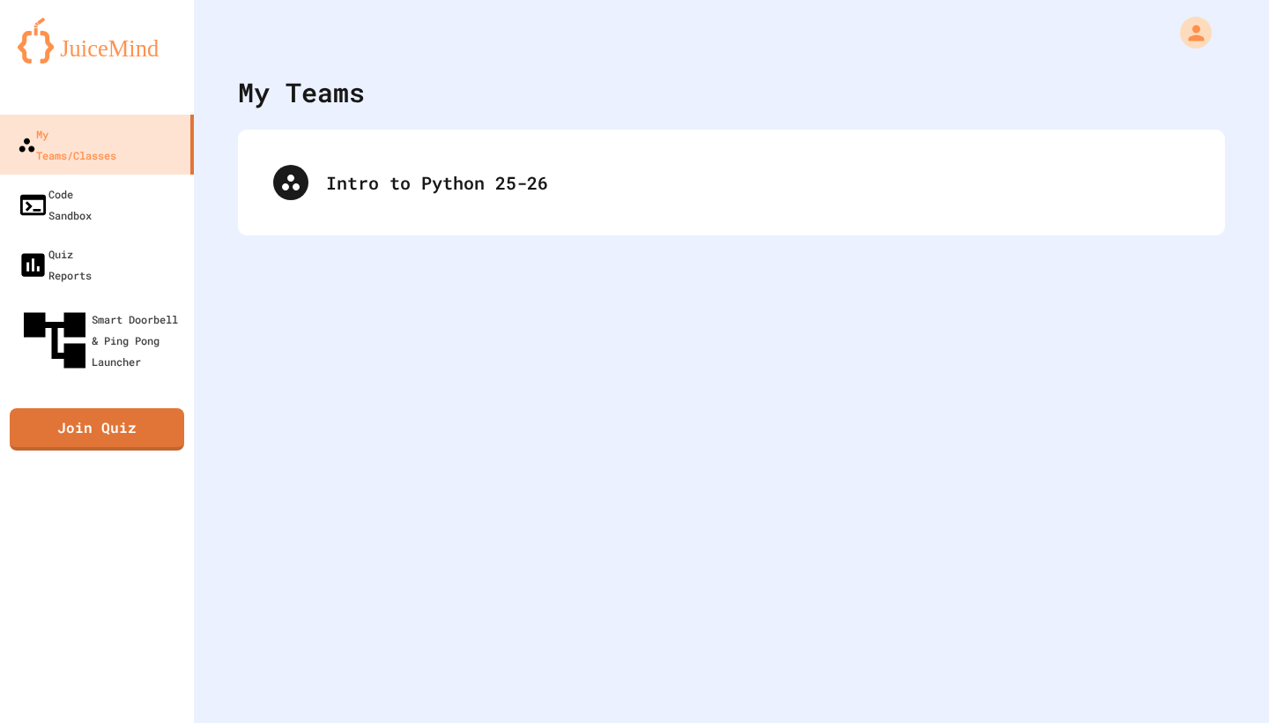
click at [344, 239] on div "My Teams Intro to Python 25-26" at bounding box center [731, 361] width 1075 height 723
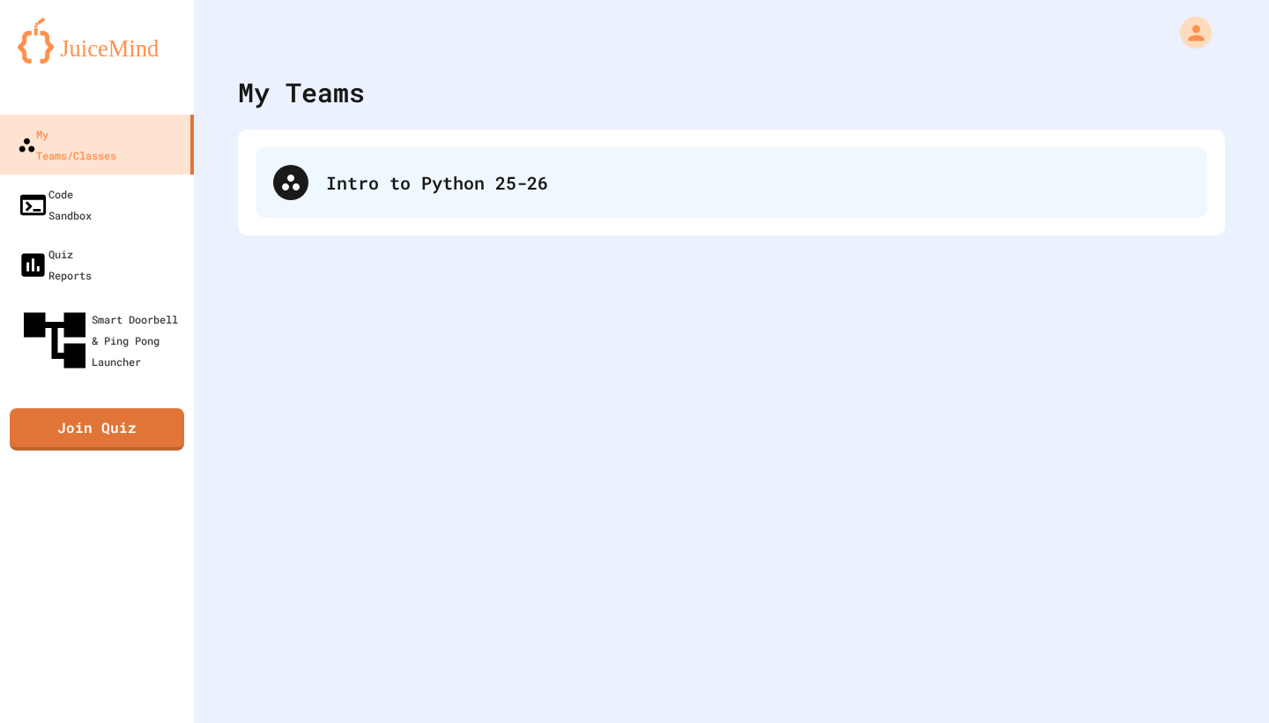
click at [472, 192] on div "Intro to Python 25-26" at bounding box center [758, 182] width 864 height 26
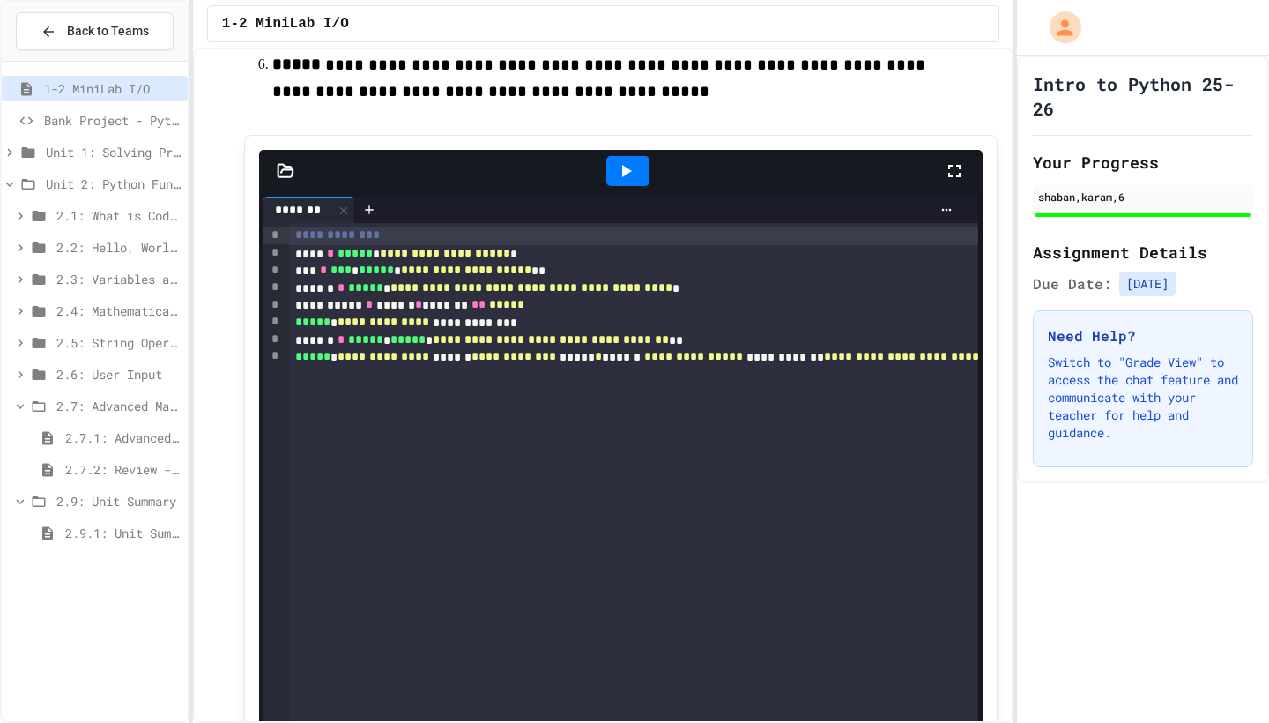
scroll to position [384, 0]
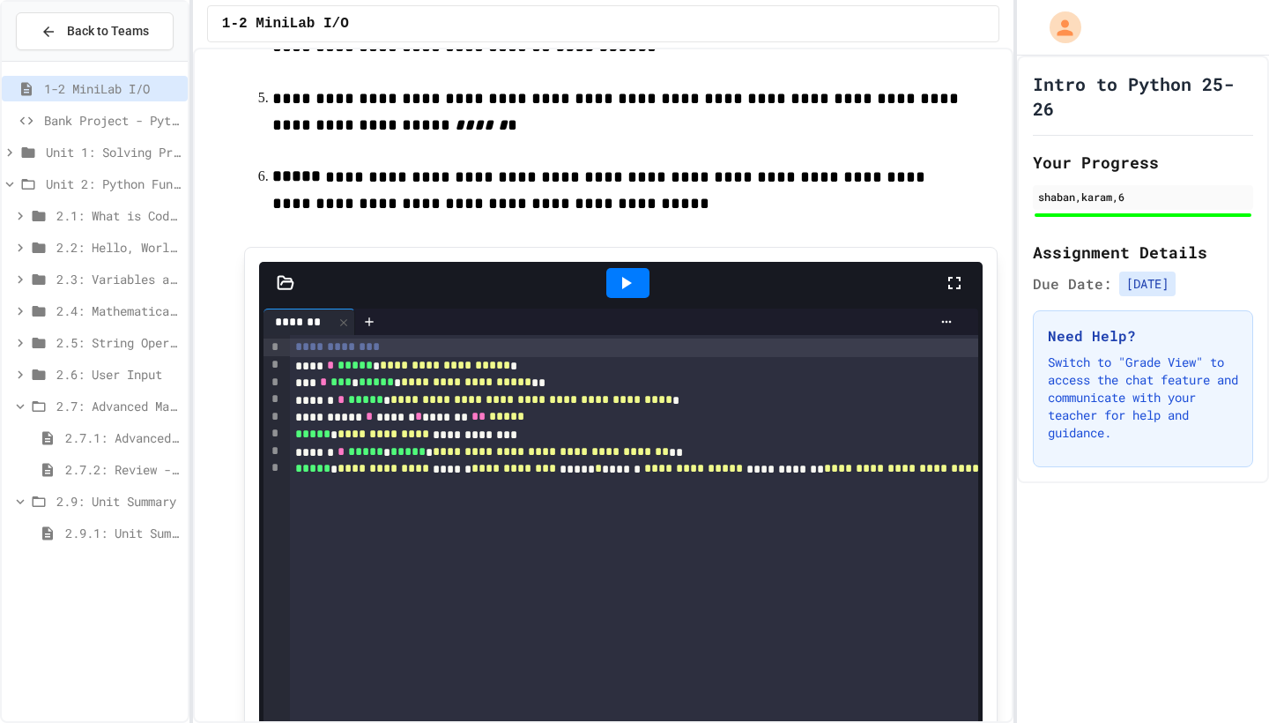
click at [119, 438] on span "2.7.1: Advanced Math" at bounding box center [122, 437] width 115 height 19
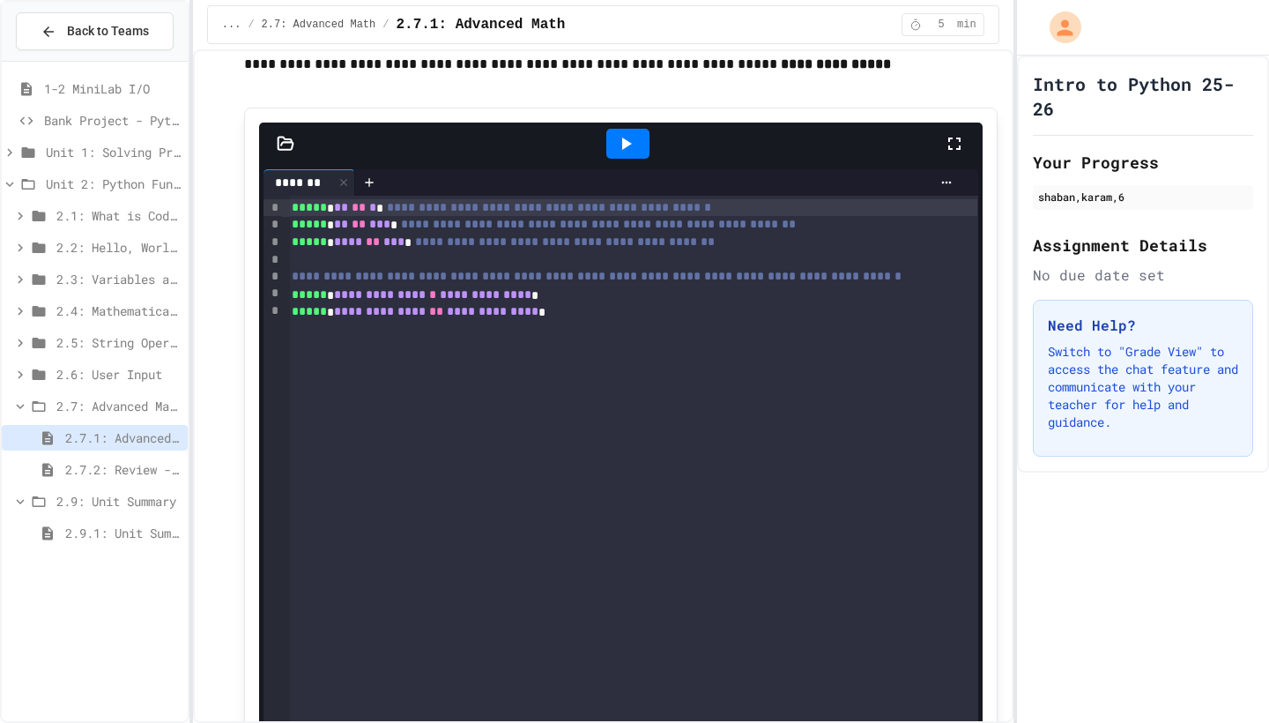
scroll to position [2881, 0]
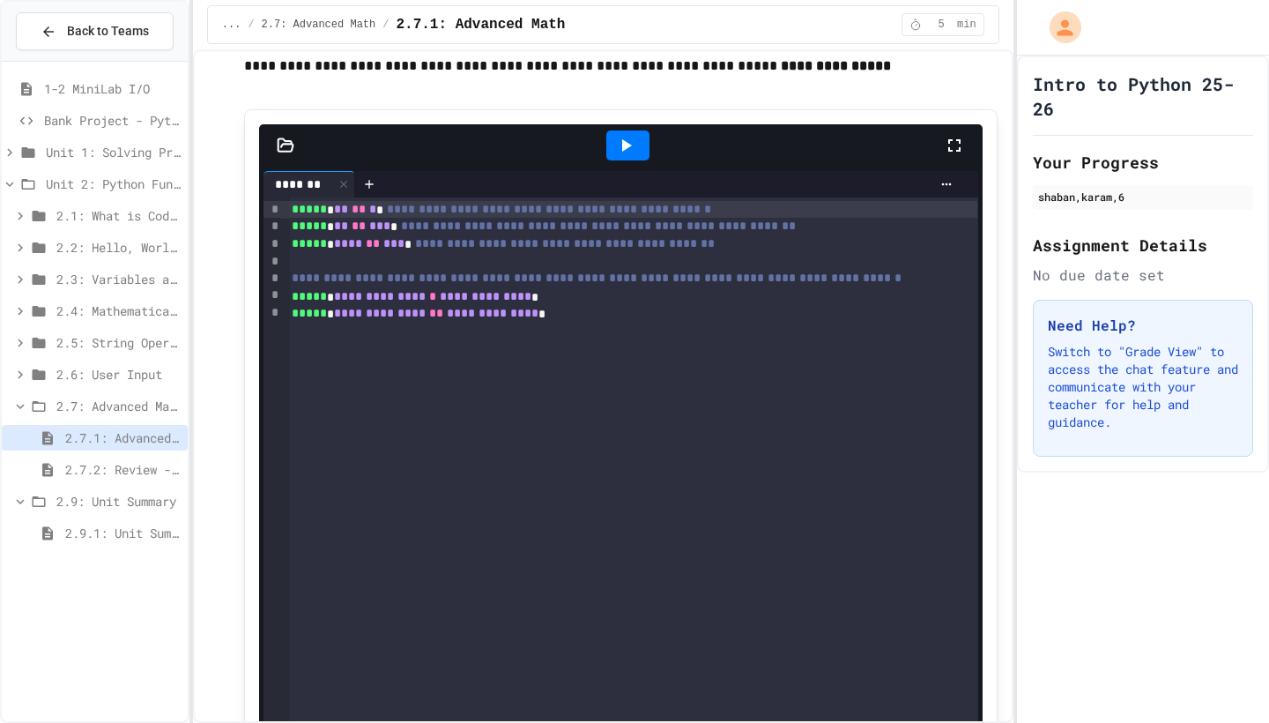
click at [621, 156] on icon at bounding box center [625, 145] width 21 height 21
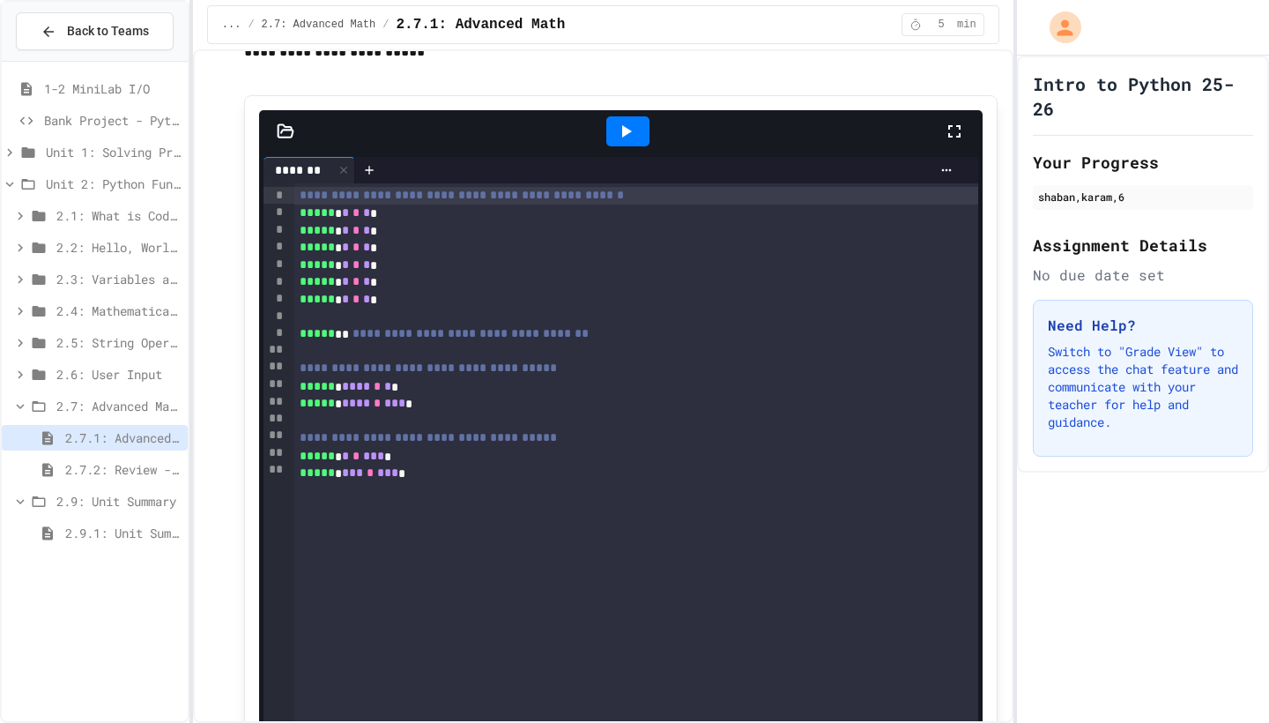
scroll to position [4425, 0]
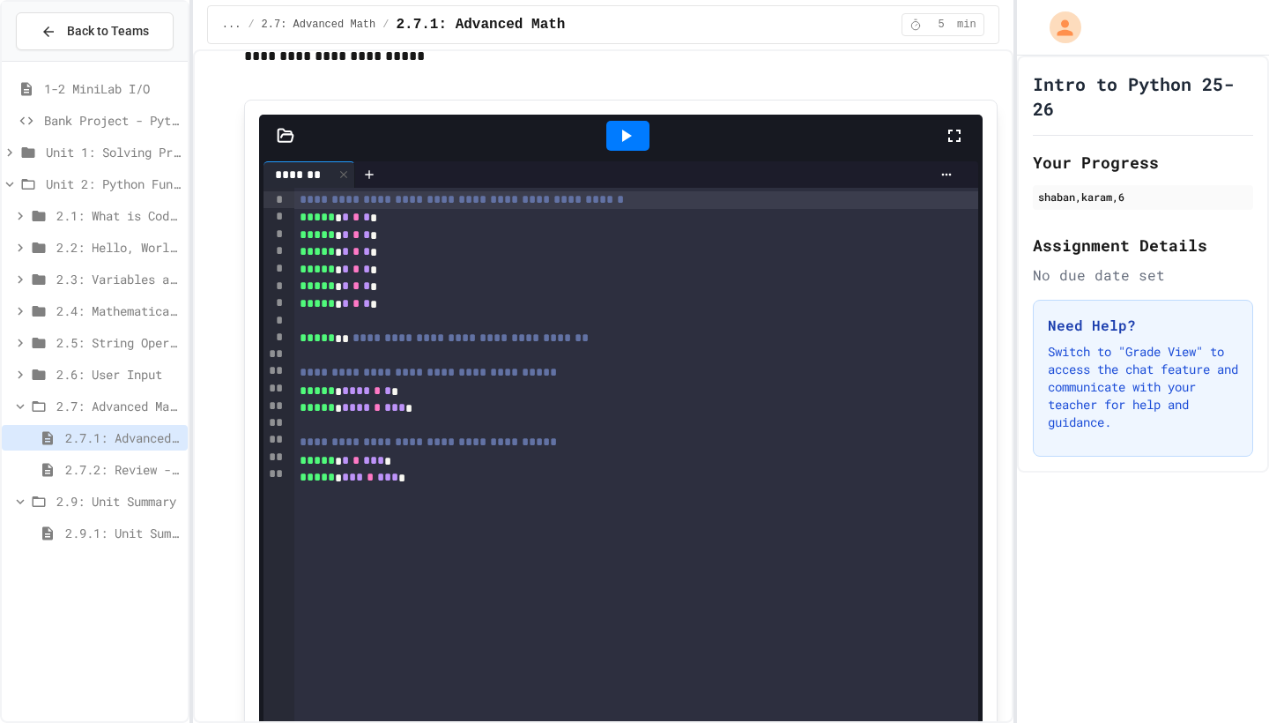
click at [88, 528] on span "2.9.1: Unit Summary" at bounding box center [122, 533] width 115 height 19
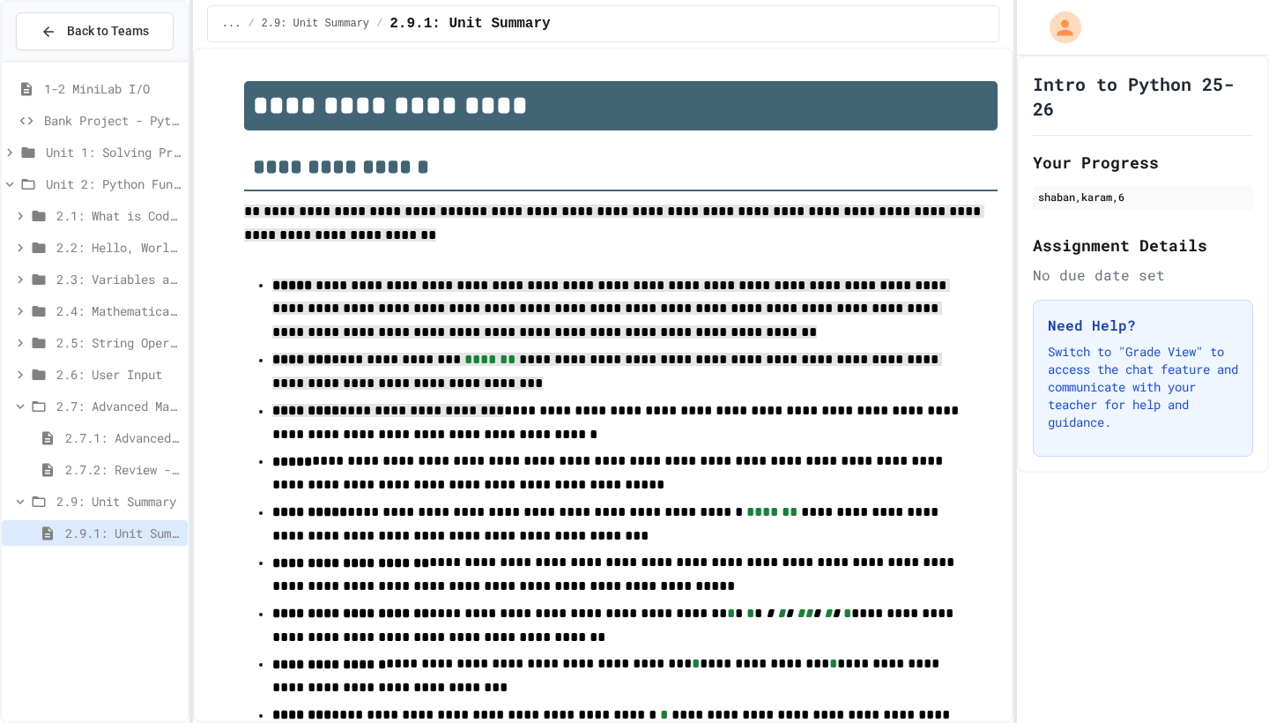
click at [552, 472] on ul "**********" at bounding box center [621, 510] width 754 height 479
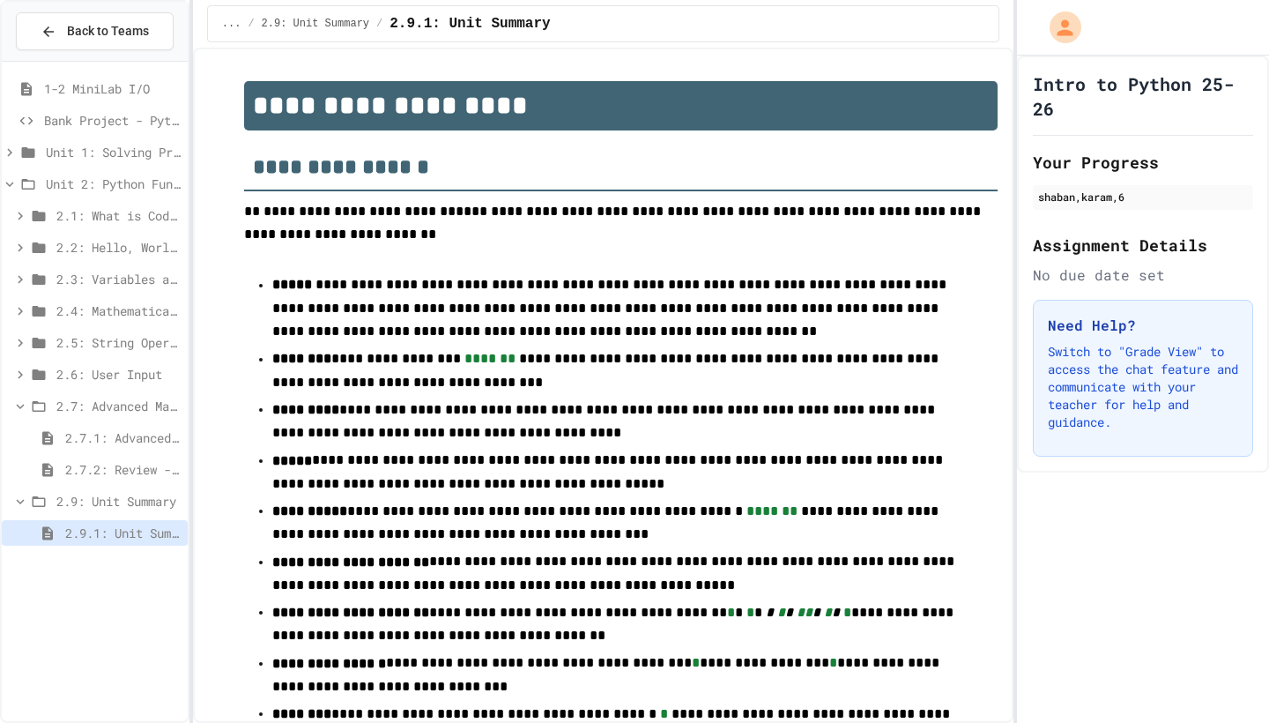
click at [552, 472] on span "**********" at bounding box center [609, 471] width 674 height 36
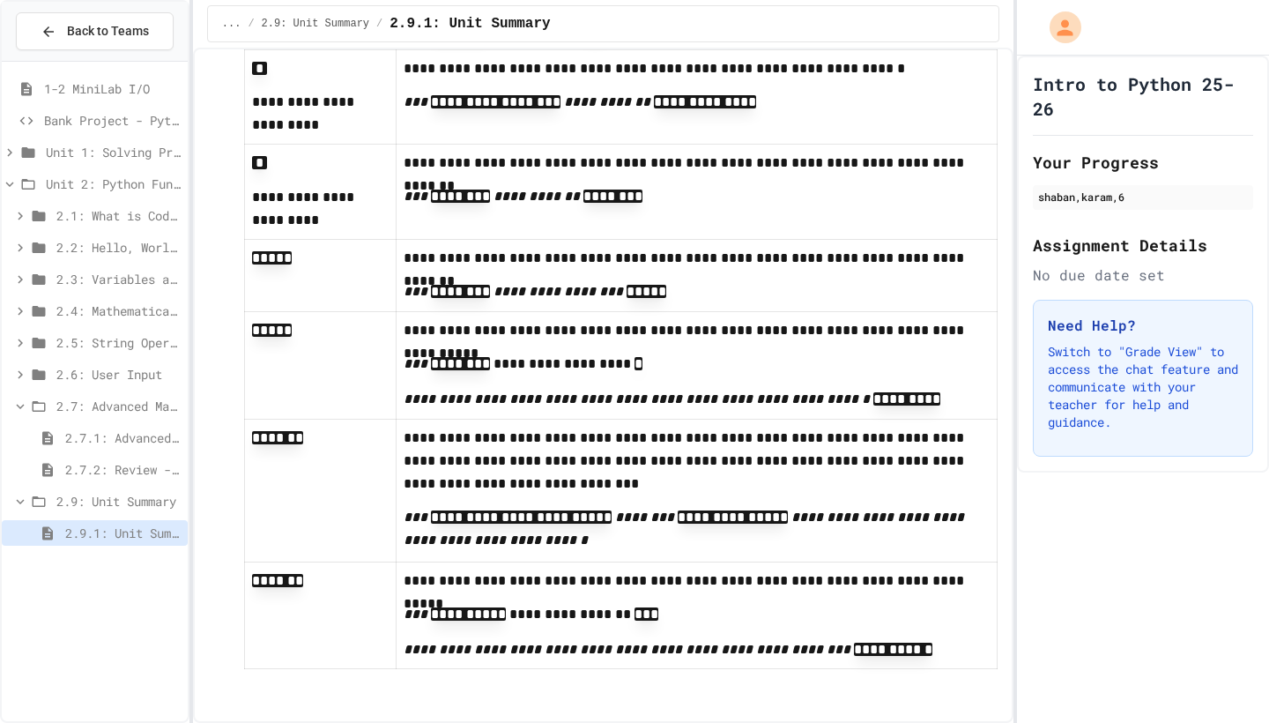
scroll to position [3607, 0]
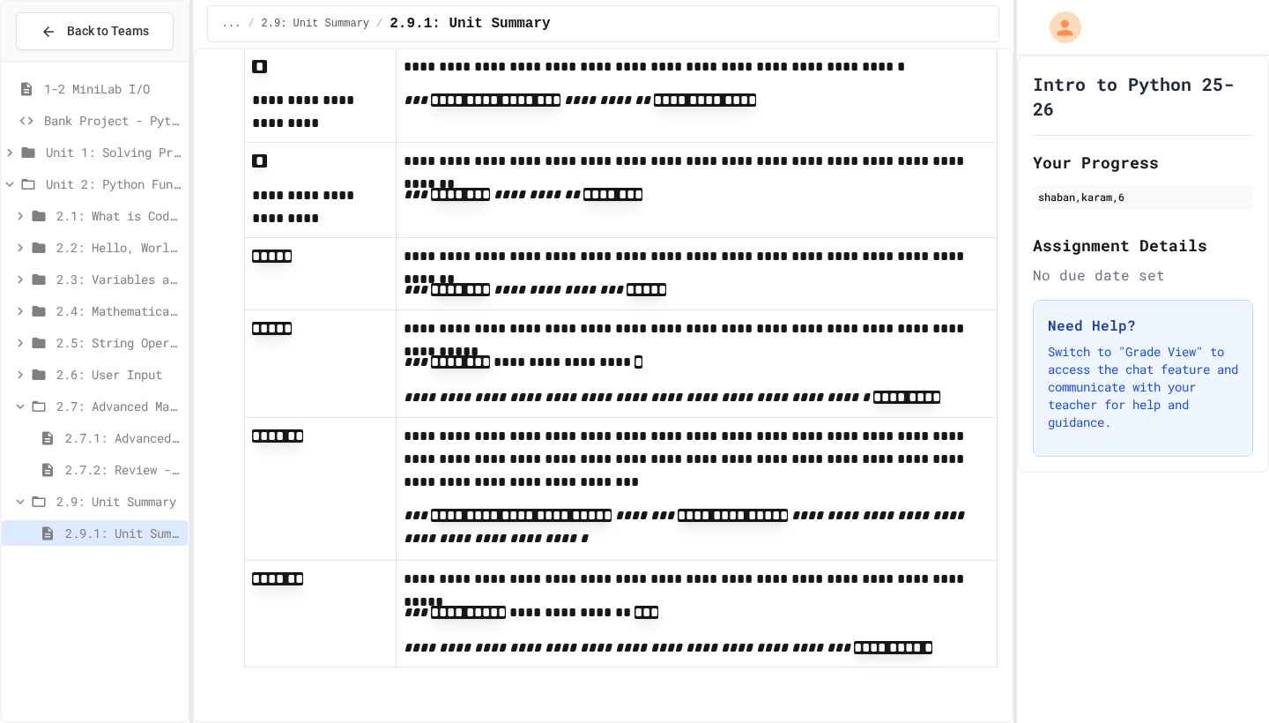
click at [94, 303] on span "2.4: Mathematical Operators" at bounding box center [118, 310] width 124 height 19
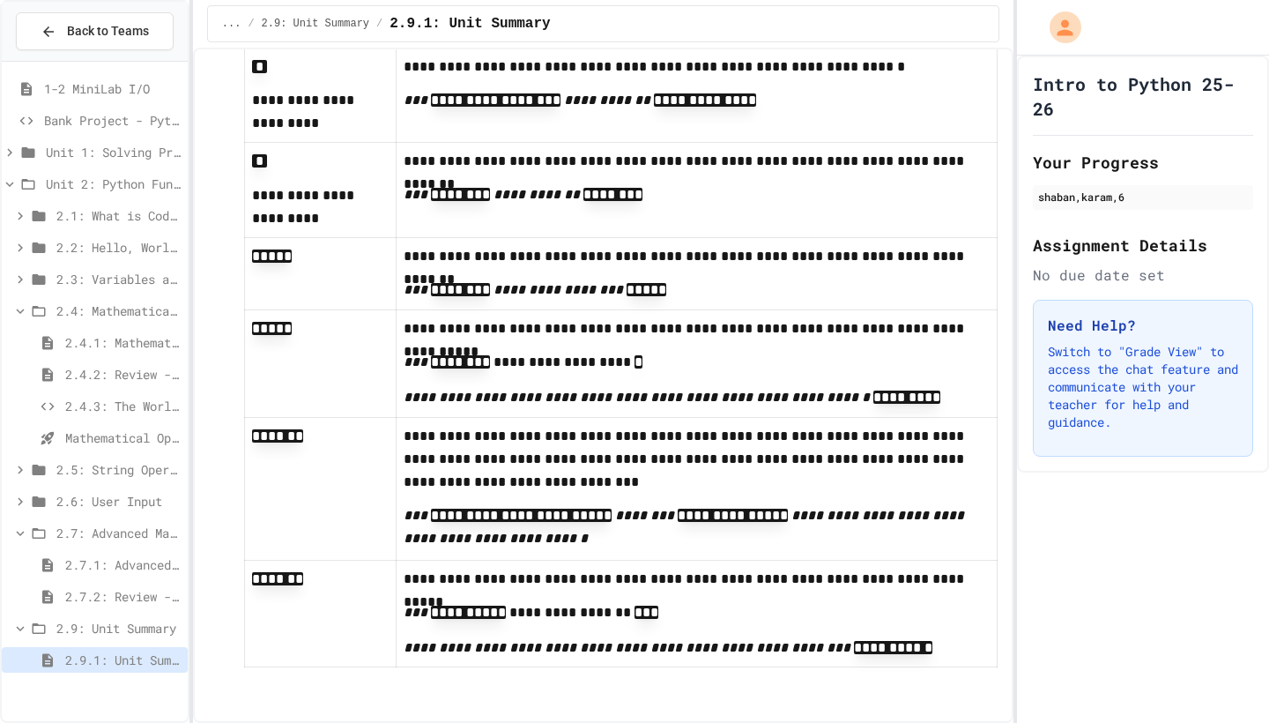
click at [108, 398] on span "2.4.3: The World's Worst [PERSON_NAME] Market" at bounding box center [122, 406] width 115 height 19
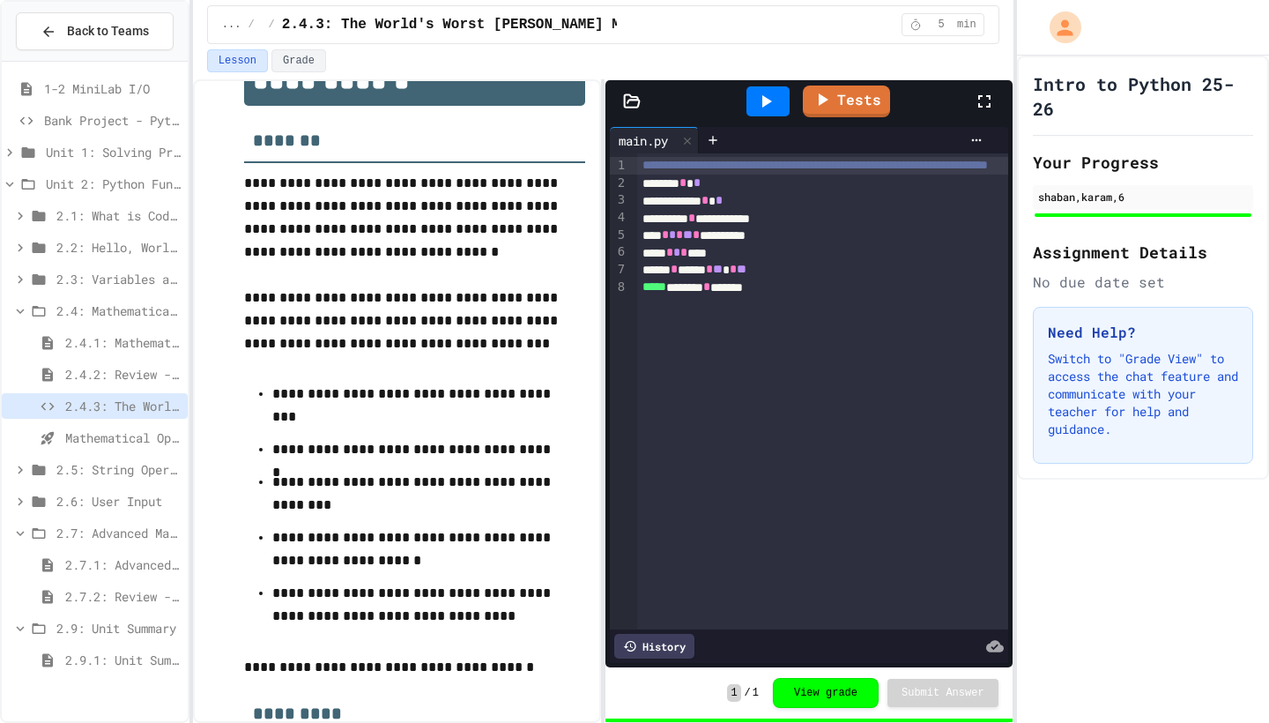
scroll to position [116, 0]
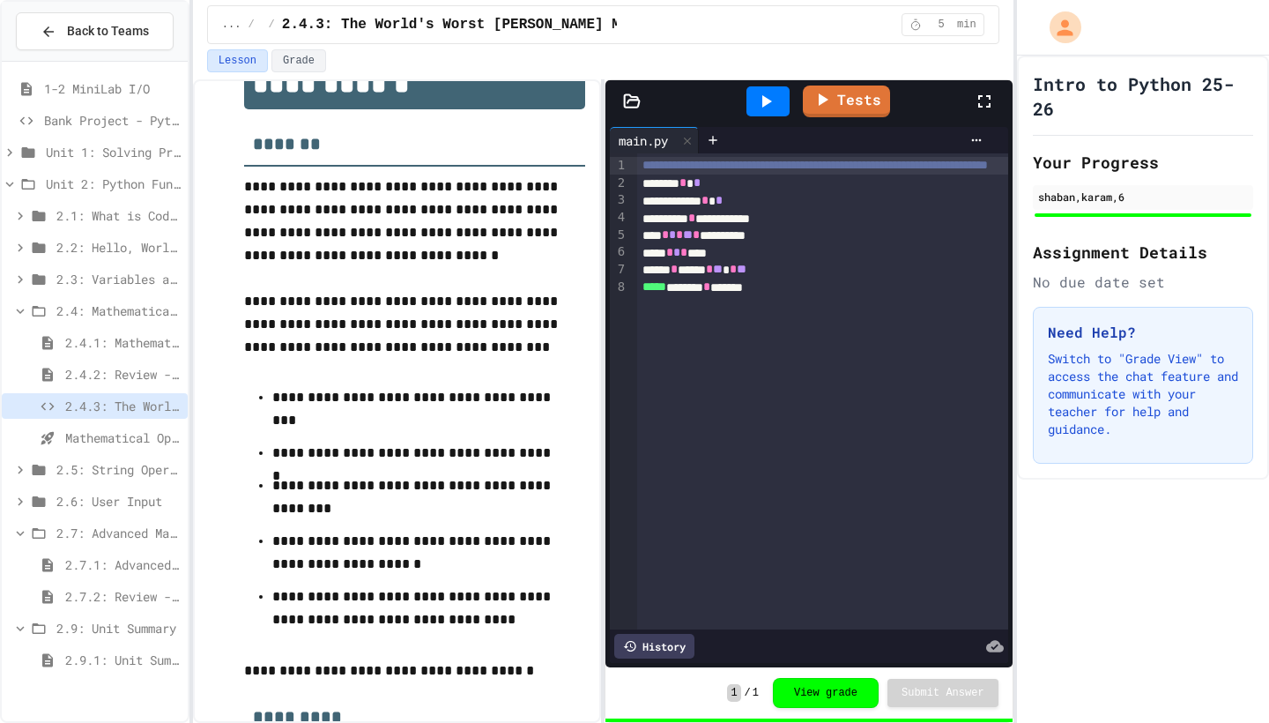
click at [123, 650] on div "2.9.1: Unit Summary" at bounding box center [95, 660] width 186 height 26
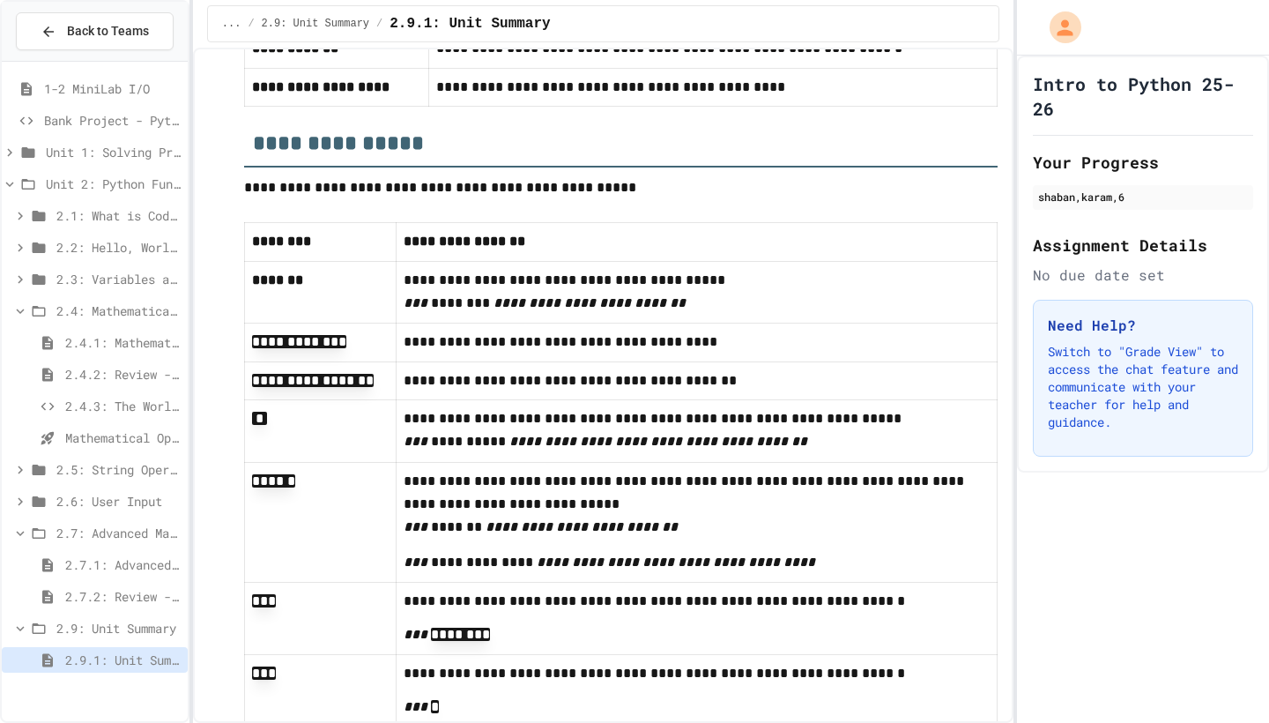
scroll to position [2542, 0]
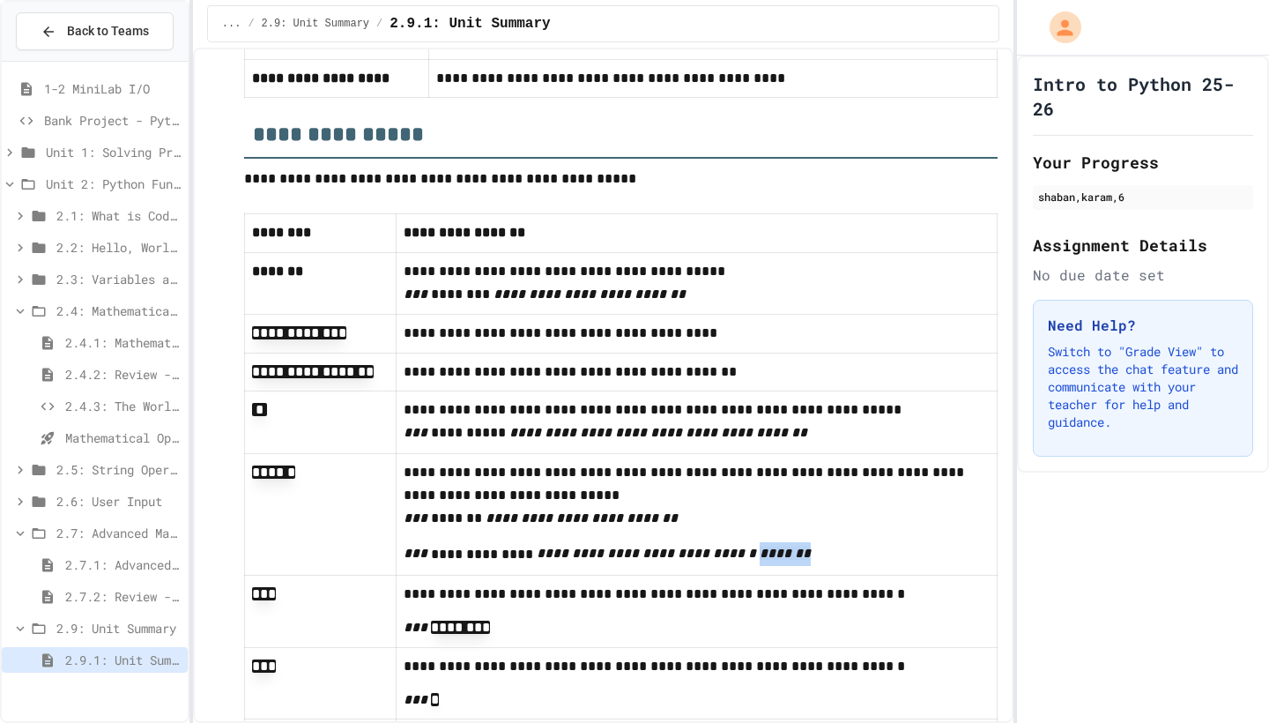
drag, startPoint x: 710, startPoint y: 661, endPoint x: 790, endPoint y: 659, distance: 80.2
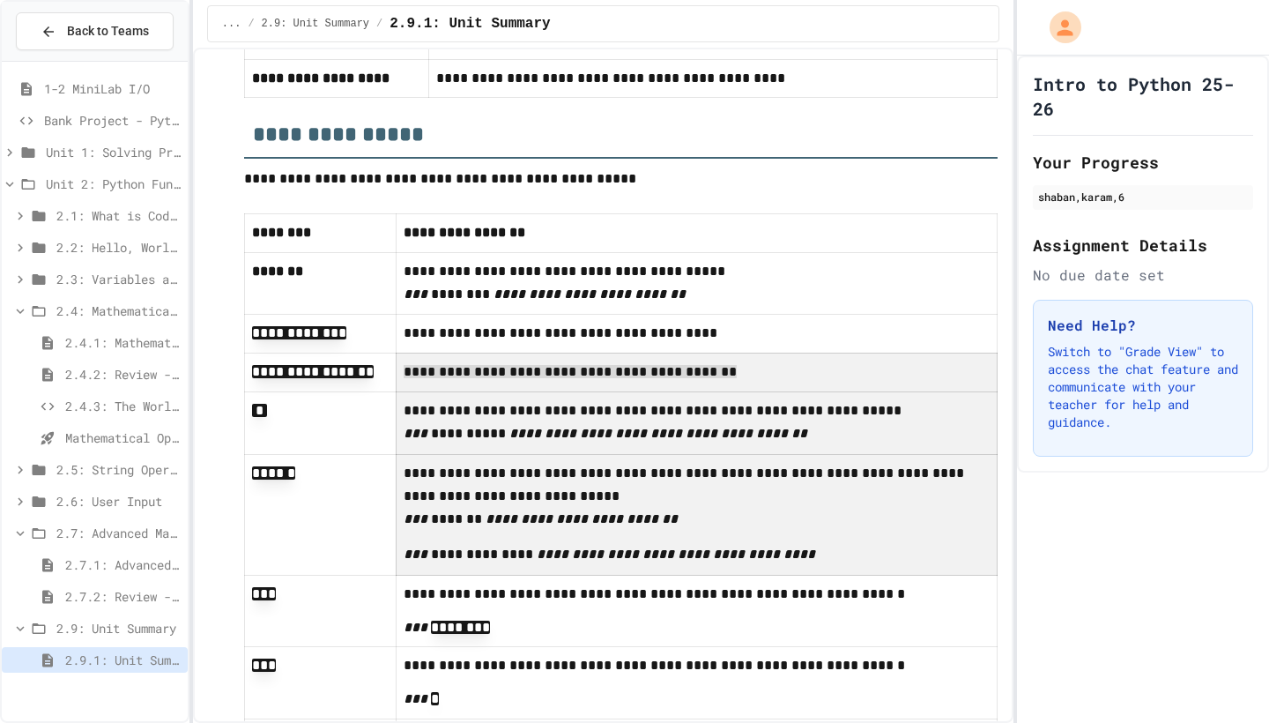
click at [680, 392] on td "**********" at bounding box center [696, 373] width 601 height 40
click at [782, 532] on p "**********" at bounding box center [697, 497] width 586 height 71
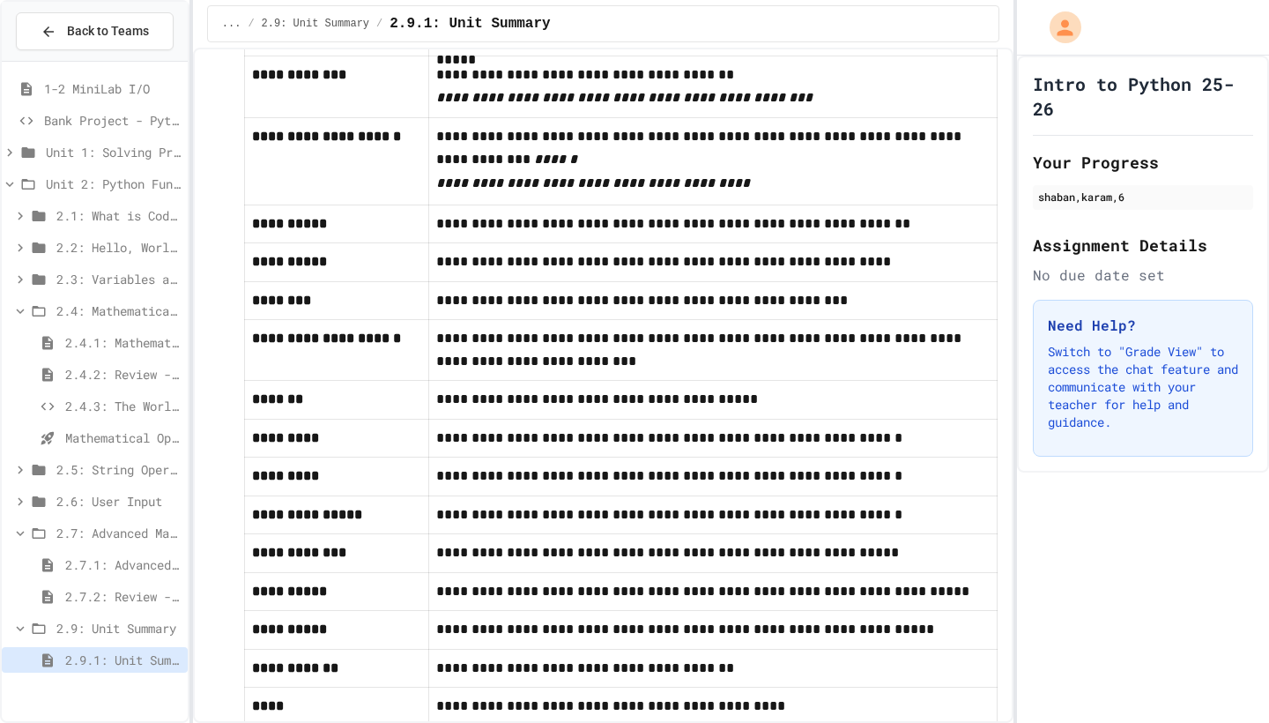
scroll to position [1784, 0]
